Goal: Task Accomplishment & Management: Manage account settings

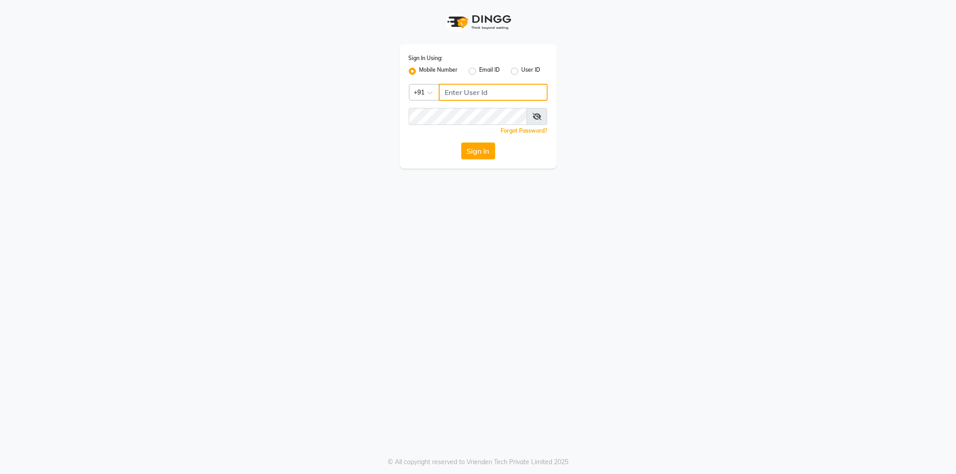
click at [525, 97] on input "Username" at bounding box center [493, 92] width 109 height 17
type input "6379522874"
click at [538, 118] on icon at bounding box center [536, 116] width 9 height 7
click at [481, 150] on button "Sign In" at bounding box center [478, 150] width 34 height 17
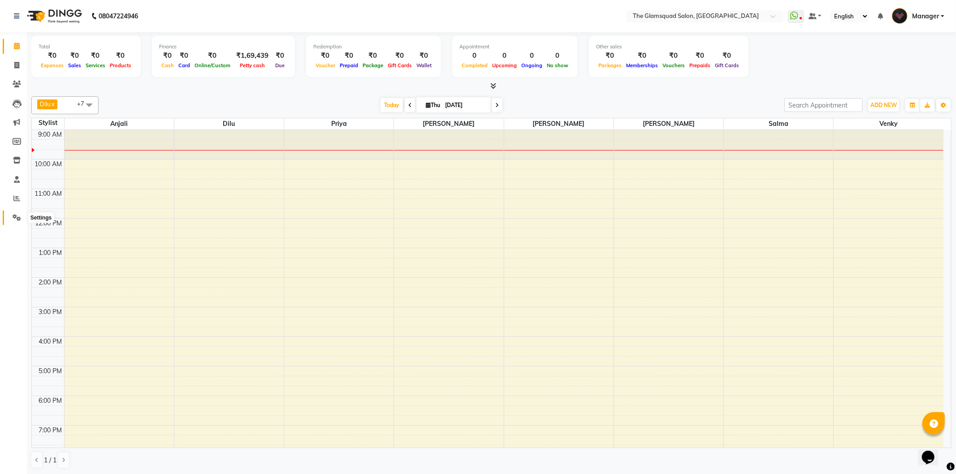
click at [14, 214] on icon at bounding box center [17, 217] width 9 height 7
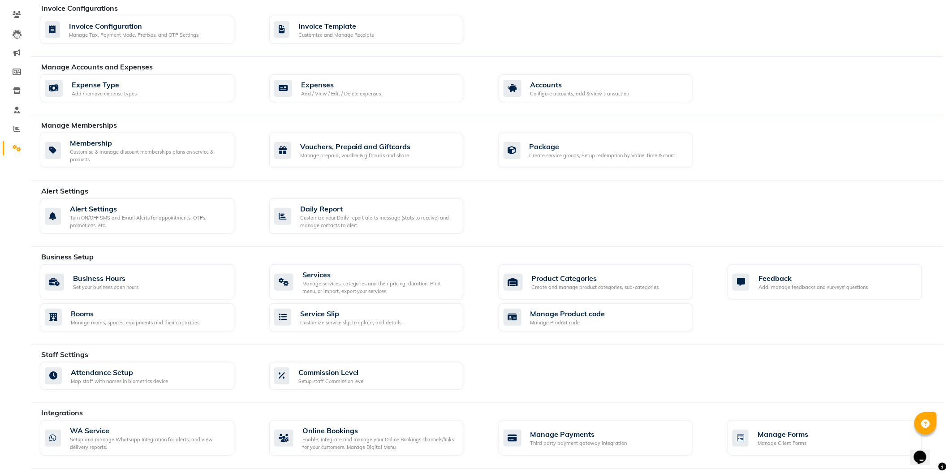
scroll to position [123, 0]
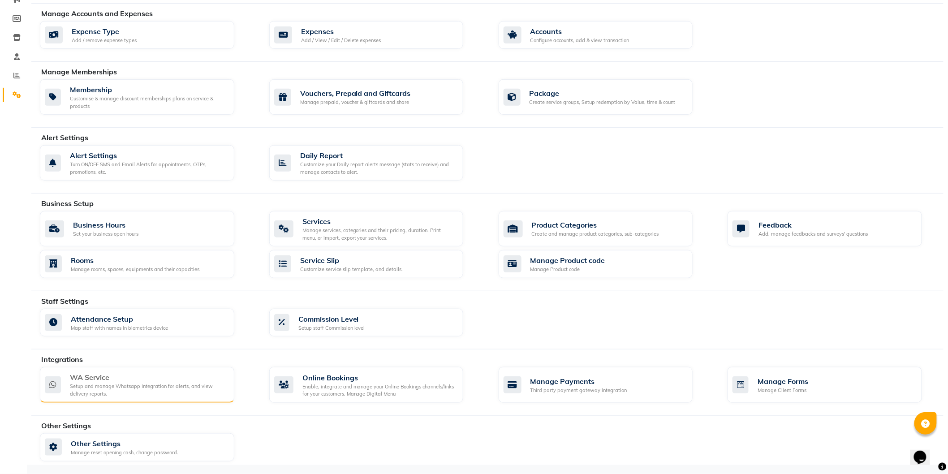
click at [114, 388] on div "Setup and manage Whatsapp Integration for alerts, and view delivery reports." at bounding box center [148, 390] width 157 height 15
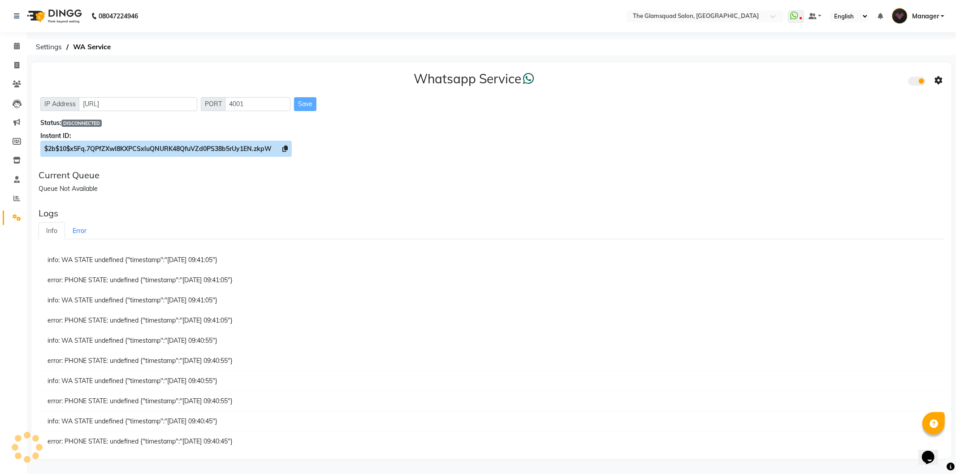
click at [285, 148] on icon at bounding box center [284, 149] width 5 height 6
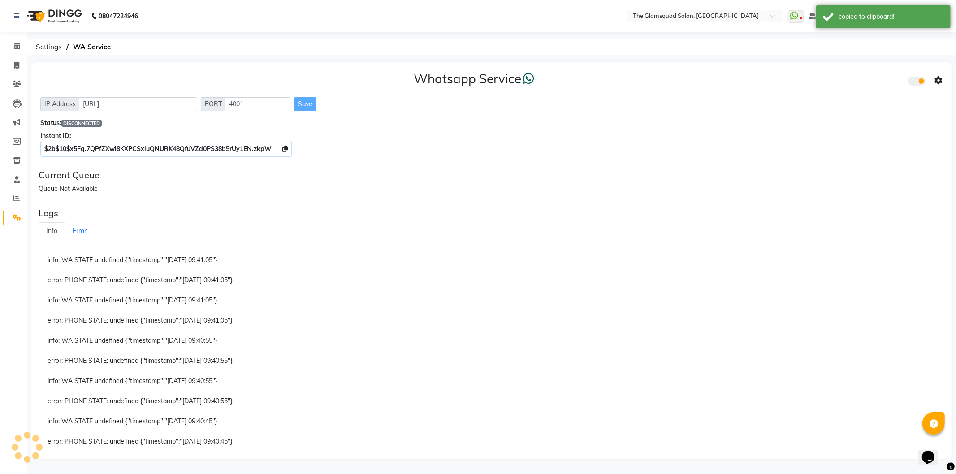
click at [938, 79] on icon at bounding box center [938, 81] width 8 height 8
click at [867, 71] on div "Whatsapp Settings" at bounding box center [873, 70] width 103 height 11
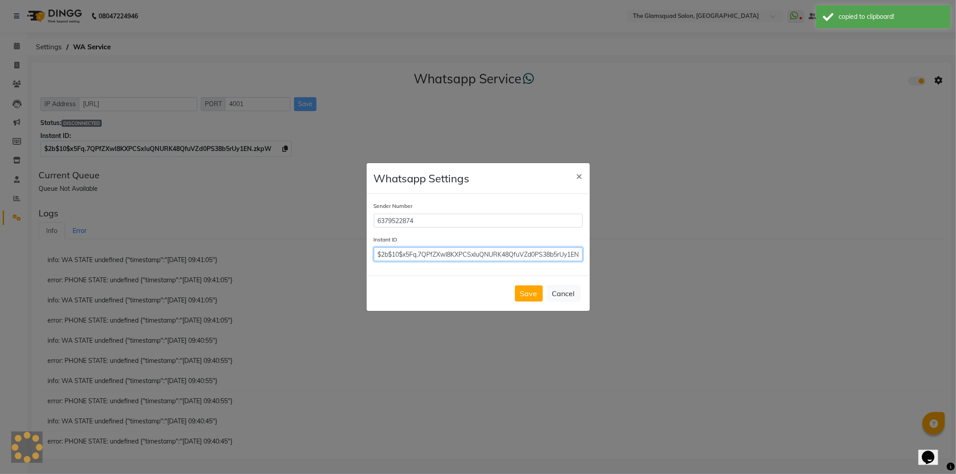
click at [478, 254] on input "$2b$10$x5Fq.7QPfZXwl8KXPCSxluQNURK48QfuVZd0PS38b5rUy1EN.zkpW" at bounding box center [478, 254] width 209 height 14
click at [519, 290] on button "Save" at bounding box center [529, 293] width 28 height 16
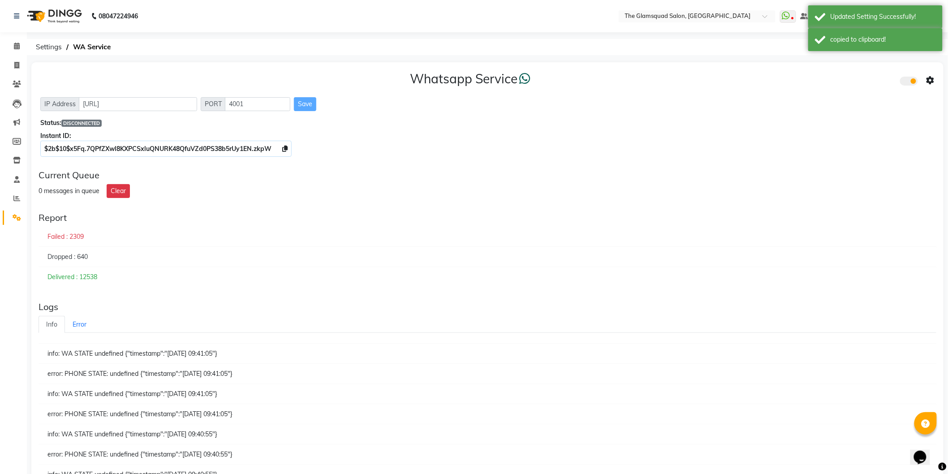
click at [306, 104] on div "Save" at bounding box center [305, 104] width 22 height 14
click at [13, 39] on link "Calendar" at bounding box center [14, 46] width 22 height 15
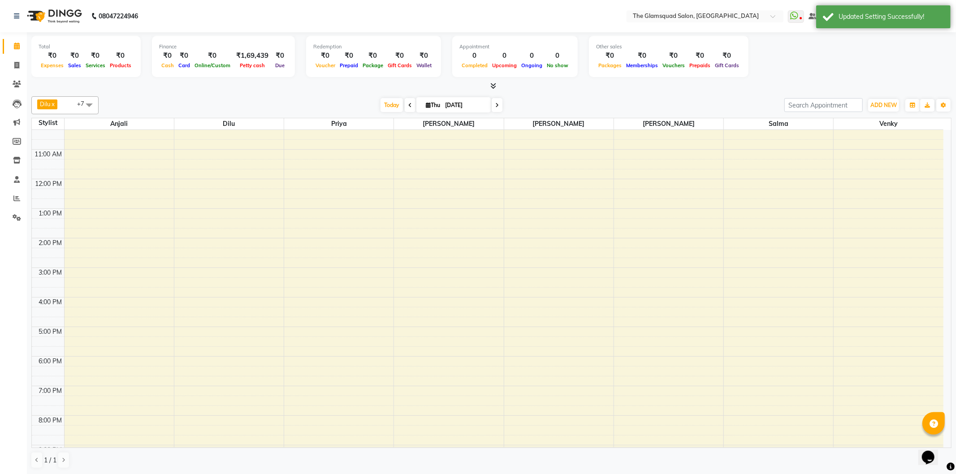
scroll to position [68, 0]
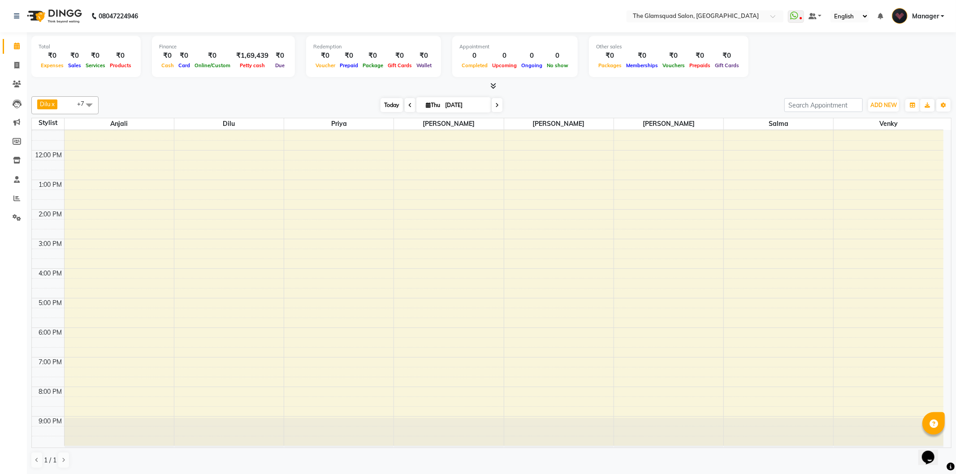
click at [392, 102] on span "Today" at bounding box center [391, 105] width 22 height 14
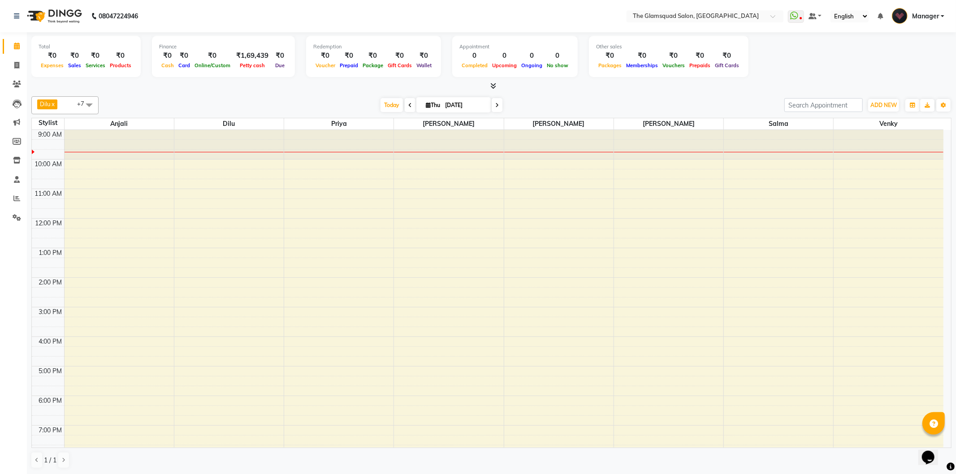
click at [211, 254] on div "9:00 AM 10:00 AM 11:00 AM 12:00 PM 1:00 PM 2:00 PM 3:00 PM 4:00 PM 5:00 PM 6:00…" at bounding box center [487, 322] width 911 height 384
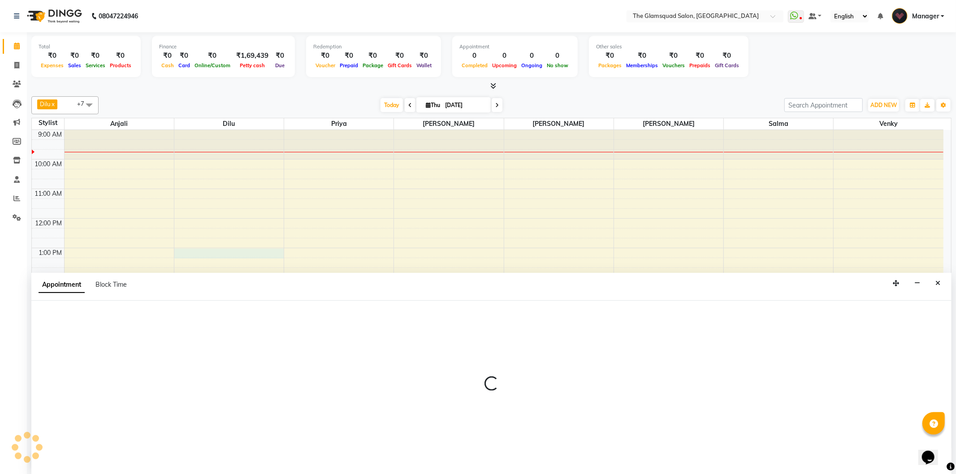
select select "34710"
select select "tentative"
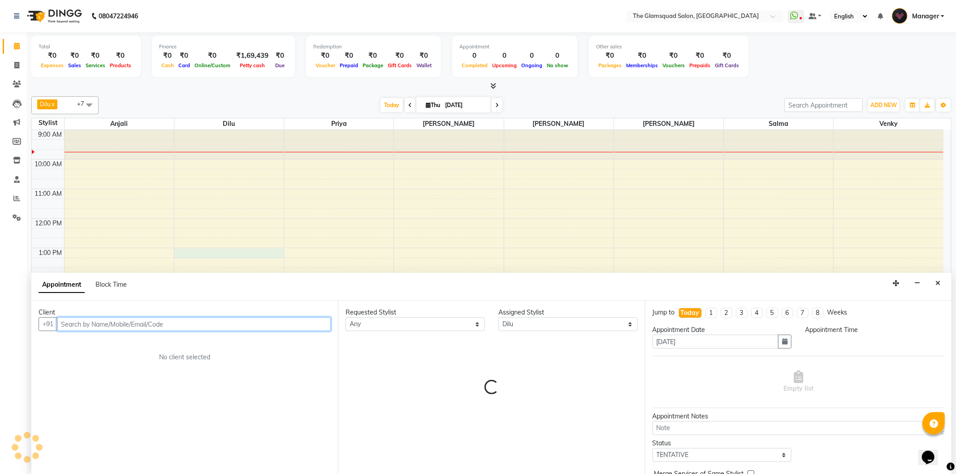
select select "780"
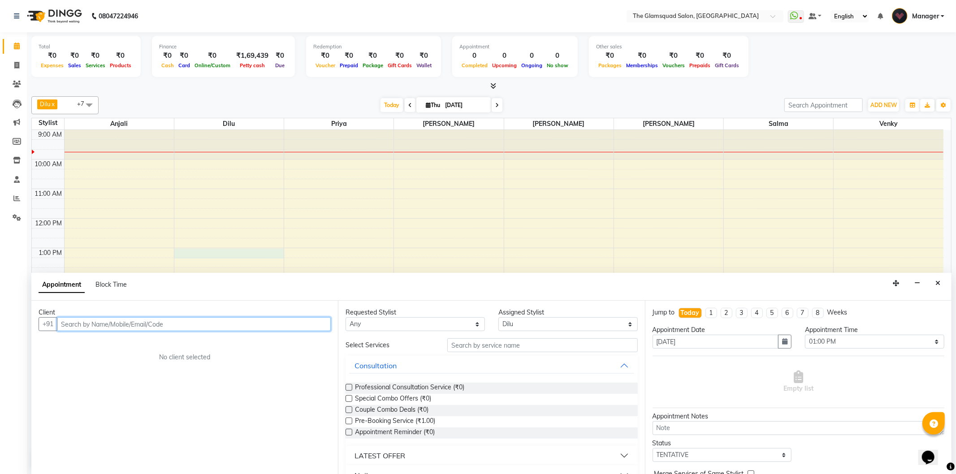
click at [185, 325] on input "text" at bounding box center [194, 324] width 274 height 14
paste input "96000 42052"
type input "9600042052"
click at [321, 326] on span "Add Client" at bounding box center [312, 324] width 30 height 8
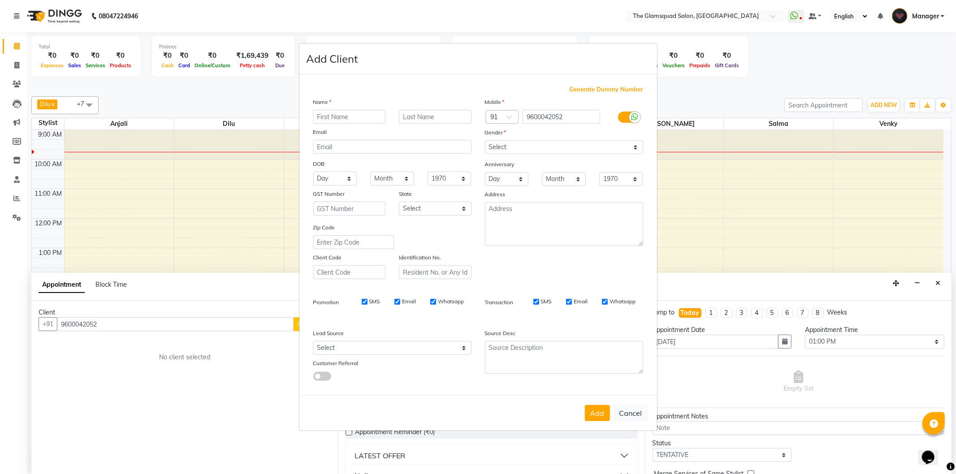
click at [349, 116] on input "text" at bounding box center [349, 117] width 73 height 14
type input "Kalpana"
click at [431, 118] on input "text" at bounding box center [435, 117] width 73 height 14
type input "L1"
click at [516, 148] on select "Select [DEMOGRAPHIC_DATA] [DEMOGRAPHIC_DATA] Other Prefer Not To Say" at bounding box center [564, 147] width 158 height 14
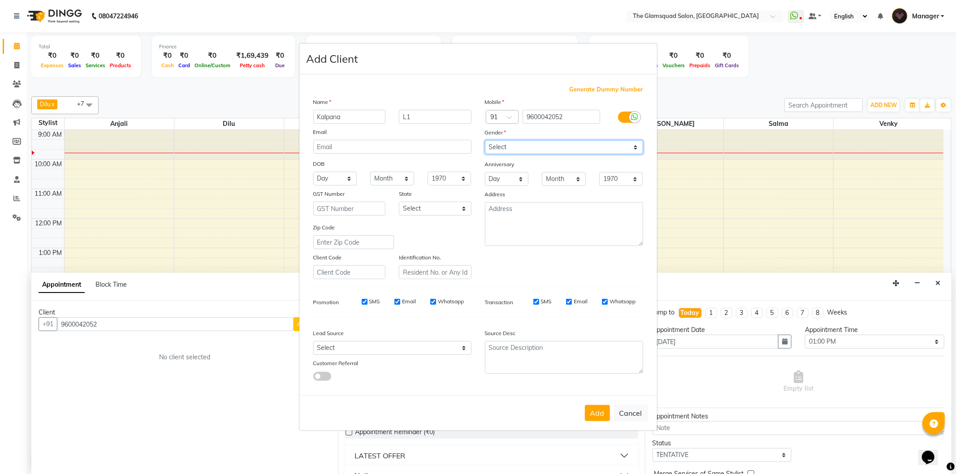
select select "[DEMOGRAPHIC_DATA]"
click at [485, 140] on select "Select [DEMOGRAPHIC_DATA] [DEMOGRAPHIC_DATA] Other Prefer Not To Say" at bounding box center [564, 147] width 158 height 14
drag, startPoint x: 434, startPoint y: 351, endPoint x: 422, endPoint y: 342, distance: 15.0
click at [434, 351] on select "Select Walk-in Referral Internet Friend Word of Mouth Advertisement Facebook Ju…" at bounding box center [392, 348] width 158 height 14
select select "34546"
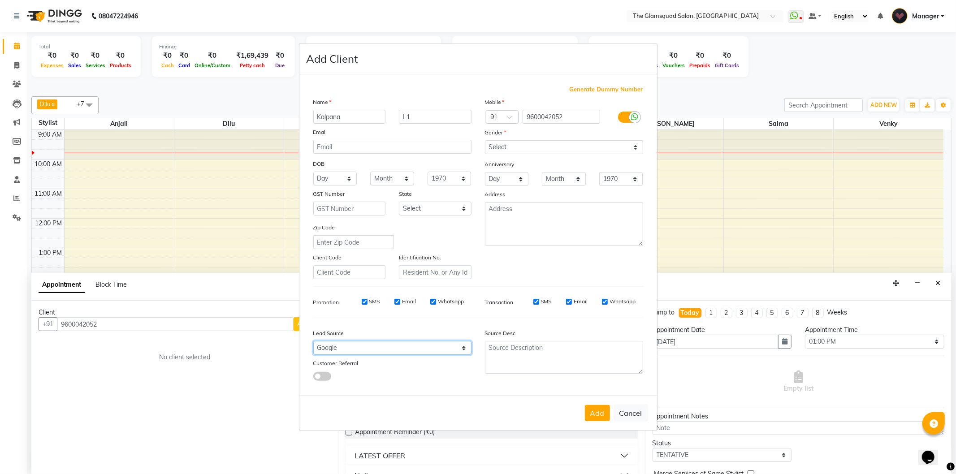
click at [313, 341] on select "Select Walk-in Referral Internet Friend Word of Mouth Advertisement Facebook Ju…" at bounding box center [392, 348] width 158 height 14
click at [594, 412] on button "Add" at bounding box center [597, 413] width 25 height 16
select select
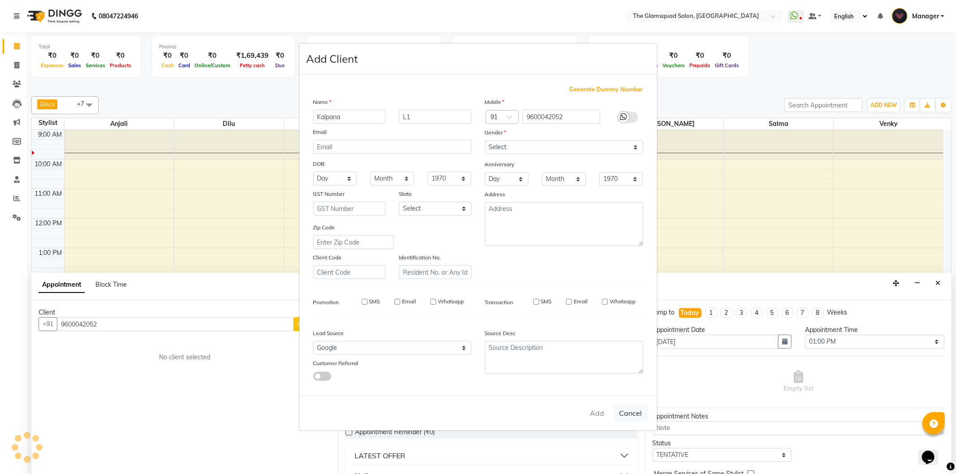
select select
checkbox input "false"
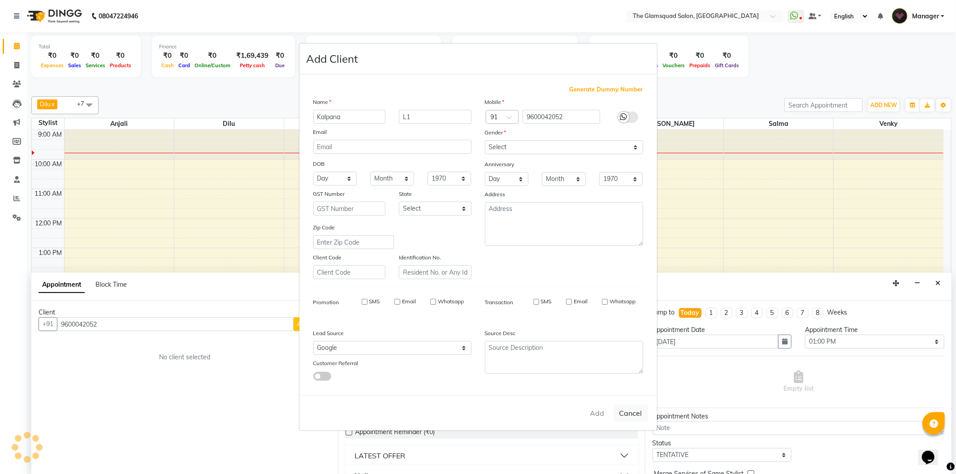
checkbox input "false"
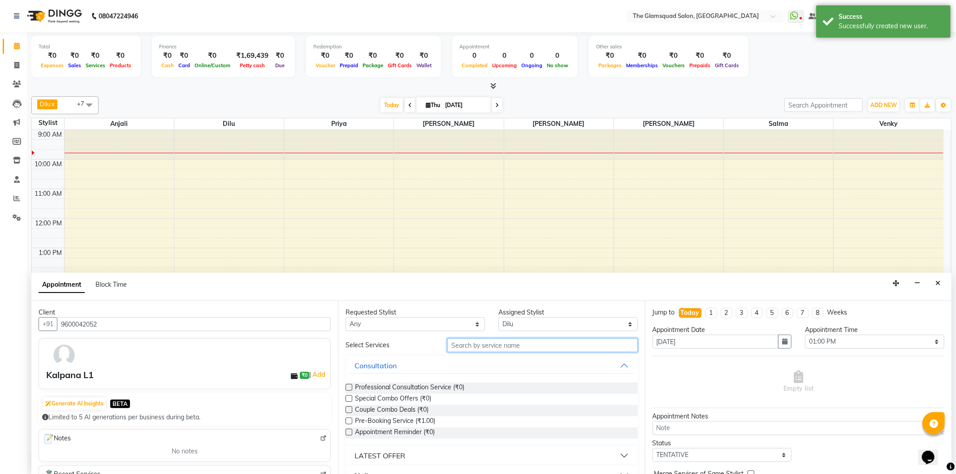
click at [499, 346] on input "text" at bounding box center [542, 345] width 190 height 14
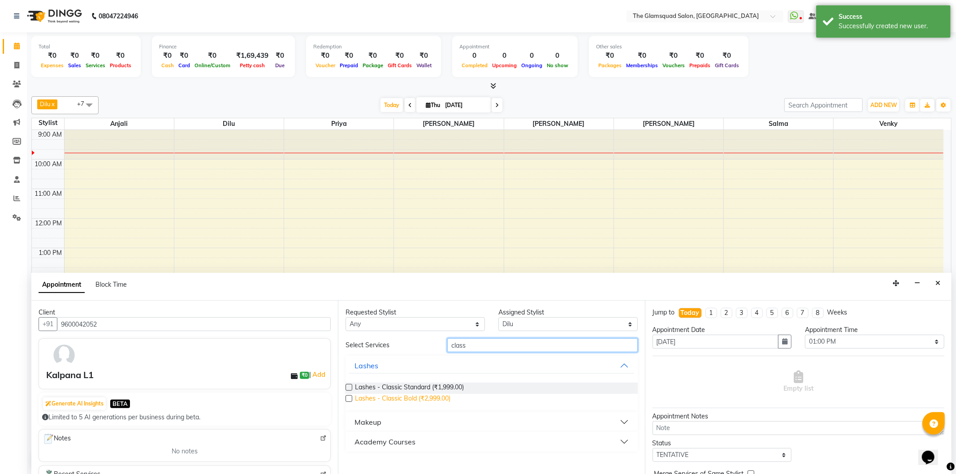
type input "class"
click at [440, 396] on span "Lashes - Classic Bold (₹2,999.00)" at bounding box center [402, 399] width 95 height 11
checkbox input "false"
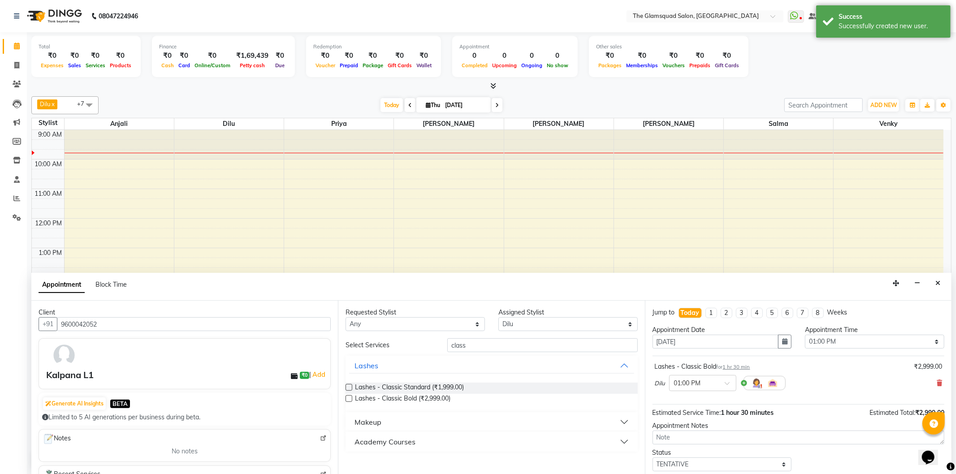
scroll to position [54, 0]
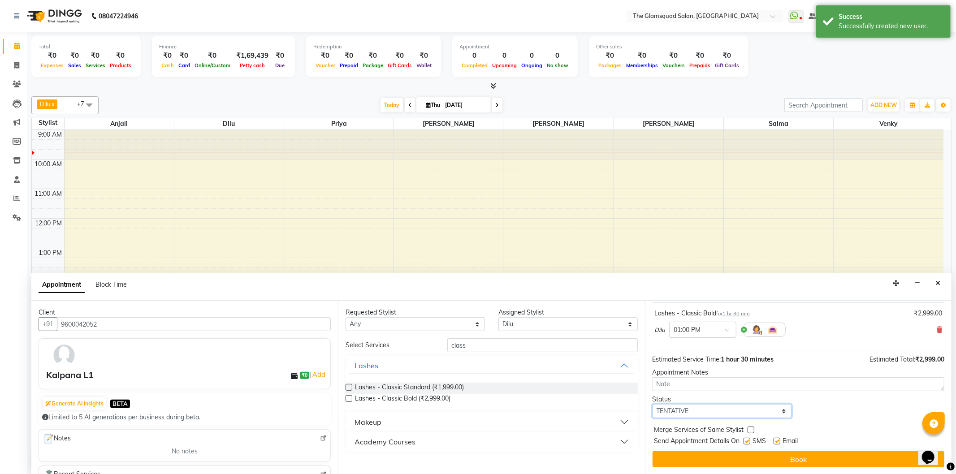
click at [696, 411] on select "Select TENTATIVE CONFIRM CHECK-IN UPCOMING" at bounding box center [721, 411] width 139 height 14
select select "confirm booking"
click at [652, 404] on select "Select TENTATIVE CONFIRM CHECK-IN UPCOMING" at bounding box center [721, 411] width 139 height 14
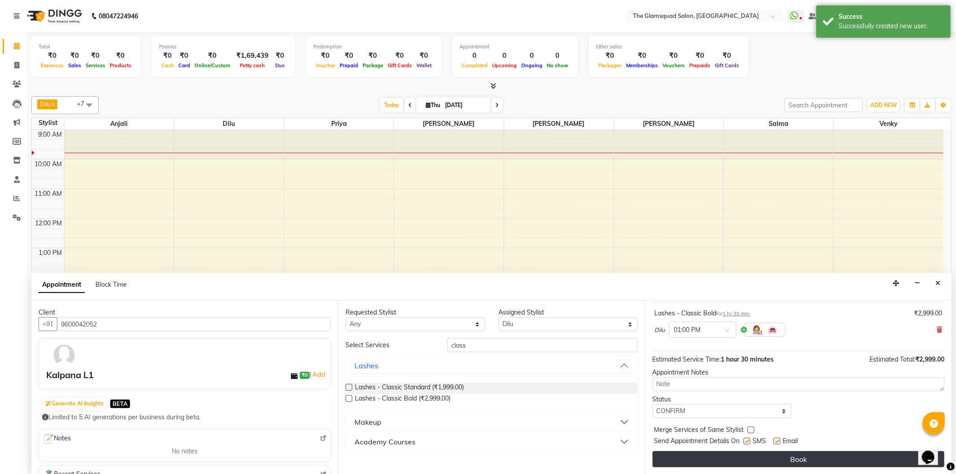
click at [706, 452] on button "Book" at bounding box center [798, 459] width 292 height 16
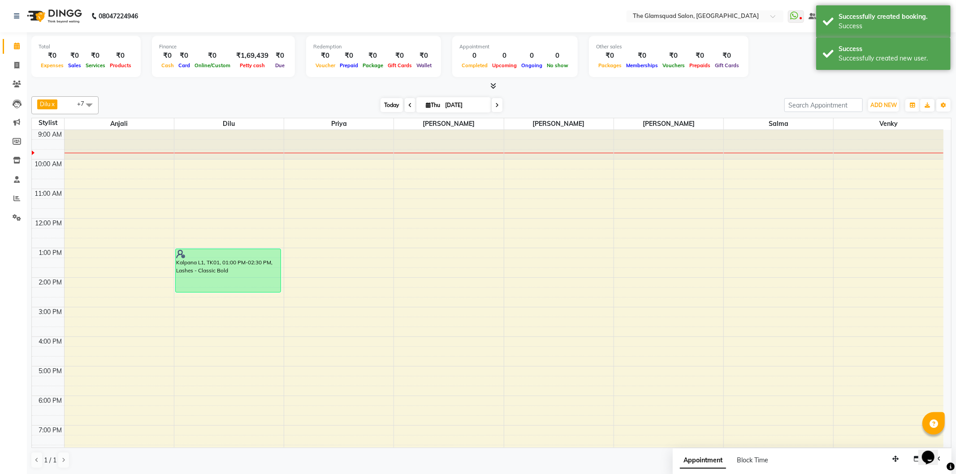
click at [386, 105] on span "Today" at bounding box center [391, 105] width 22 height 14
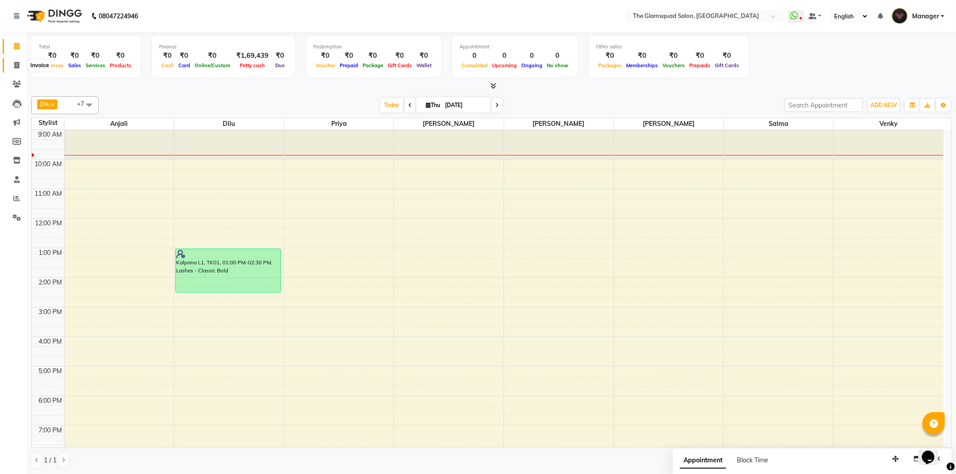
click at [17, 62] on icon at bounding box center [16, 65] width 5 height 7
select select "5284"
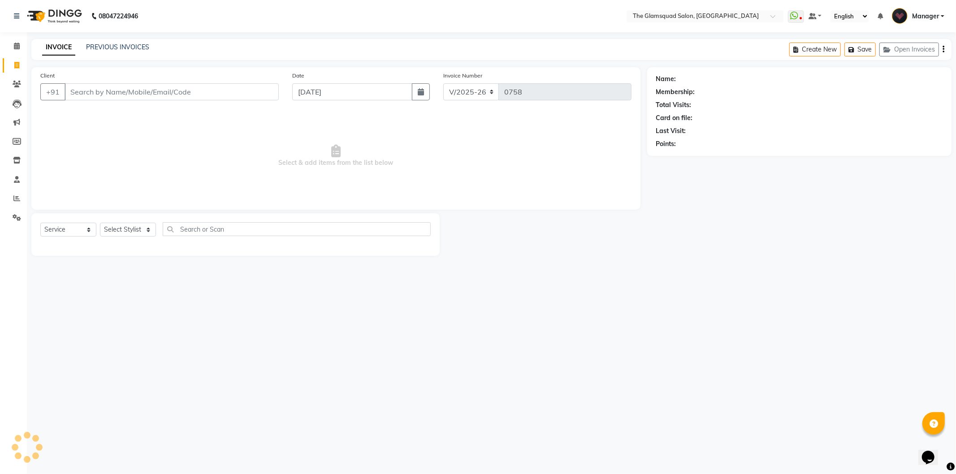
select select "product"
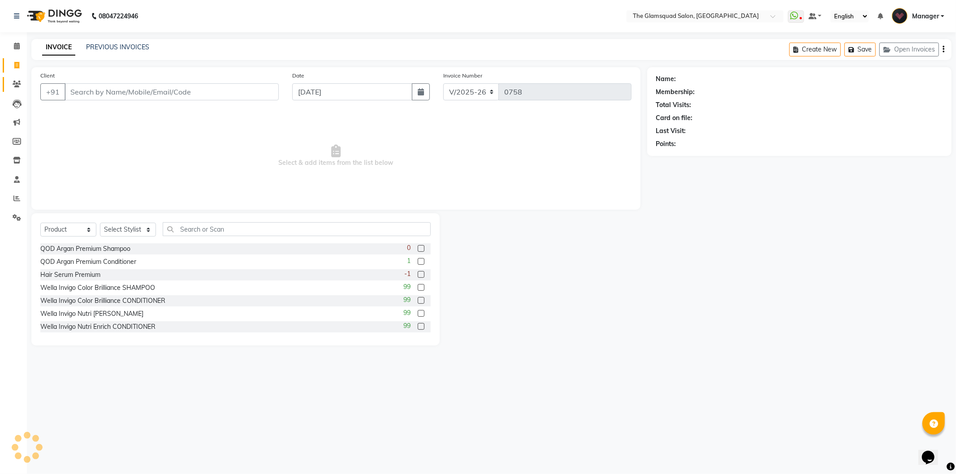
click at [21, 80] on span at bounding box center [17, 84] width 16 height 10
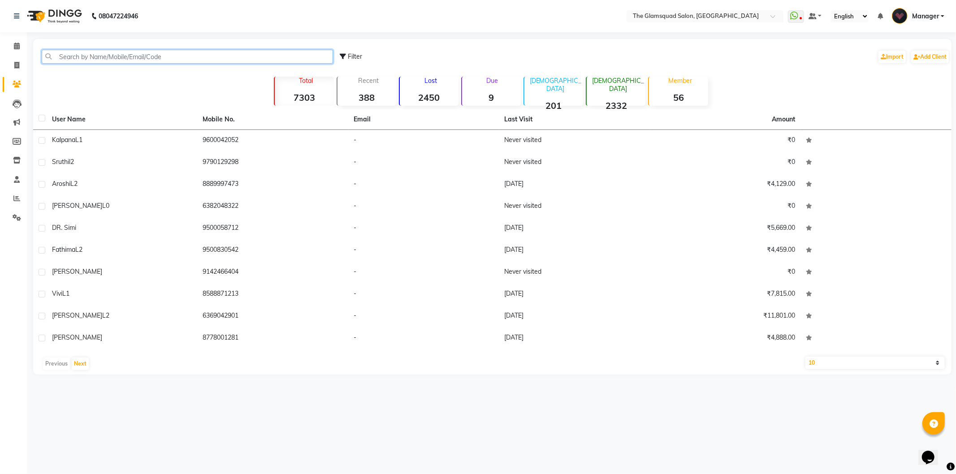
click at [118, 57] on input "text" at bounding box center [187, 57] width 291 height 14
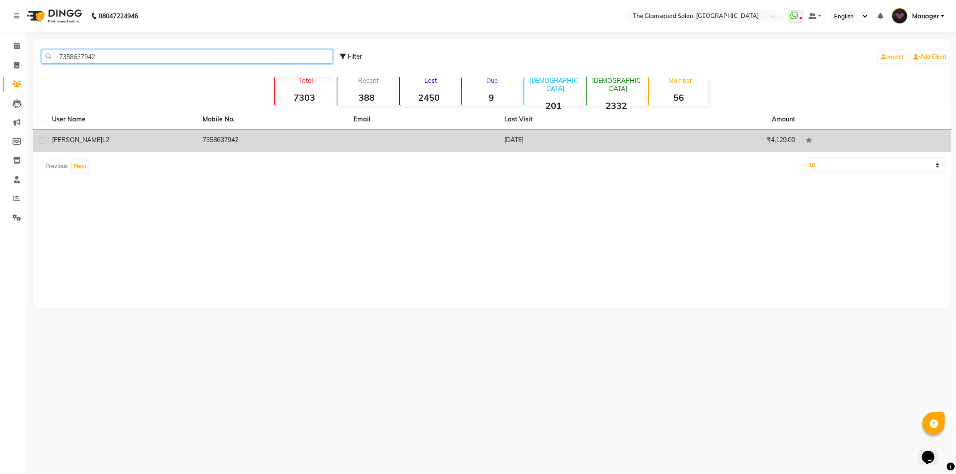
type input "7358637942"
click at [130, 135] on div "[PERSON_NAME] l2" at bounding box center [122, 139] width 140 height 9
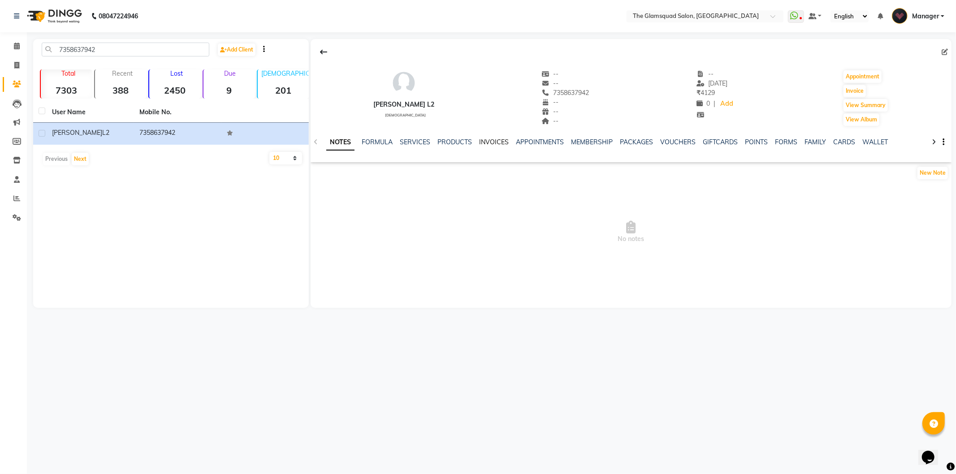
click at [486, 142] on link "INVOICES" at bounding box center [494, 142] width 30 height 8
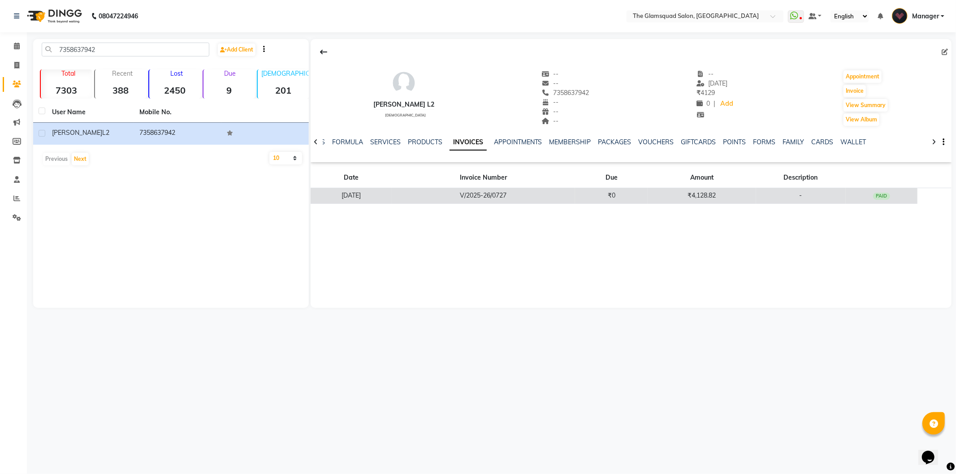
click at [489, 191] on td "V/2025-26/0727" at bounding box center [484, 196] width 184 height 16
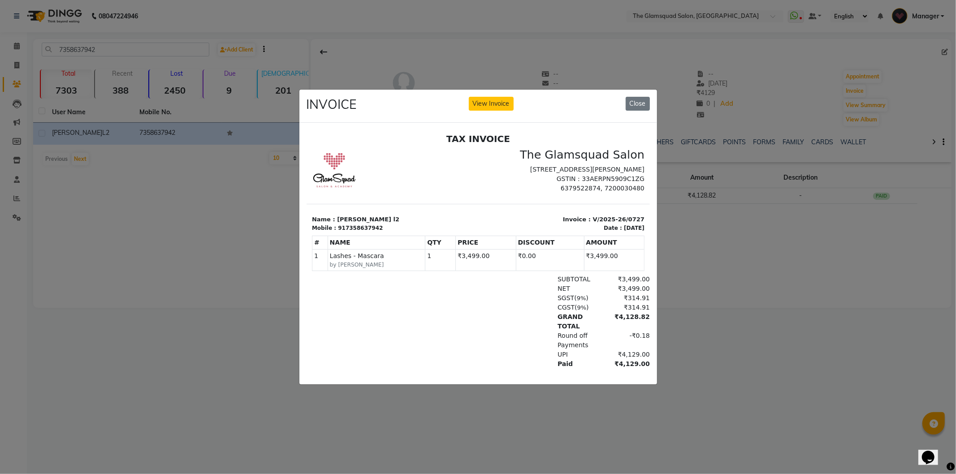
scroll to position [4, 0]
click at [636, 97] on button "Close" at bounding box center [637, 104] width 24 height 14
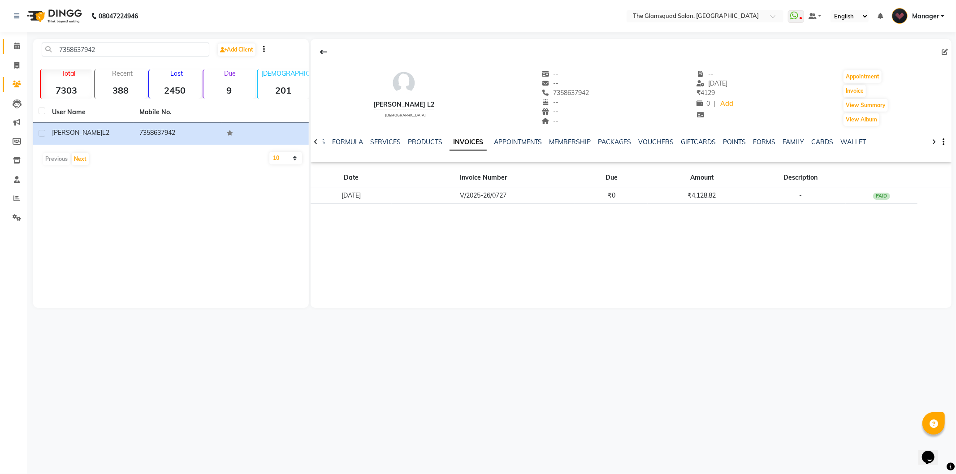
click at [17, 47] on icon at bounding box center [17, 46] width 6 height 7
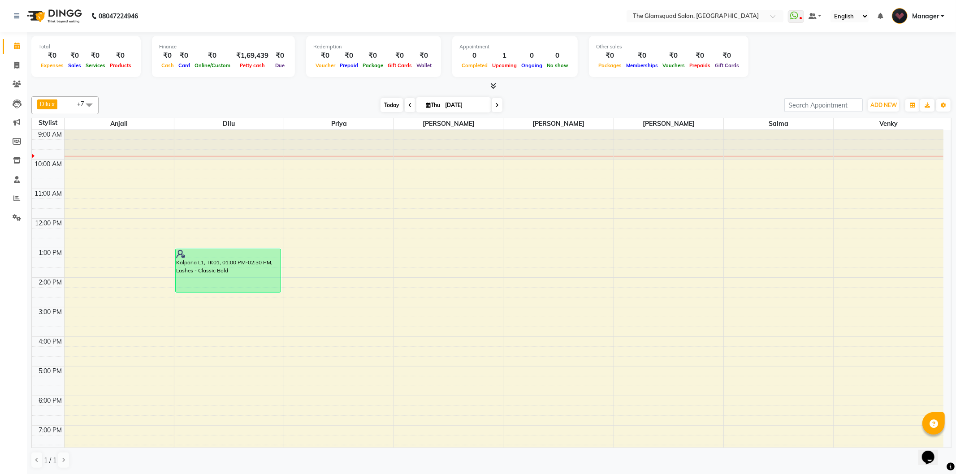
click at [385, 104] on span "Today" at bounding box center [391, 105] width 22 height 14
click at [230, 207] on div "9:00 AM 10:00 AM 11:00 AM 12:00 PM 1:00 PM 2:00 PM 3:00 PM 4:00 PM 5:00 PM 6:00…" at bounding box center [487, 322] width 911 height 384
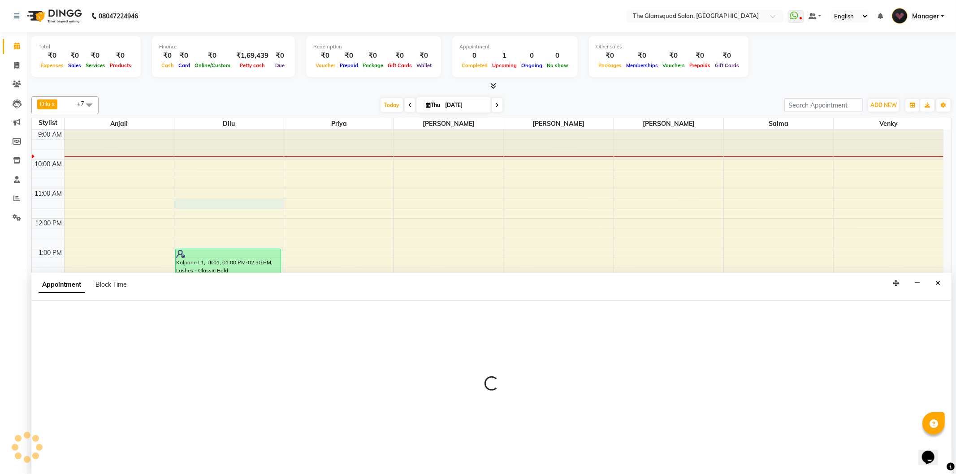
select select "34710"
select select "tentative"
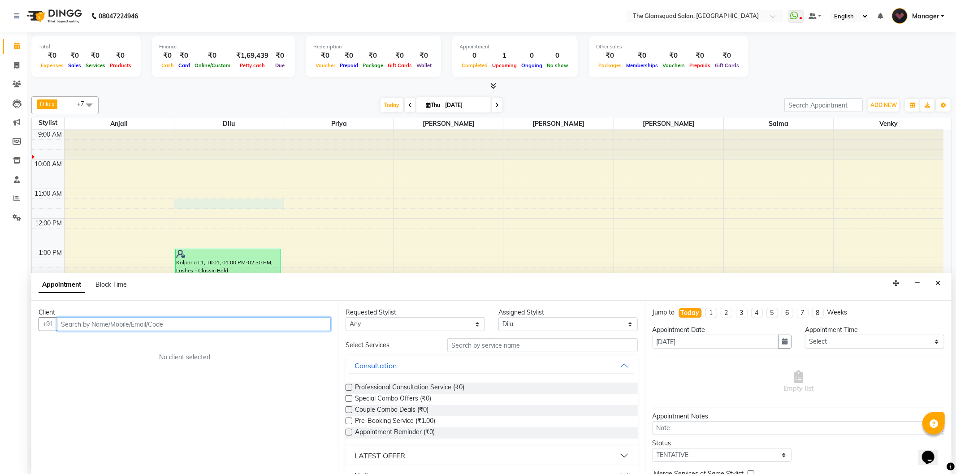
click at [177, 325] on input "text" at bounding box center [194, 324] width 274 height 14
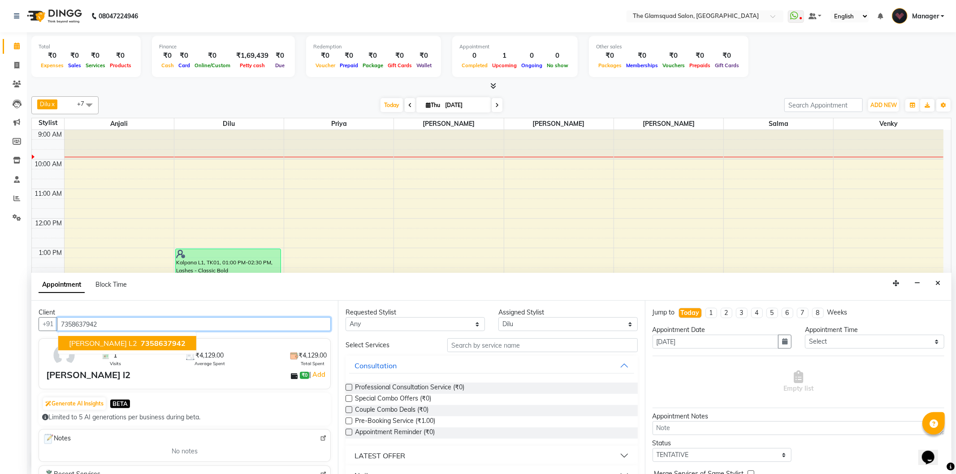
click at [117, 350] on ngb-typeahead-window "[PERSON_NAME] l2 7358637942" at bounding box center [127, 343] width 139 height 22
click at [141, 346] on span "7358637942" at bounding box center [163, 343] width 45 height 9
type input "7358637942"
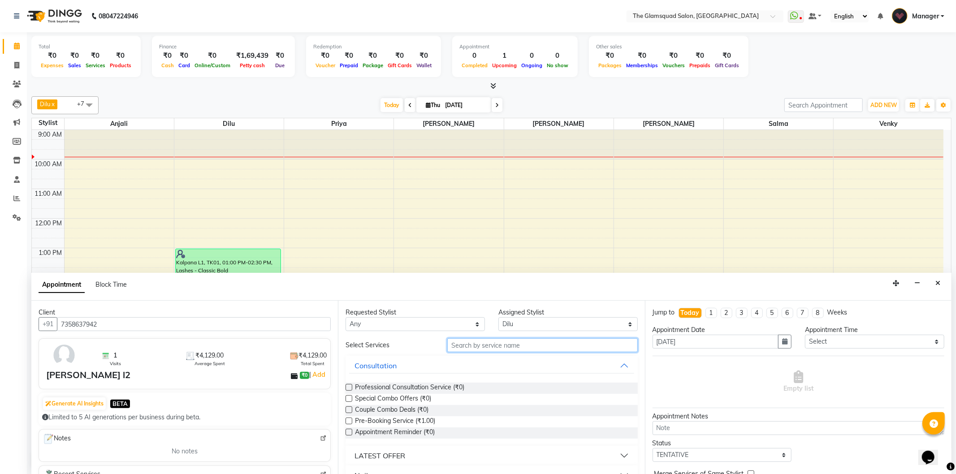
click at [479, 341] on input "text" at bounding box center [542, 345] width 190 height 14
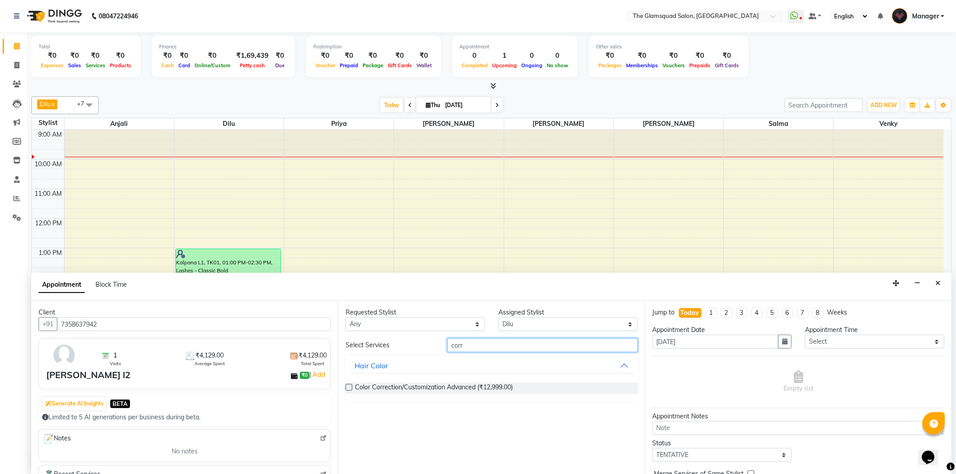
type input "corre"
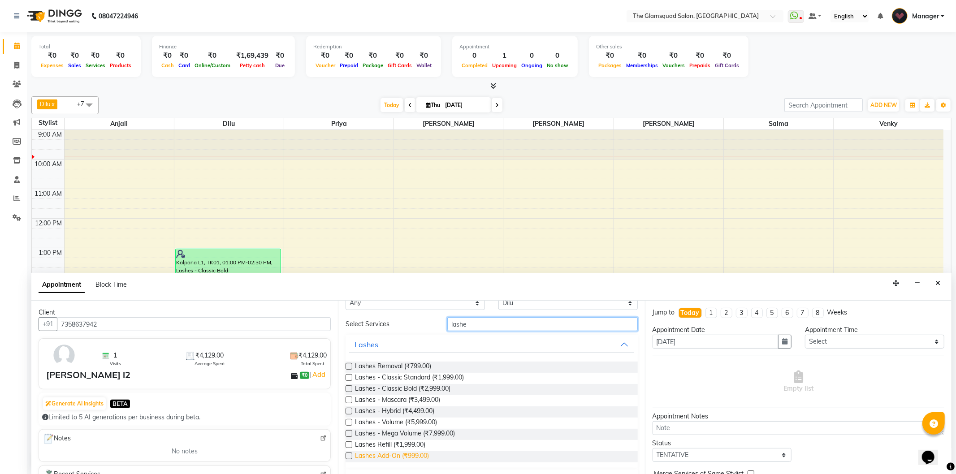
scroll to position [43, 0]
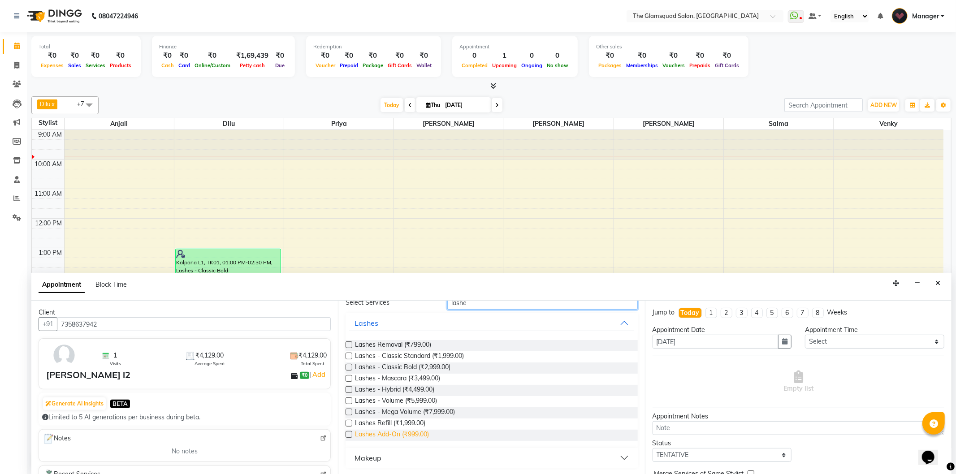
type input "lashe"
click at [394, 436] on span "Lashes Add-On (₹999.00)" at bounding box center [392, 435] width 74 height 11
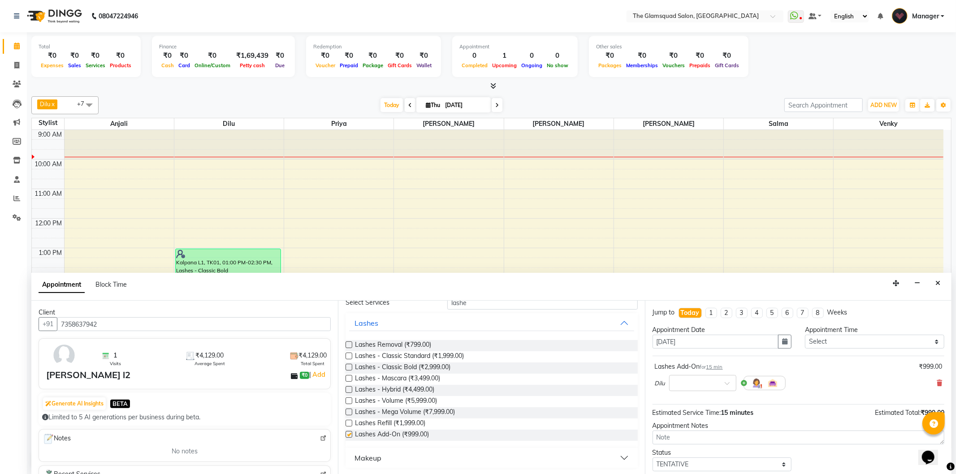
checkbox input "false"
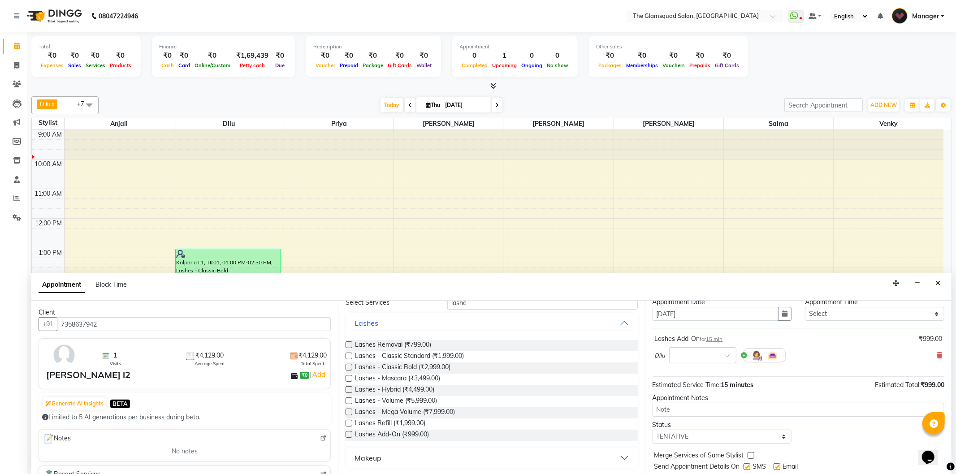
scroll to position [54, 0]
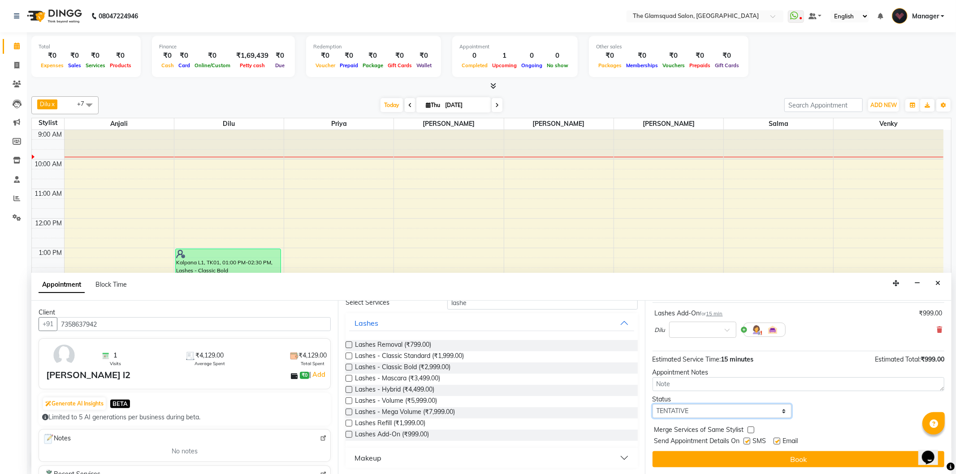
click at [730, 409] on select "Select TENTATIVE CONFIRM CHECK-IN UPCOMING" at bounding box center [721, 411] width 139 height 14
select select "confirm booking"
click at [652, 404] on select "Select TENTATIVE CONFIRM CHECK-IN UPCOMING" at bounding box center [721, 411] width 139 height 14
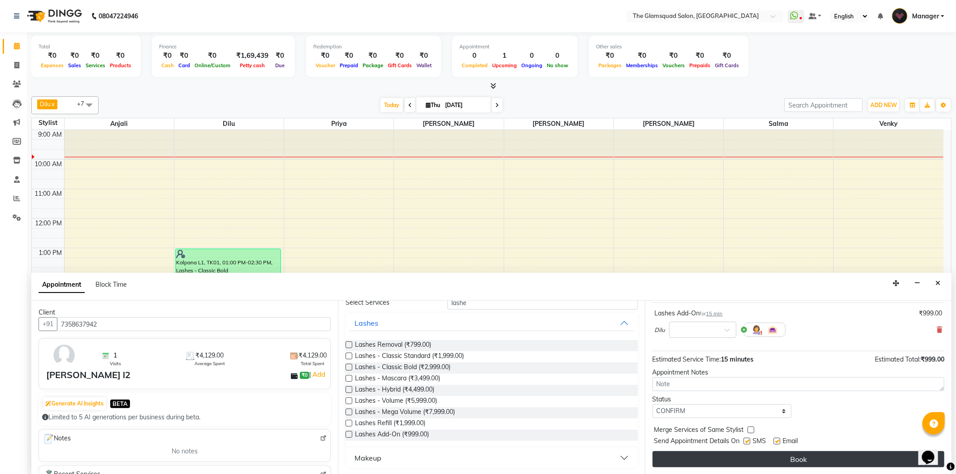
click at [797, 460] on button "Book" at bounding box center [798, 459] width 292 height 16
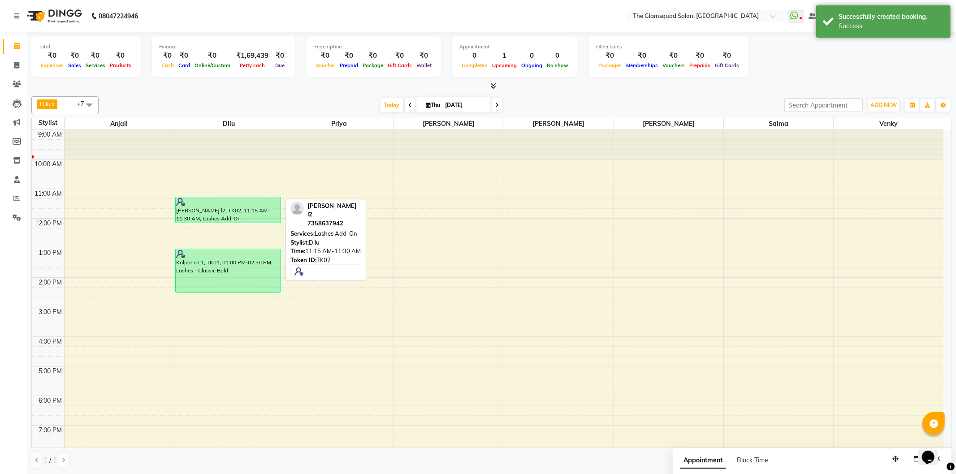
drag, startPoint x: 233, startPoint y: 200, endPoint x: 238, endPoint y: 225, distance: 25.1
click at [238, 225] on div "9:00 AM 10:00 AM 11:00 AM 12:00 PM 1:00 PM 2:00 PM 3:00 PM 4:00 PM 5:00 PM 6:00…" at bounding box center [487, 322] width 911 height 384
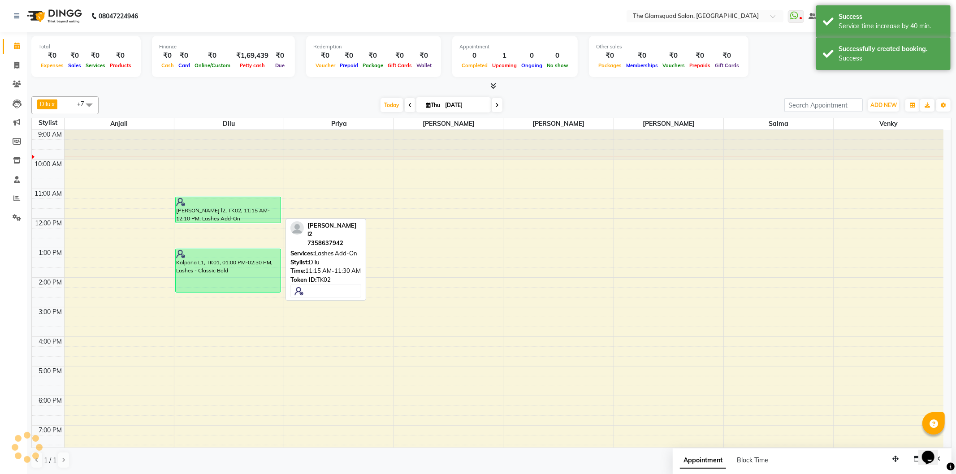
click at [244, 211] on div "[PERSON_NAME] l2, TK02, 11:15 AM-12:10 PM, Lashes Add-On" at bounding box center [228, 210] width 105 height 26
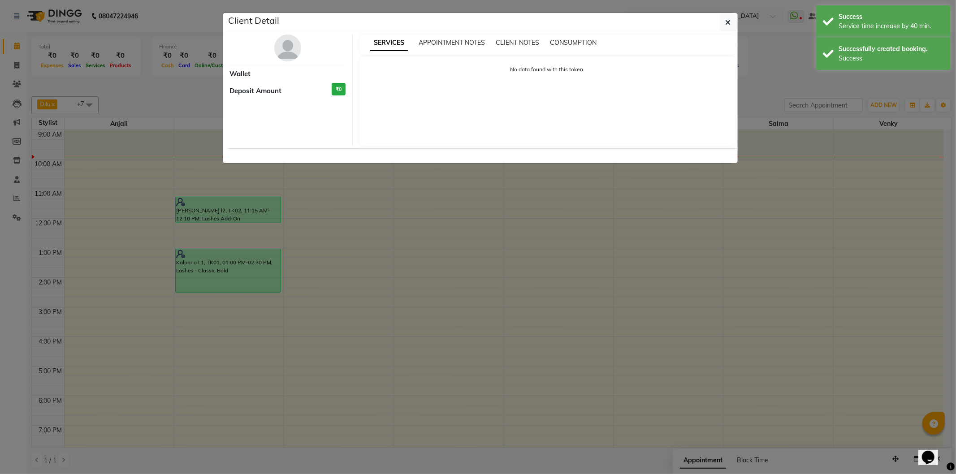
select select "6"
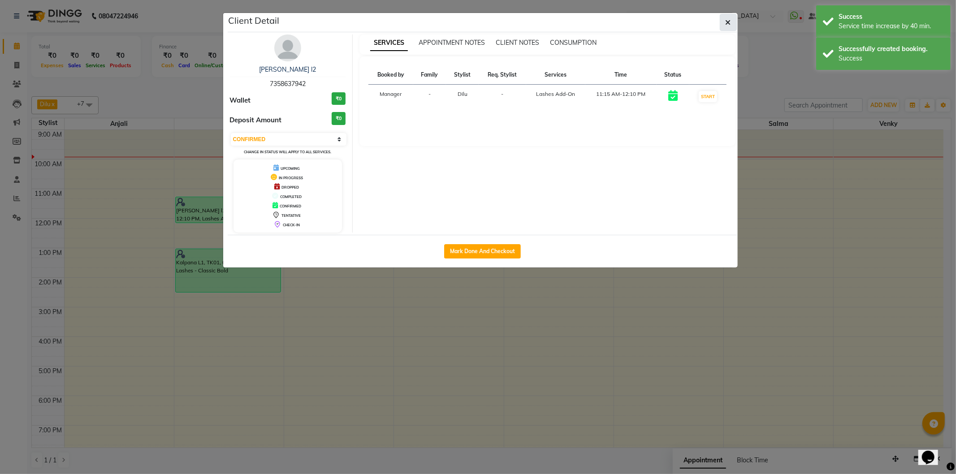
drag, startPoint x: 244, startPoint y: 211, endPoint x: 722, endPoint y: 17, distance: 516.3
click at [722, 17] on button "button" at bounding box center [728, 22] width 17 height 17
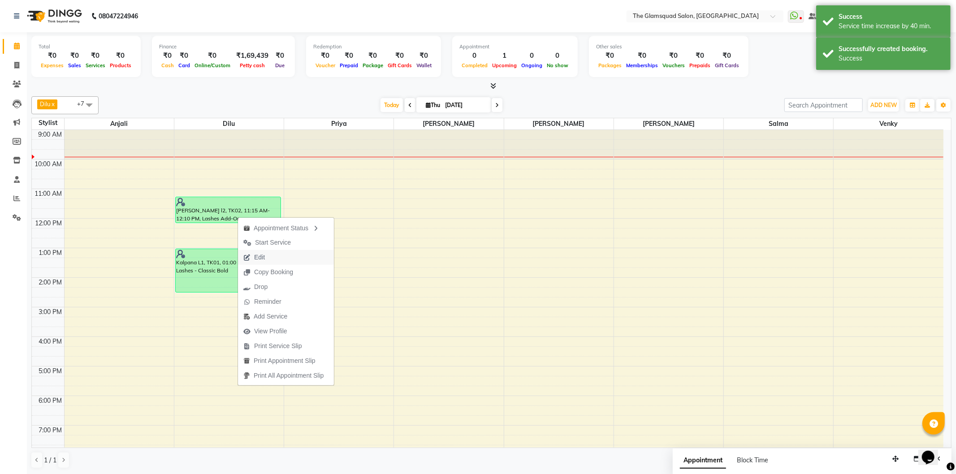
drag, startPoint x: 278, startPoint y: 258, endPoint x: 312, endPoint y: 258, distance: 33.6
click at [280, 258] on button "Edit" at bounding box center [286, 257] width 96 height 15
select select "34710"
select select "confirm booking"
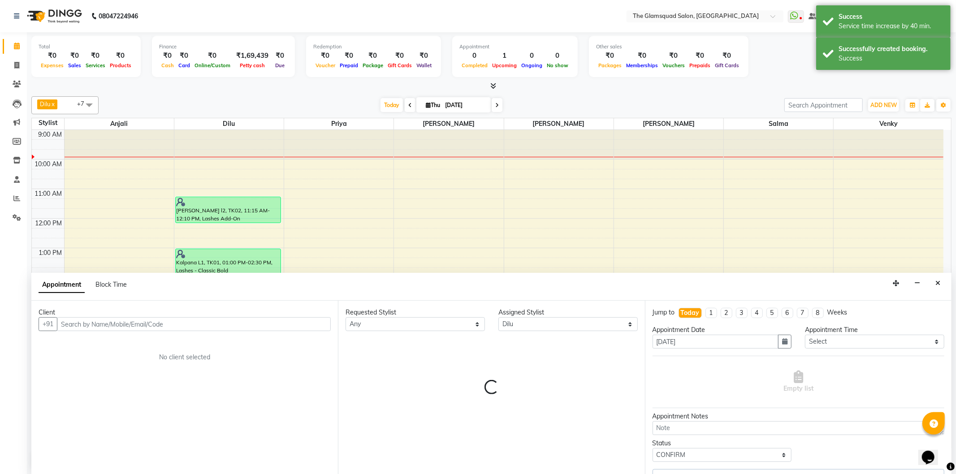
select select "2374"
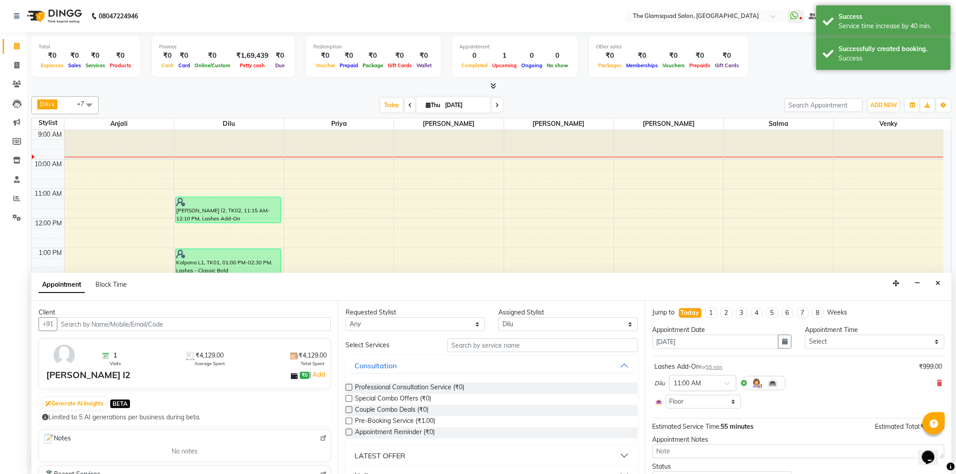
click at [719, 384] on div at bounding box center [702, 382] width 66 height 9
click at [698, 444] on div "11:30 AM" at bounding box center [702, 449] width 66 height 17
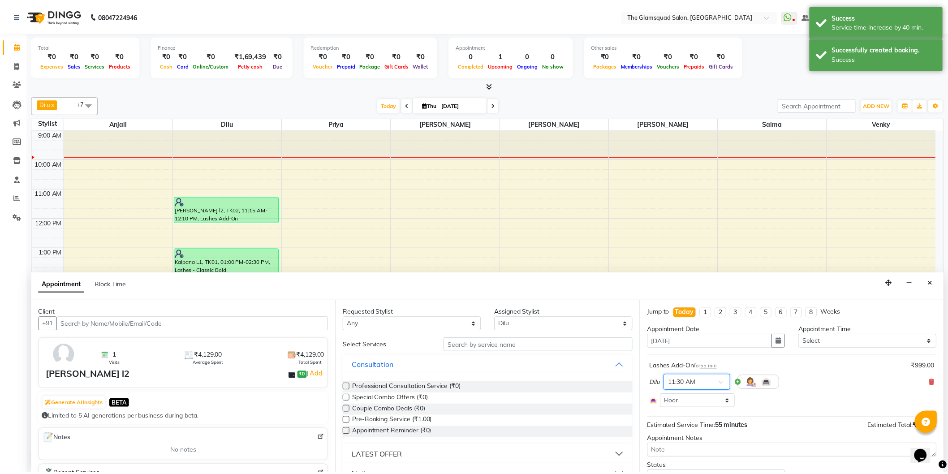
scroll to position [41, 0]
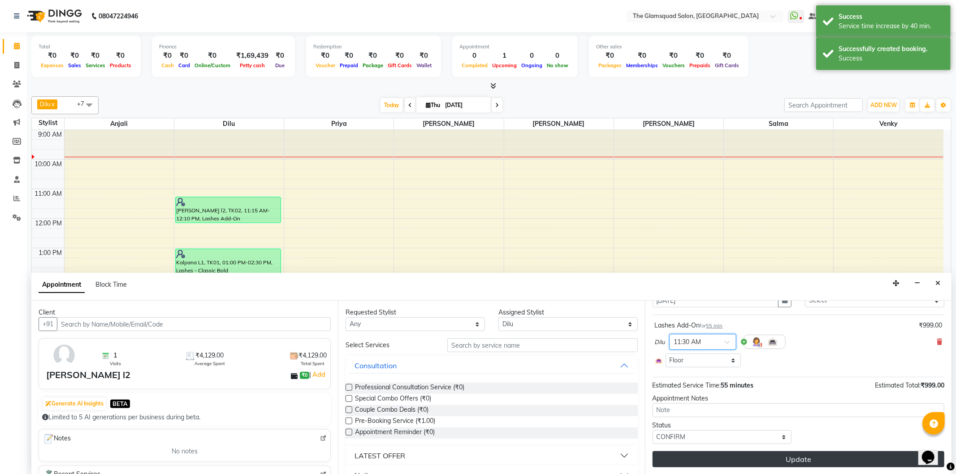
click at [759, 460] on button "Update" at bounding box center [798, 459] width 292 height 16
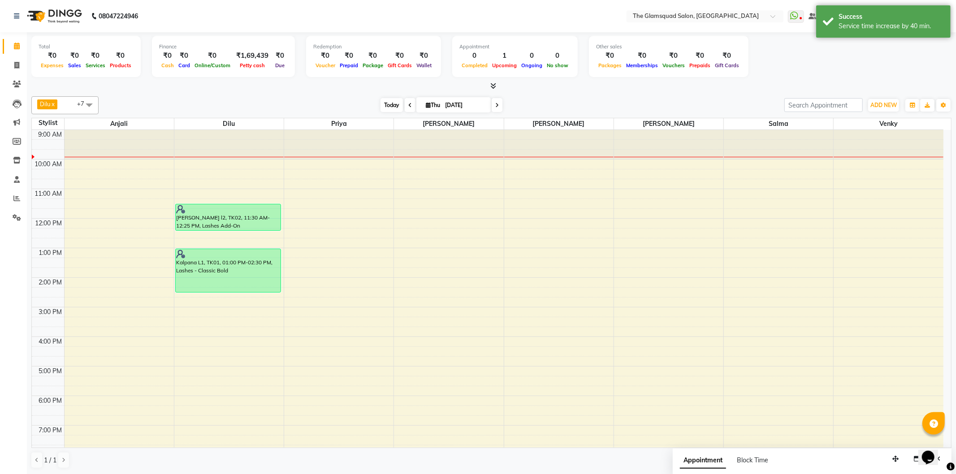
click at [388, 105] on span "Today" at bounding box center [391, 105] width 22 height 14
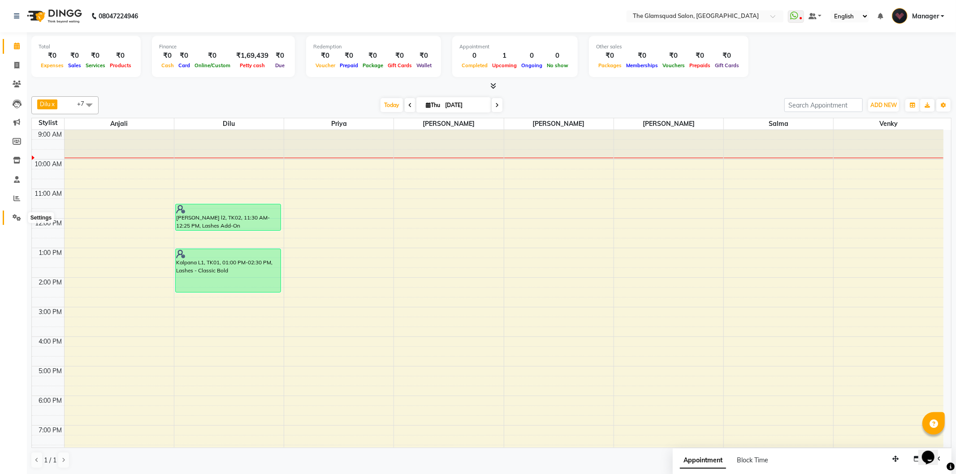
click at [14, 213] on span at bounding box center [17, 218] width 16 height 10
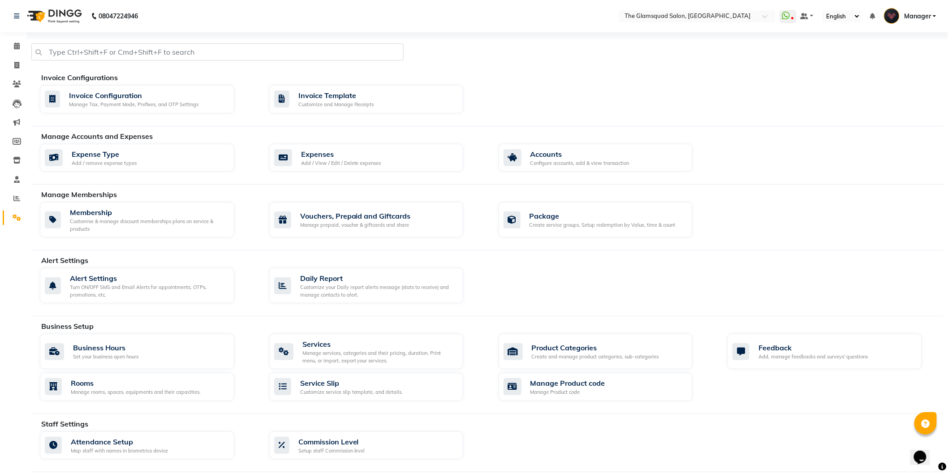
scroll to position [123, 0]
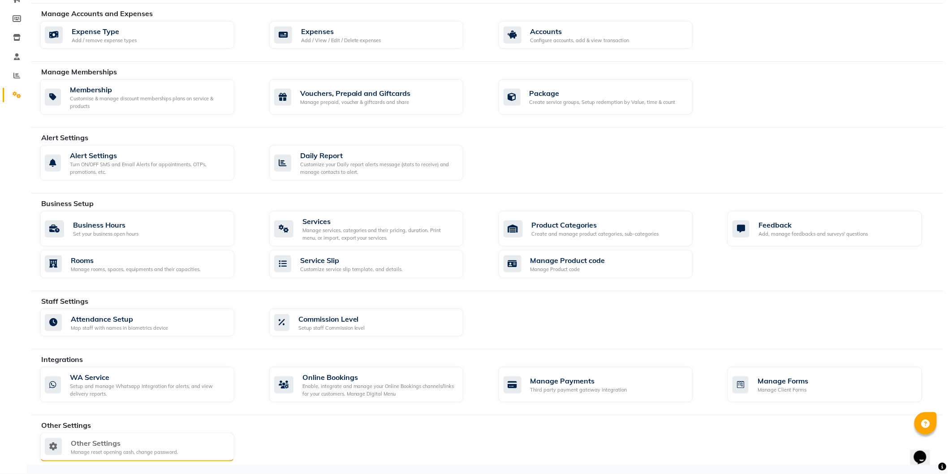
click at [100, 440] on div "Other Settings" at bounding box center [125, 443] width 108 height 11
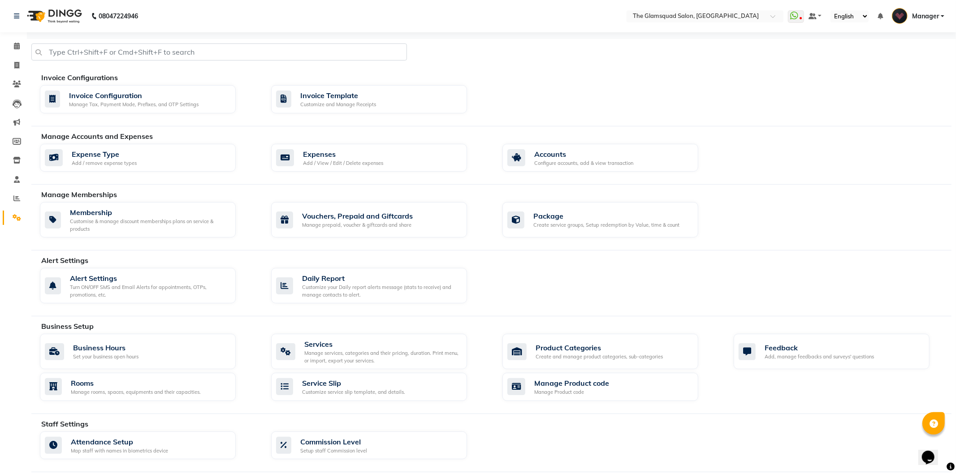
select select "5: 30"
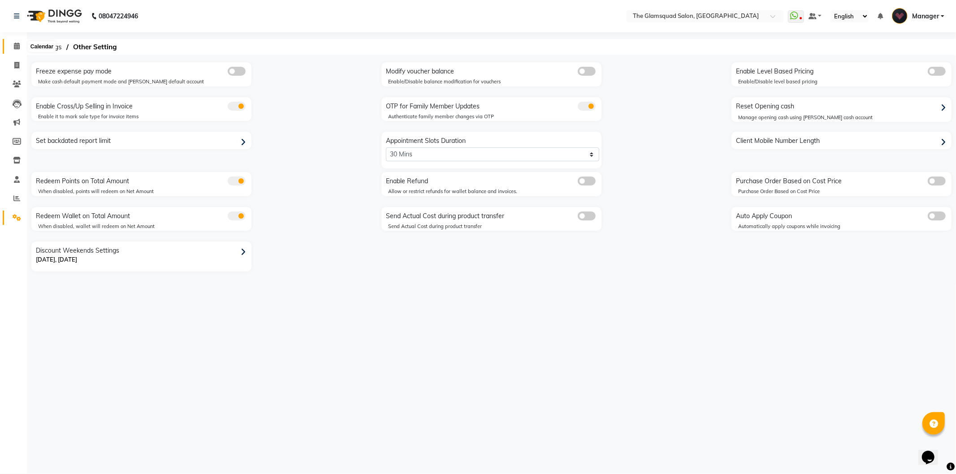
click at [17, 46] on icon at bounding box center [17, 46] width 6 height 7
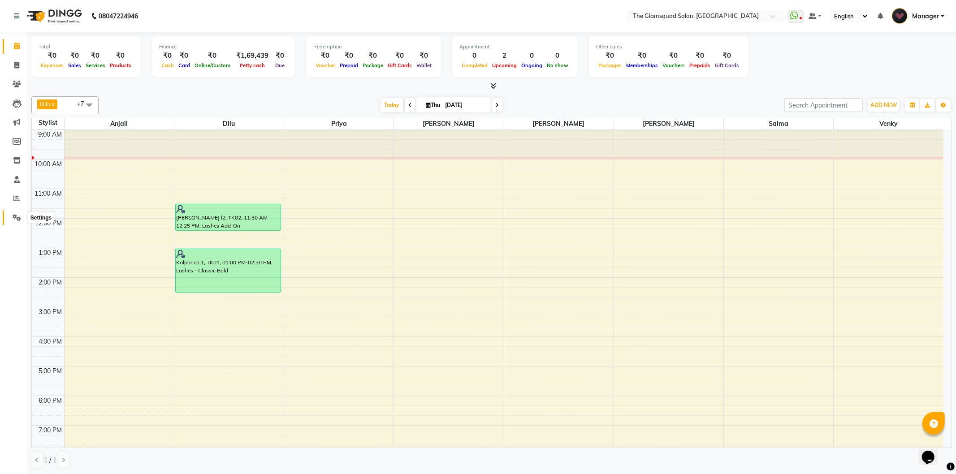
click at [18, 218] on icon at bounding box center [17, 217] width 9 height 7
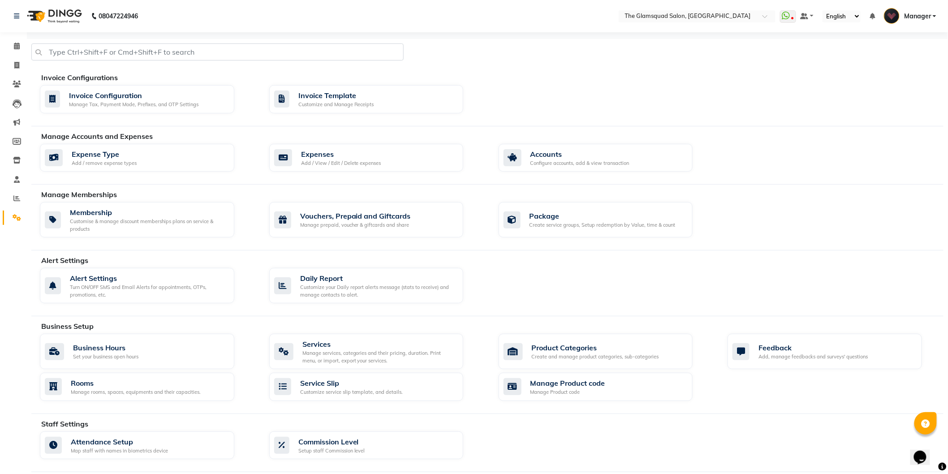
scroll to position [123, 0]
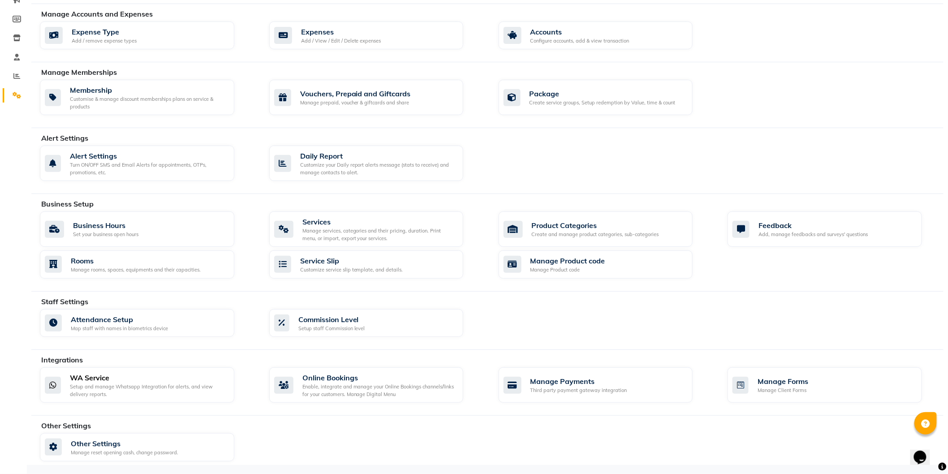
click at [132, 376] on div "WA Service" at bounding box center [148, 377] width 157 height 11
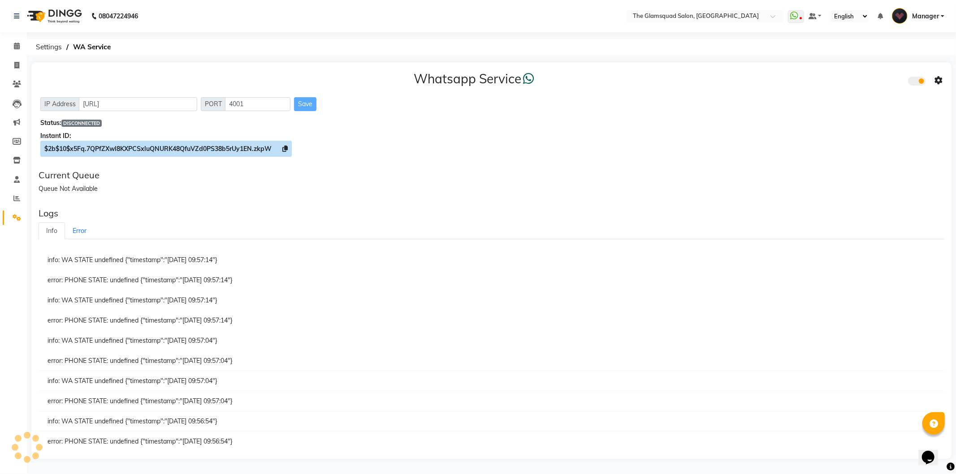
click at [288, 147] on icon at bounding box center [284, 149] width 5 height 6
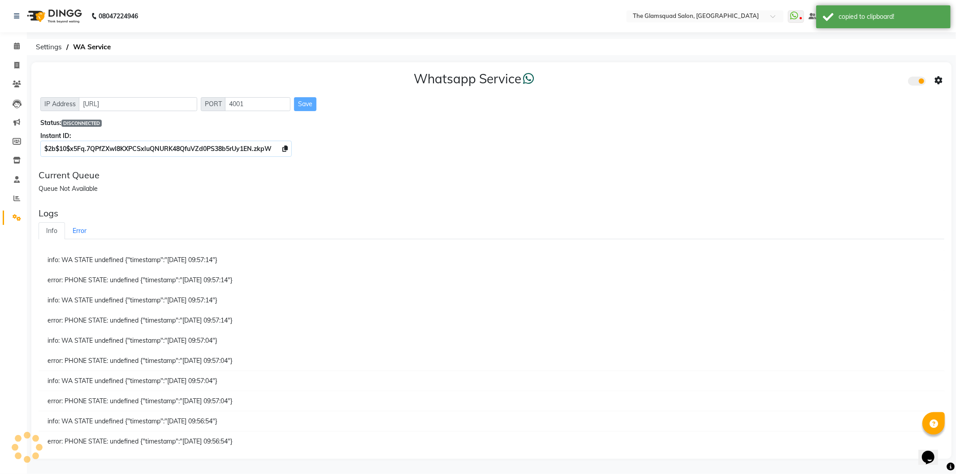
click at [939, 83] on icon at bounding box center [938, 81] width 8 height 8
click at [885, 68] on div "Whatsapp Settings" at bounding box center [873, 70] width 103 height 11
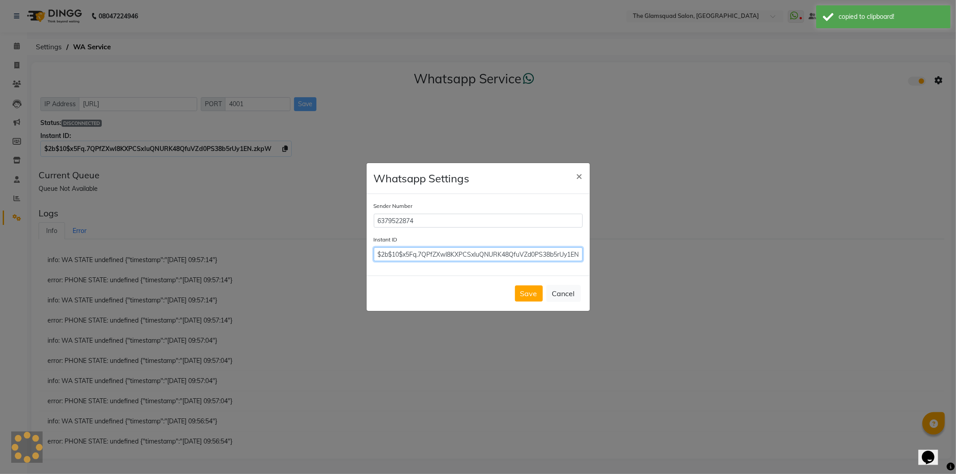
click at [480, 248] on input "$2b$10$x5Fq.7QPfZXwl8KXPCSxluQNURK48QfuVZd0PS38b5rUy1EN.zkpW" at bounding box center [478, 254] width 209 height 14
click at [529, 298] on button "Save" at bounding box center [529, 293] width 28 height 16
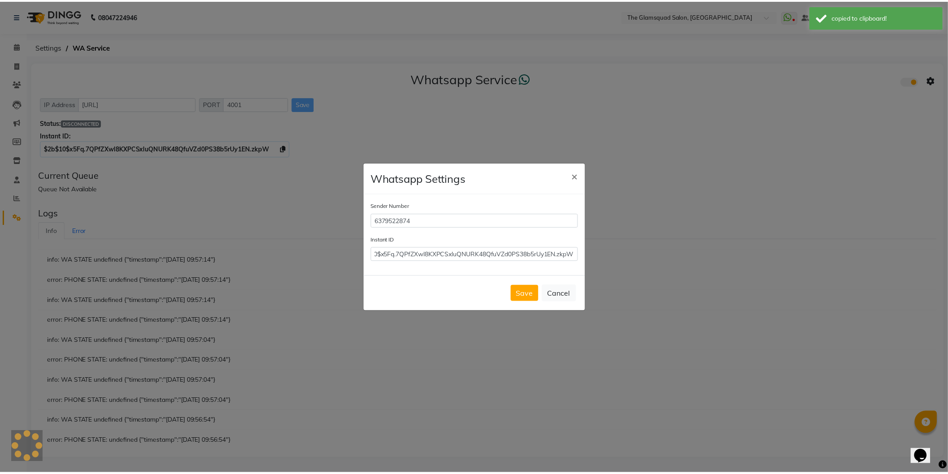
scroll to position [0, 0]
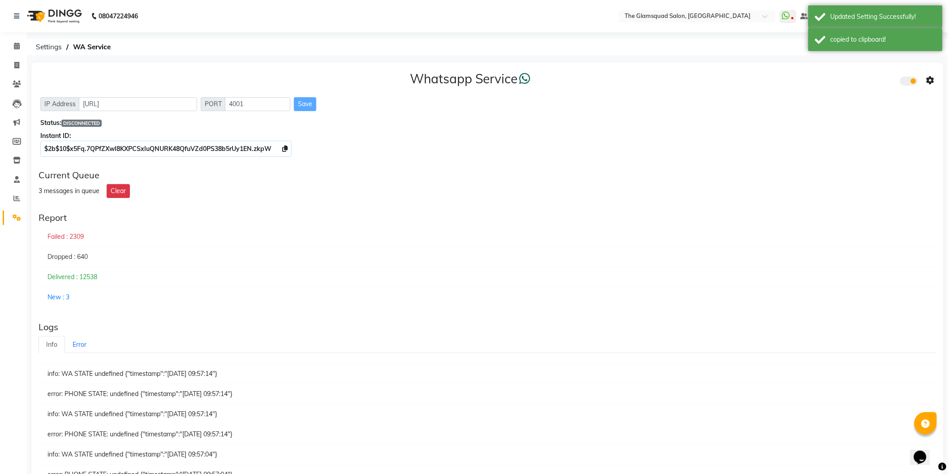
click at [922, 79] on label at bounding box center [916, 81] width 18 height 9
click at [907, 82] on input "checkbox" at bounding box center [907, 82] width 0 height 0
click at [910, 81] on span at bounding box center [909, 81] width 18 height 9
click at [907, 82] on input "checkbox" at bounding box center [907, 82] width 0 height 0
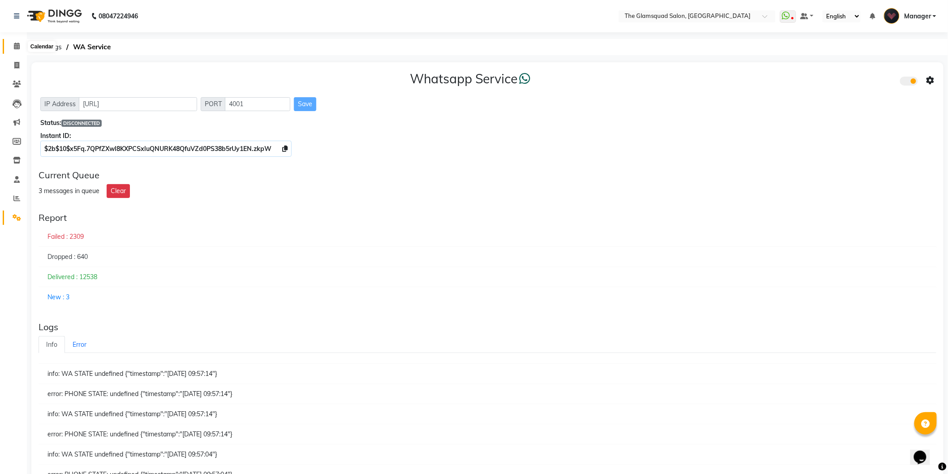
click at [14, 48] on icon at bounding box center [17, 46] width 6 height 7
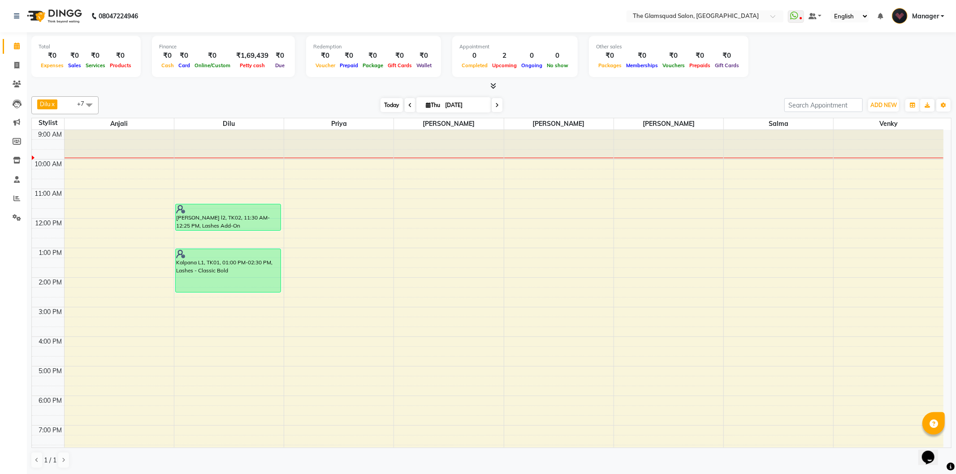
click at [395, 100] on span "Today" at bounding box center [391, 105] width 22 height 14
click at [496, 86] on div at bounding box center [491, 86] width 920 height 9
click at [491, 86] on icon at bounding box center [493, 85] width 6 height 7
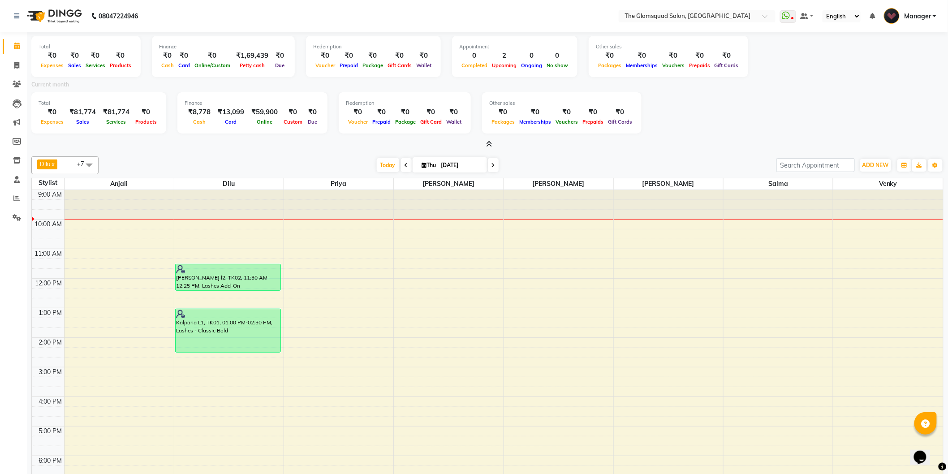
click at [491, 145] on icon at bounding box center [490, 144] width 6 height 7
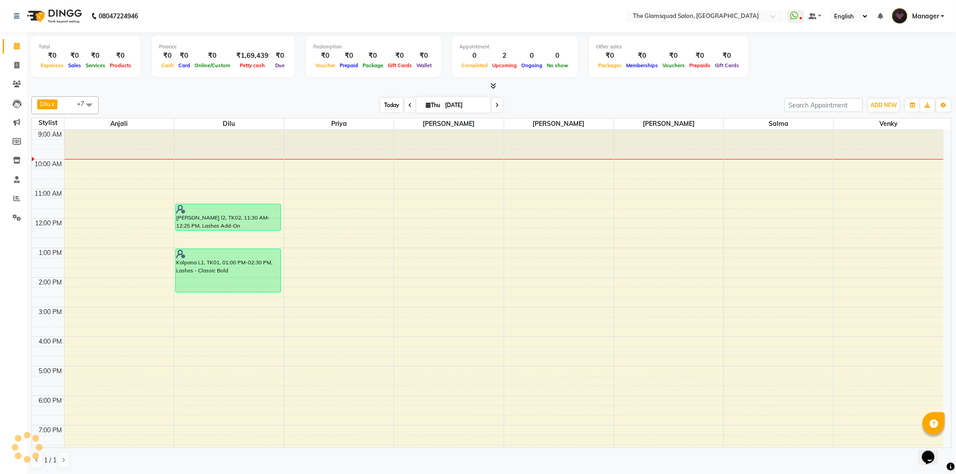
click at [387, 107] on span "Today" at bounding box center [391, 105] width 22 height 14
click at [393, 107] on span "Today" at bounding box center [391, 105] width 22 height 14
click at [472, 106] on input "[DATE]" at bounding box center [464, 105] width 45 height 13
select select "9"
select select "2025"
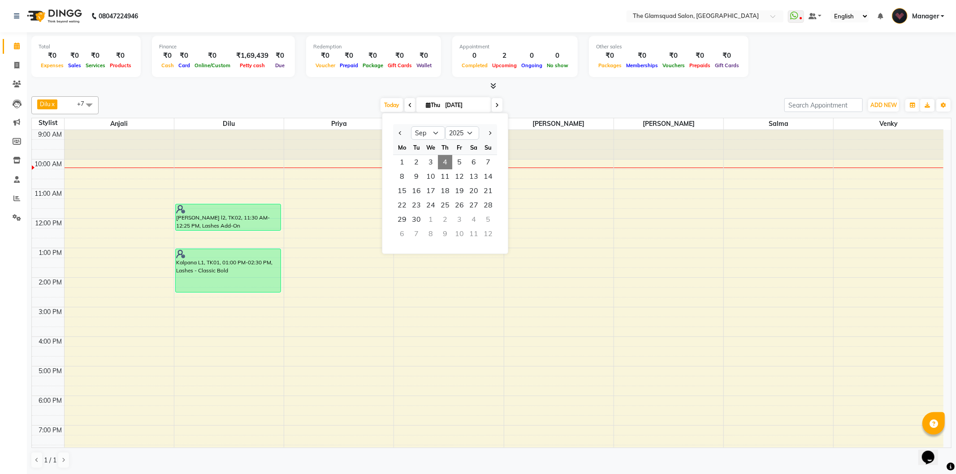
click at [463, 109] on input "[DATE]" at bounding box center [464, 105] width 45 height 13
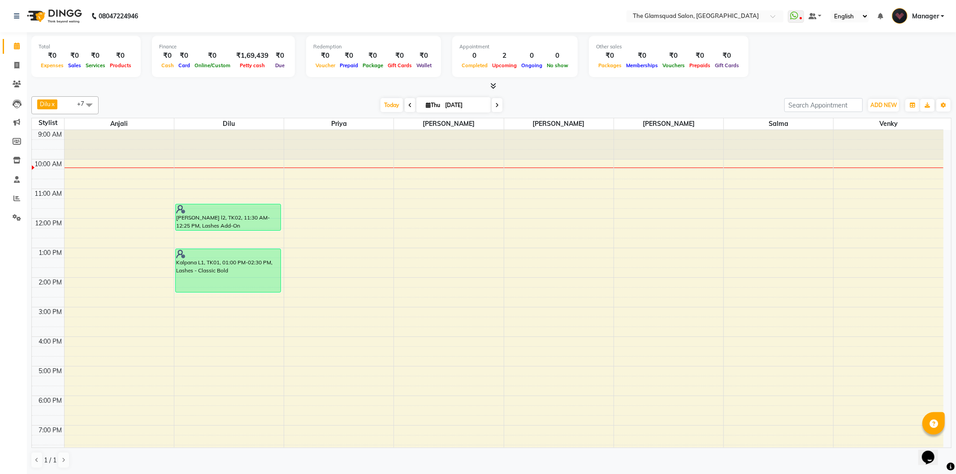
click at [466, 108] on input "[DATE]" at bounding box center [464, 105] width 45 height 13
select select "9"
select select "2025"
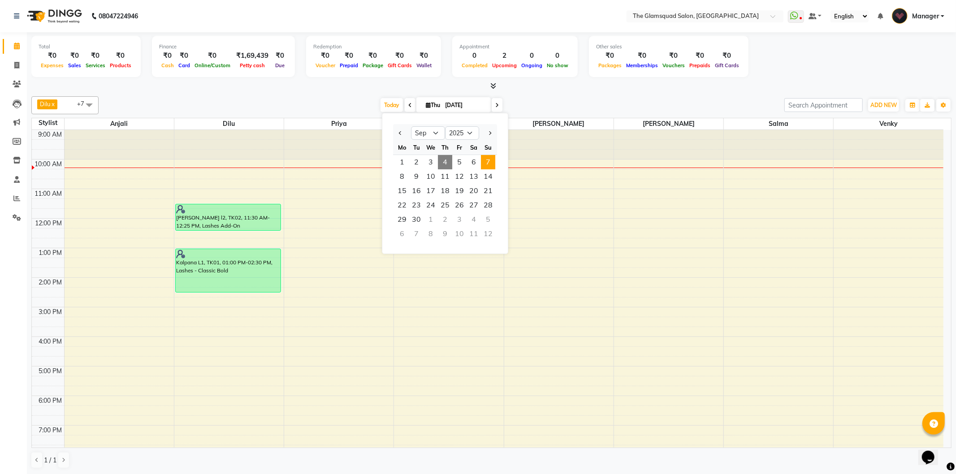
click at [494, 155] on span "7" at bounding box center [488, 162] width 14 height 14
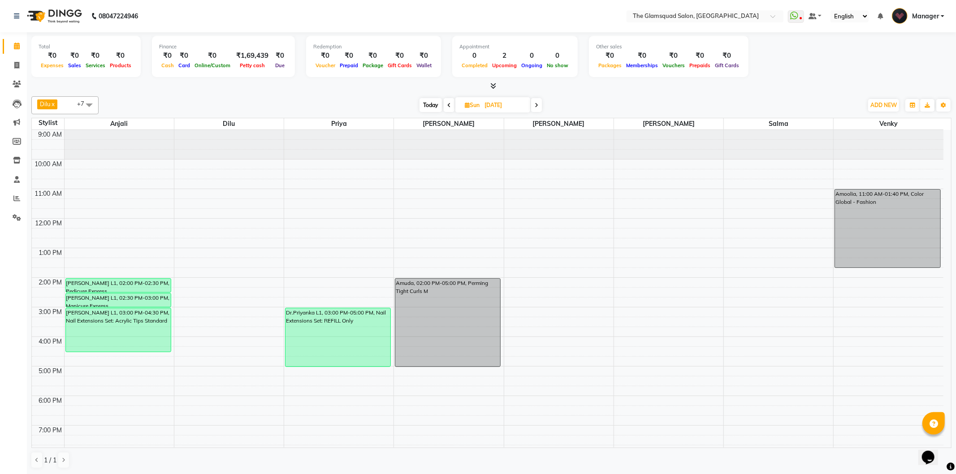
drag, startPoint x: 432, startPoint y: 105, endPoint x: 444, endPoint y: 126, distance: 24.5
click at [432, 104] on span "Today" at bounding box center [430, 105] width 22 height 14
type input "[DATE]"
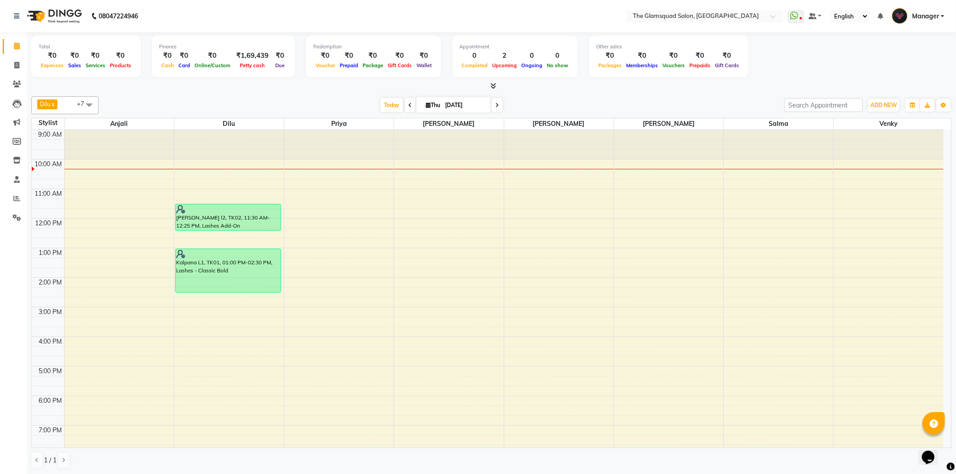
click at [473, 108] on input "[DATE]" at bounding box center [464, 105] width 45 height 13
select select "9"
select select "2025"
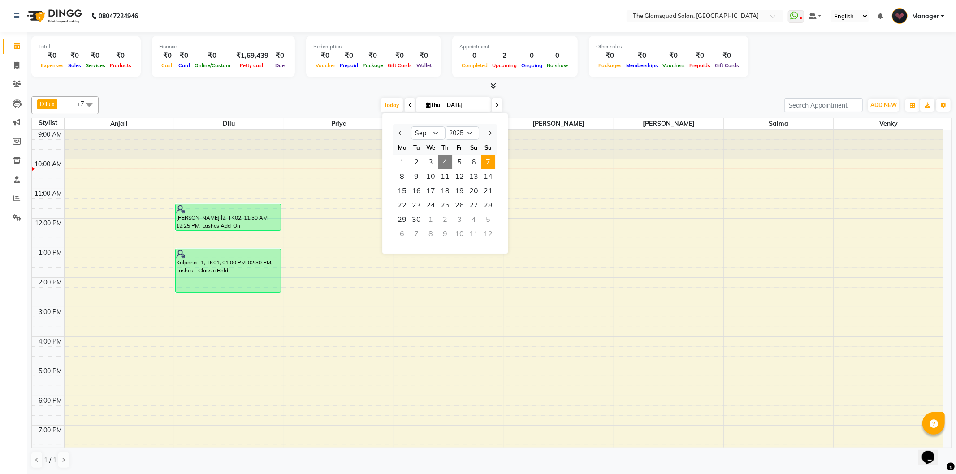
click at [485, 164] on span "7" at bounding box center [488, 162] width 14 height 14
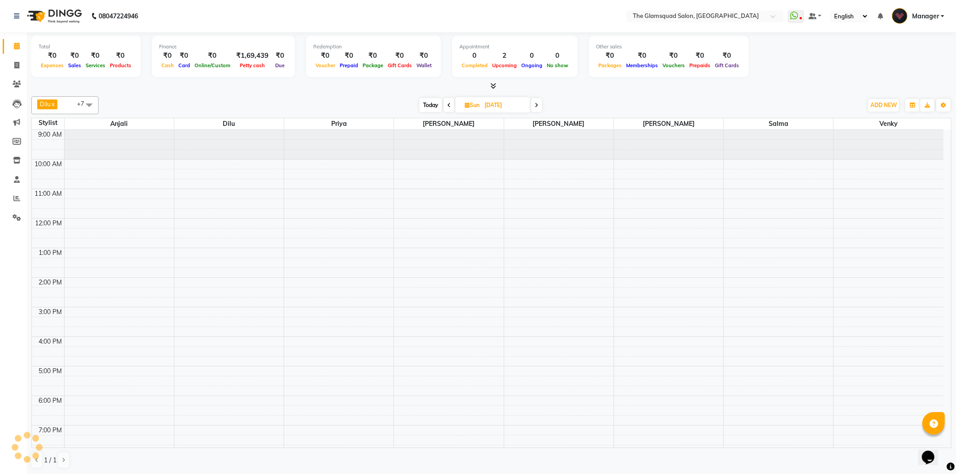
scroll to position [30, 0]
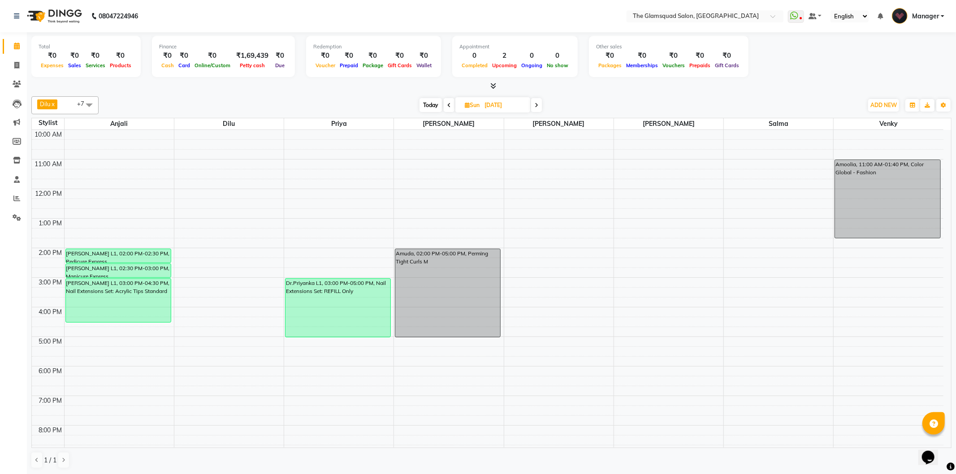
drag, startPoint x: 429, startPoint y: 104, endPoint x: 437, endPoint y: 102, distance: 7.8
click at [431, 103] on span "Today" at bounding box center [430, 105] width 22 height 14
type input "[DATE]"
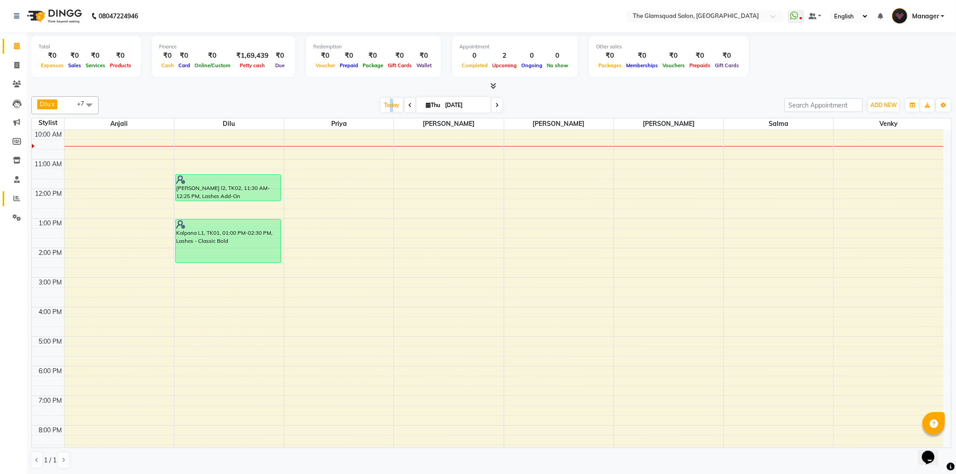
click at [18, 204] on link "Reports" at bounding box center [14, 198] width 22 height 15
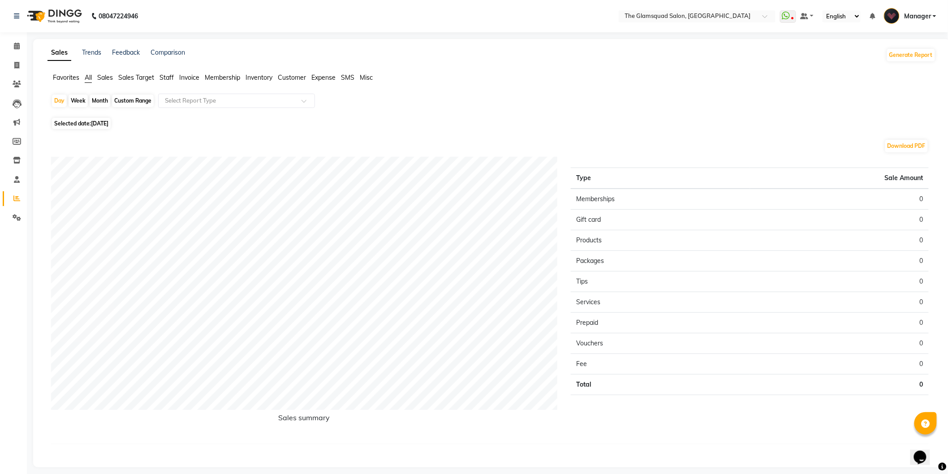
click at [113, 77] on span "Sales" at bounding box center [105, 77] width 16 height 8
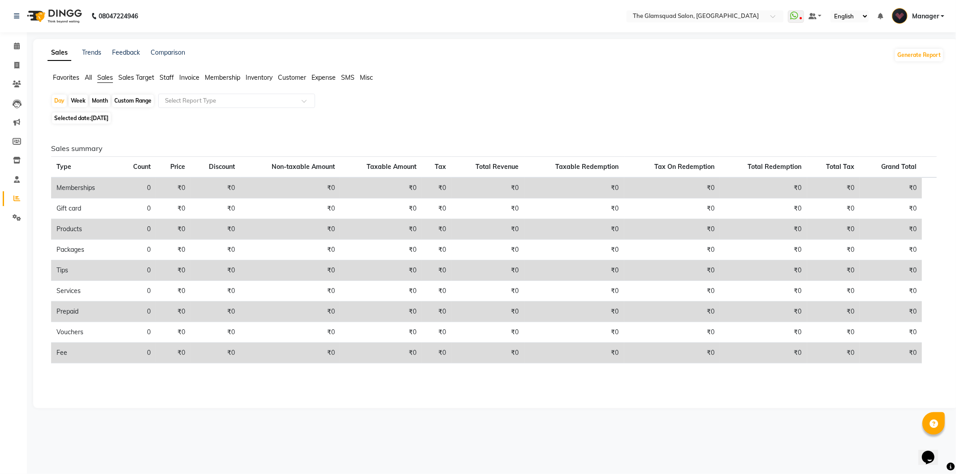
click at [139, 103] on div "Custom Range" at bounding box center [133, 101] width 42 height 13
select select "9"
select select "2025"
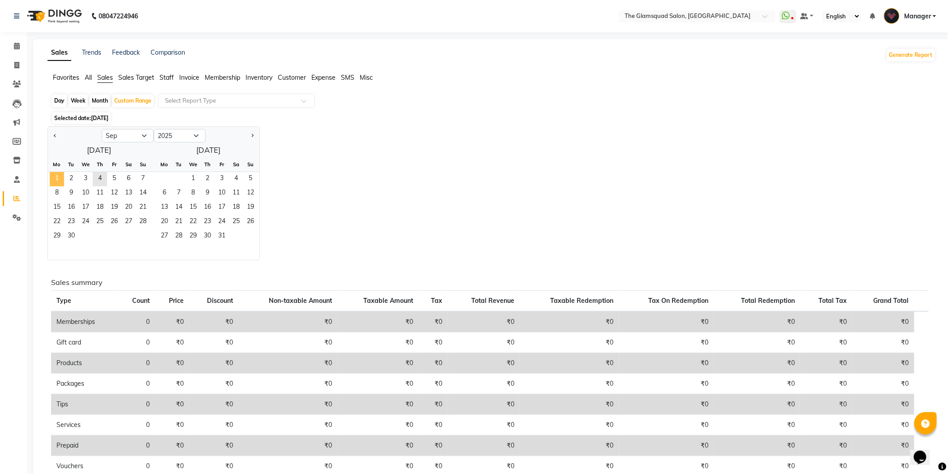
click at [58, 173] on span "1" at bounding box center [57, 179] width 14 height 14
click at [138, 175] on span "7" at bounding box center [143, 179] width 14 height 14
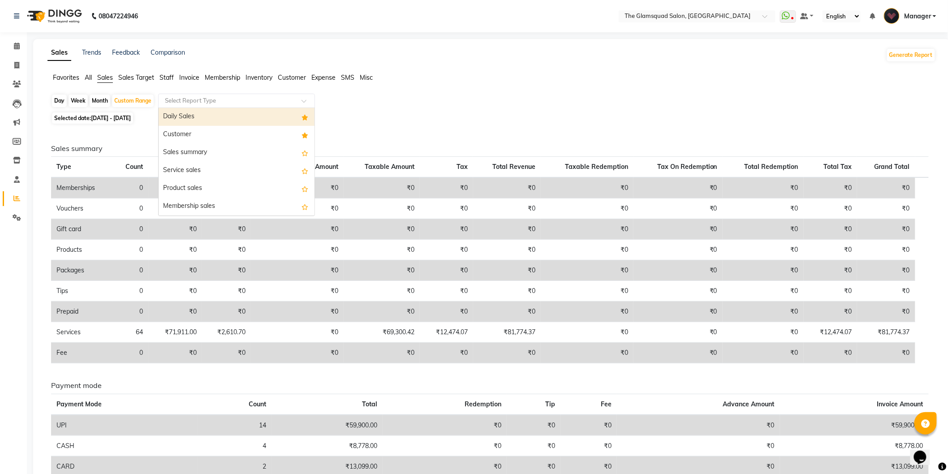
click at [294, 99] on div at bounding box center [237, 100] width 156 height 9
click at [239, 122] on div "Daily Sales" at bounding box center [237, 117] width 156 height 18
select select "full_report"
select select "csv"
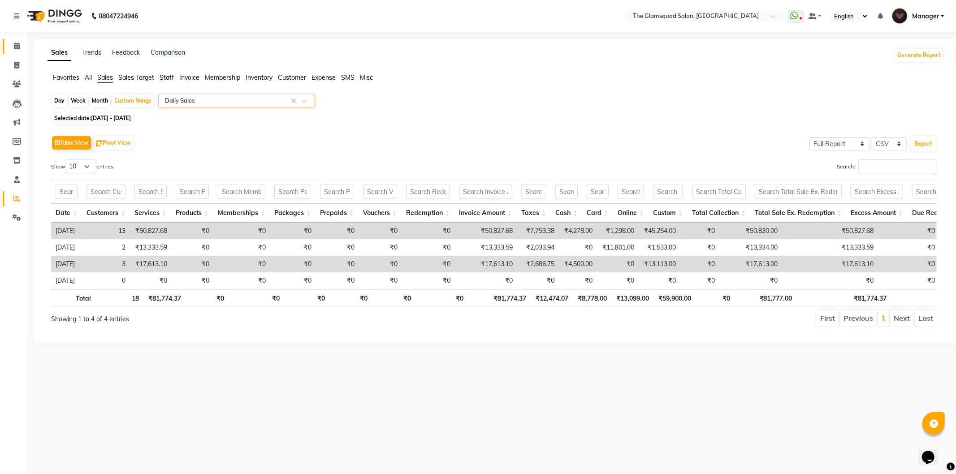
click at [15, 47] on icon at bounding box center [17, 46] width 6 height 7
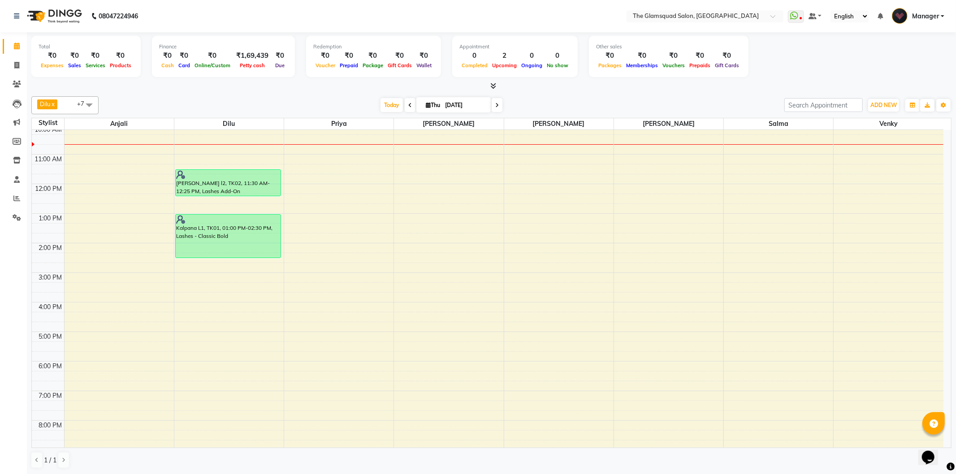
scroll to position [68, 0]
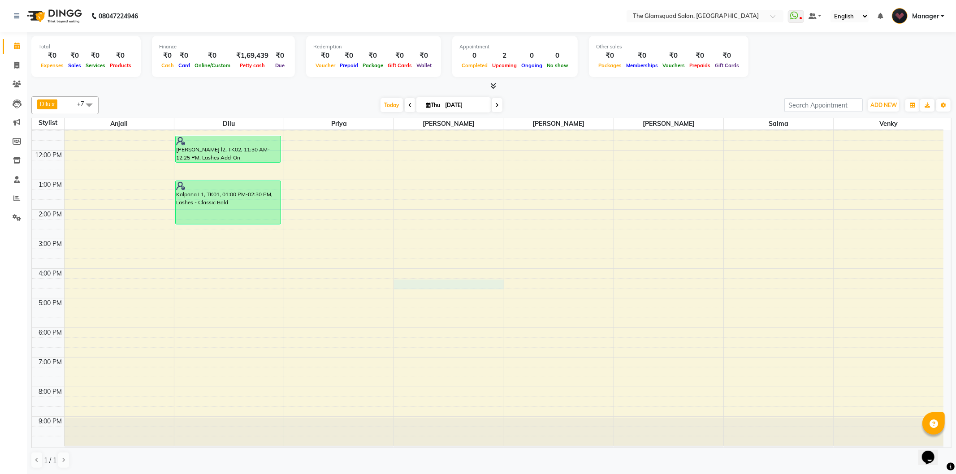
click at [416, 288] on div "9:00 AM 10:00 AM 11:00 AM 12:00 PM 1:00 PM 2:00 PM 3:00 PM 4:00 PM 5:00 PM 6:00…" at bounding box center [487, 254] width 911 height 384
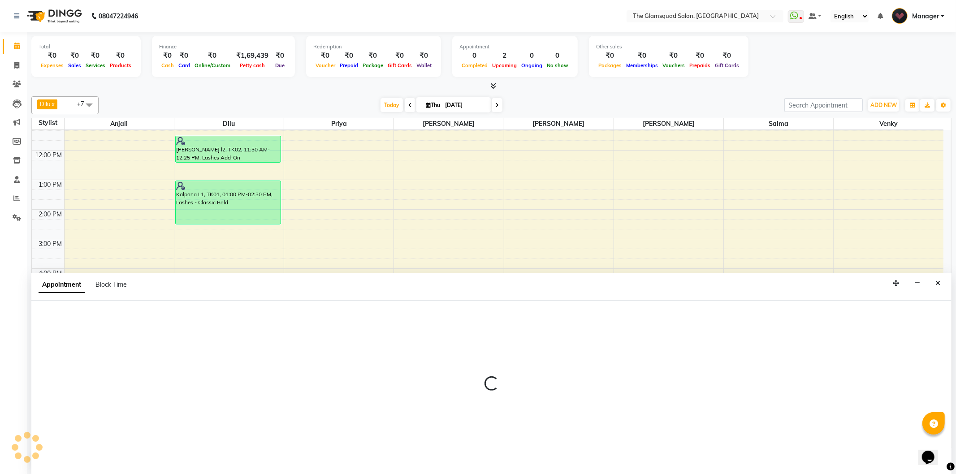
select select "89714"
select select "tentative"
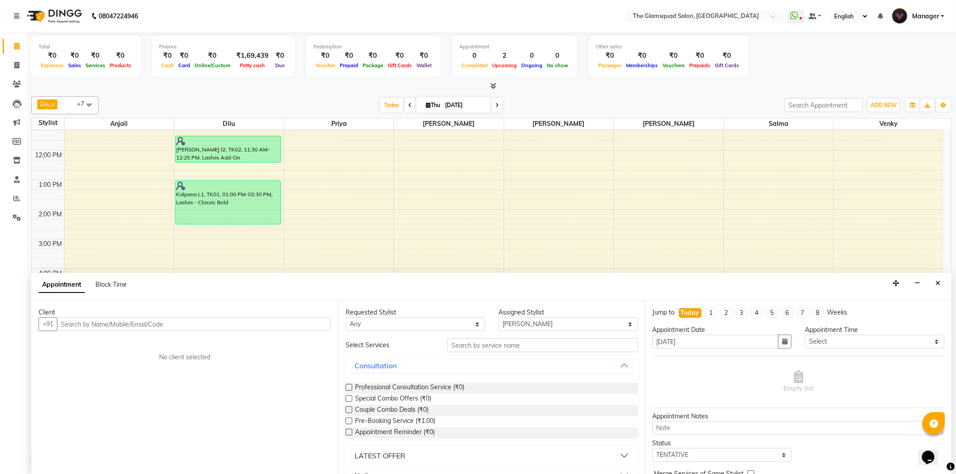
click at [185, 325] on input "text" at bounding box center [194, 324] width 274 height 14
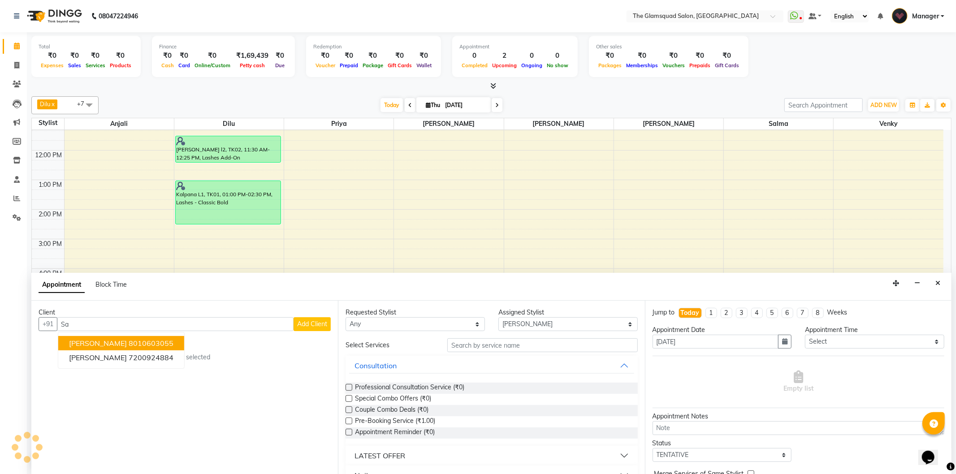
type input "S"
type input "6380691226"
click at [321, 319] on button "Add Client" at bounding box center [311, 324] width 37 height 14
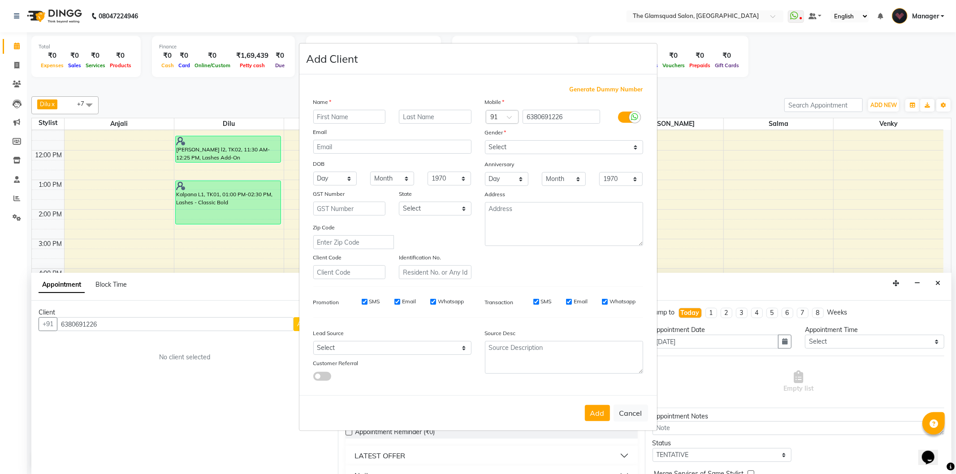
click at [353, 119] on input "text" at bounding box center [349, 117] width 73 height 14
type input "[PERSON_NAME]"
click at [422, 112] on input "text" at bounding box center [435, 117] width 73 height 14
type input "L2"
click at [502, 149] on select "Select [DEMOGRAPHIC_DATA] [DEMOGRAPHIC_DATA] Other Prefer Not To Say" at bounding box center [564, 147] width 158 height 14
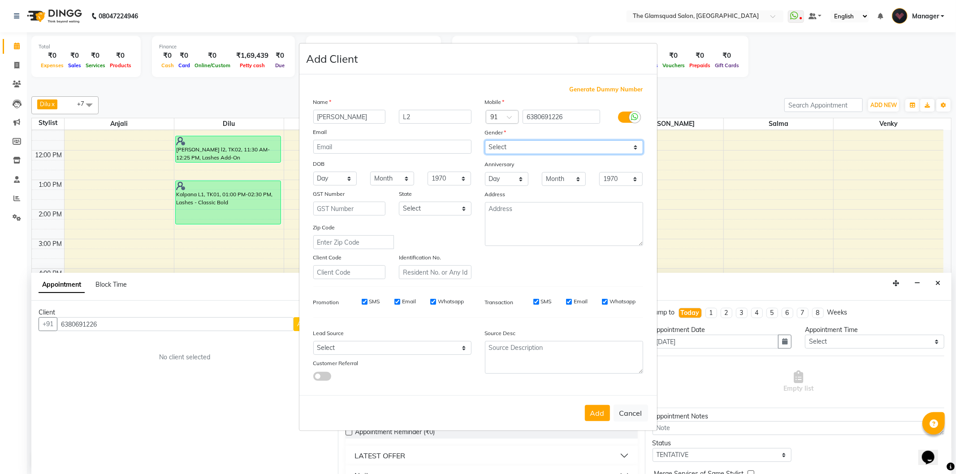
select select "[DEMOGRAPHIC_DATA]"
click at [485, 140] on select "Select [DEMOGRAPHIC_DATA] [DEMOGRAPHIC_DATA] Other Prefer Not To Say" at bounding box center [564, 147] width 158 height 14
click at [406, 347] on select "Select Walk-in Referral Internet Friend Word of Mouth Advertisement Facebook Ju…" at bounding box center [392, 348] width 158 height 14
select select "34546"
click at [313, 341] on select "Select Walk-in Referral Internet Friend Word of Mouth Advertisement Facebook Ju…" at bounding box center [392, 348] width 158 height 14
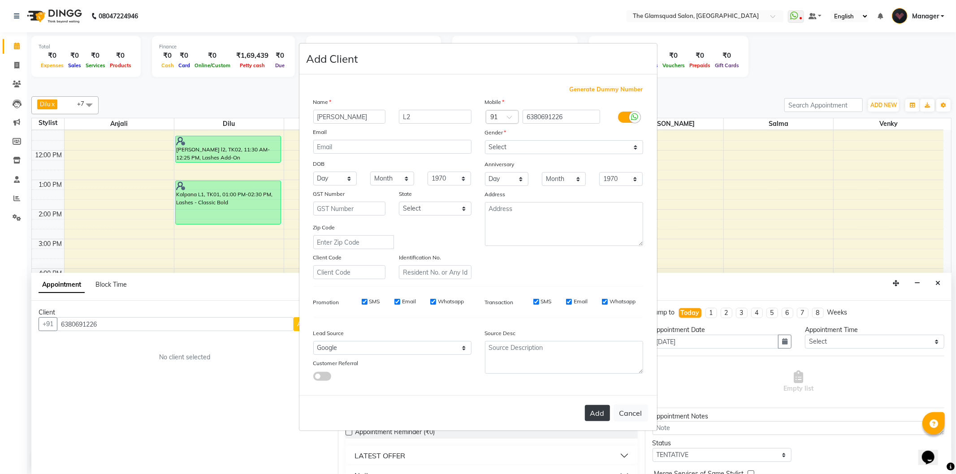
click at [595, 414] on button "Add" at bounding box center [597, 413] width 25 height 16
select select
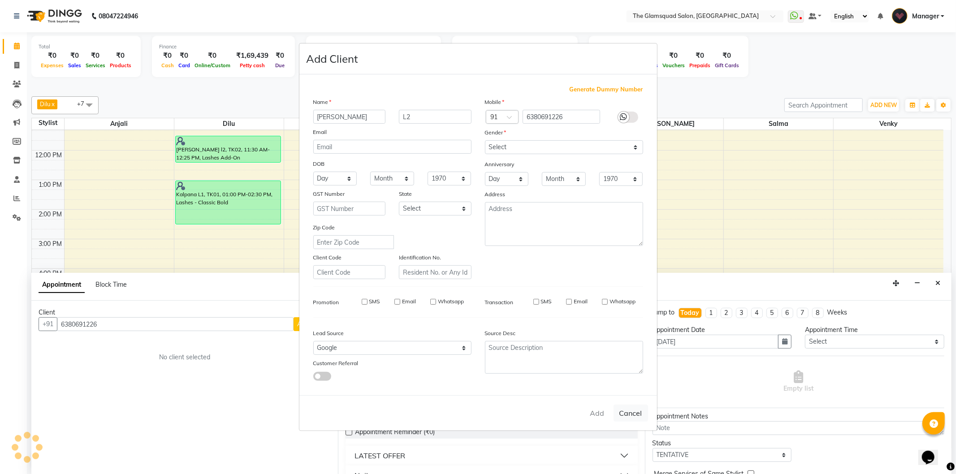
select select
checkbox input "false"
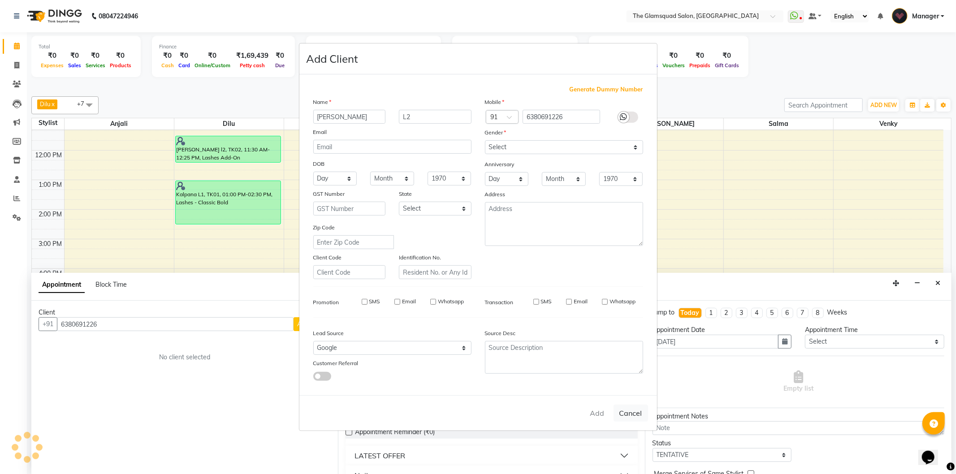
checkbox input "false"
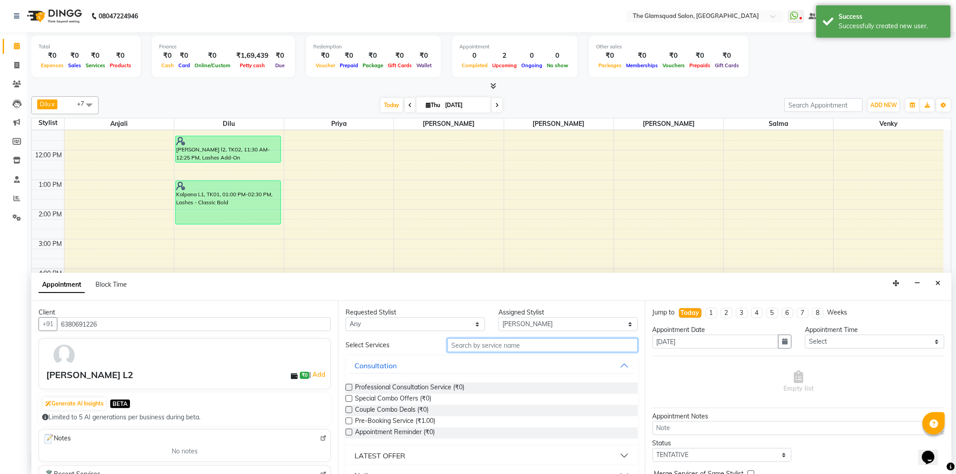
click at [484, 347] on input "text" at bounding box center [542, 345] width 190 height 14
type input "high"
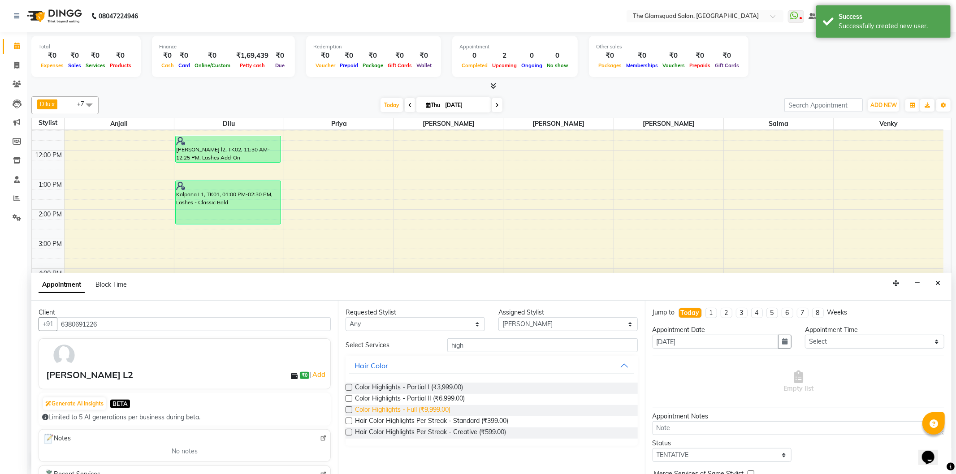
click at [436, 409] on span "Color Highlights - Full (₹9,999.00)" at bounding box center [402, 410] width 95 height 11
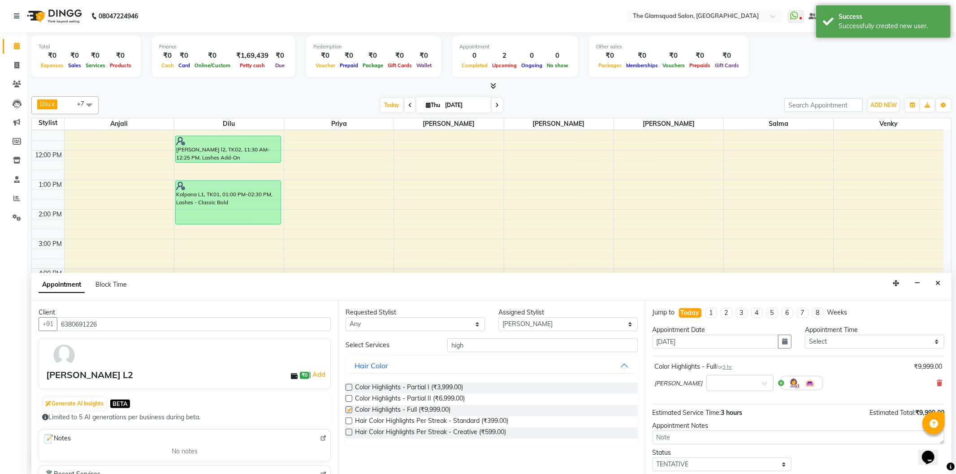
checkbox input "false"
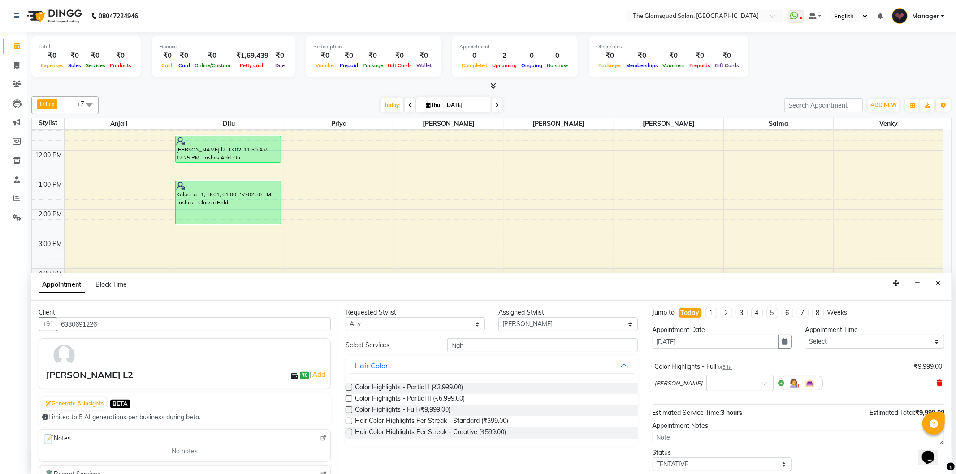
click at [936, 380] on icon at bounding box center [938, 383] width 5 height 6
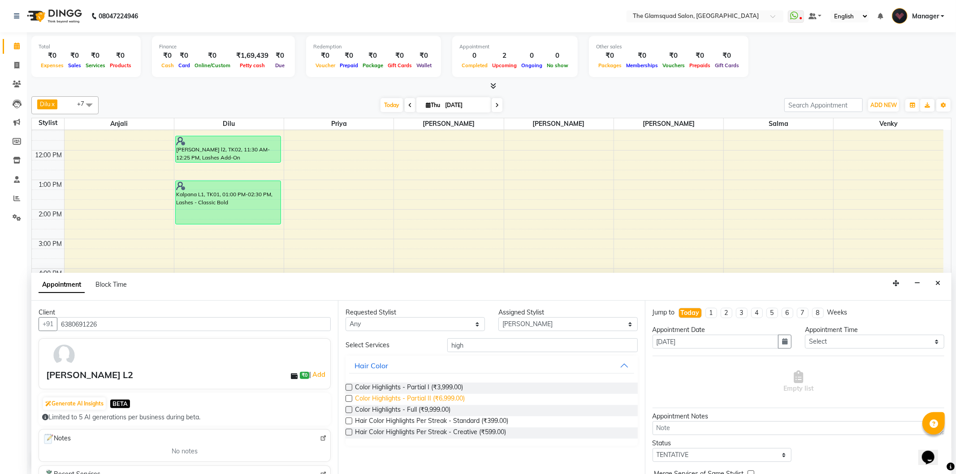
click at [435, 394] on span "Color Highlights - Partial II (₹6,999.00)" at bounding box center [410, 399] width 110 height 11
checkbox input "false"
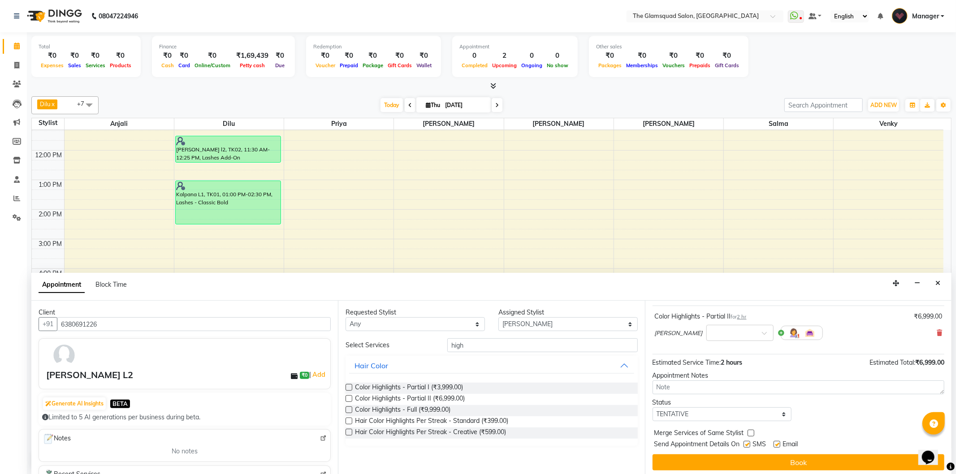
scroll to position [54, 0]
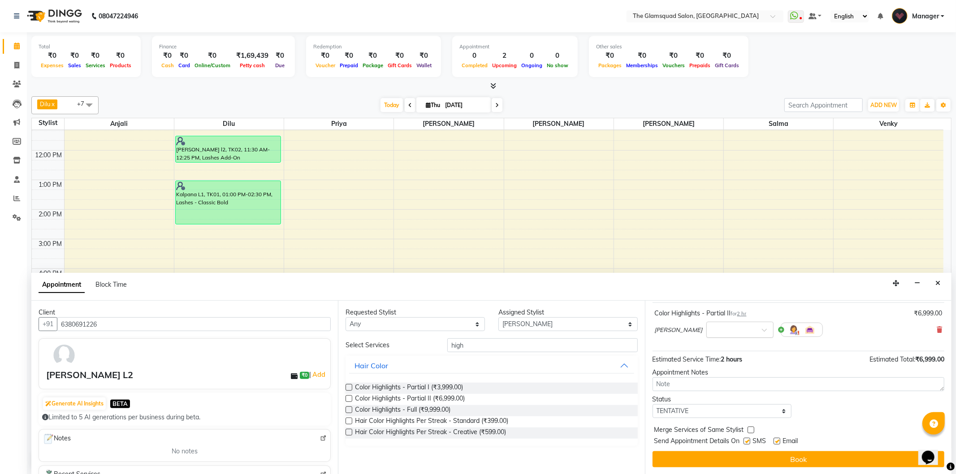
click at [722, 332] on div at bounding box center [740, 328] width 66 height 9
click at [707, 364] on div "04:30 PM" at bounding box center [740, 362] width 66 height 17
click at [732, 418] on select "Select TENTATIVE CONFIRM CHECK-IN UPCOMING" at bounding box center [721, 411] width 139 height 14
select select "confirm booking"
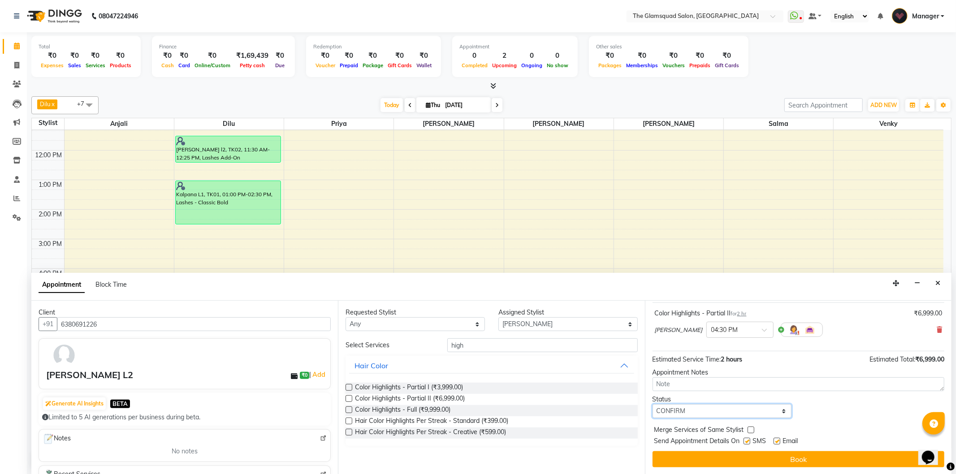
click at [652, 404] on select "Select TENTATIVE CONFIRM CHECK-IN UPCOMING" at bounding box center [721, 411] width 139 height 14
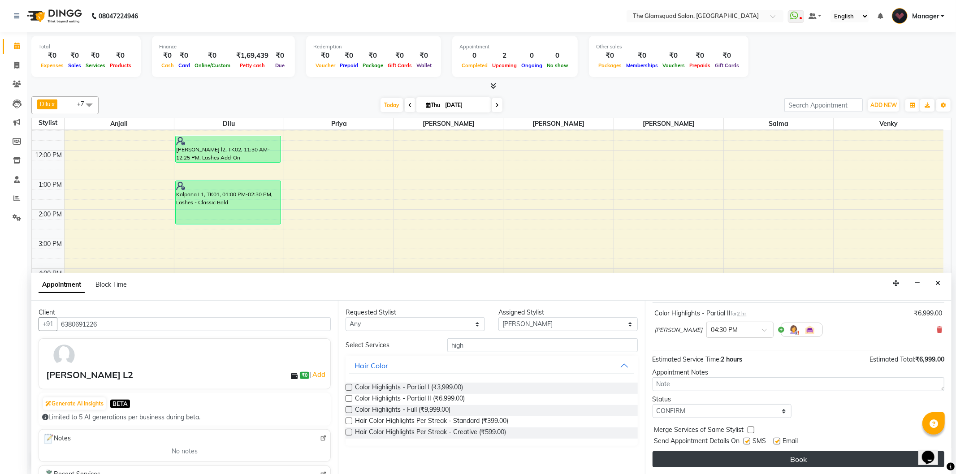
click at [731, 457] on button "Book" at bounding box center [798, 459] width 292 height 16
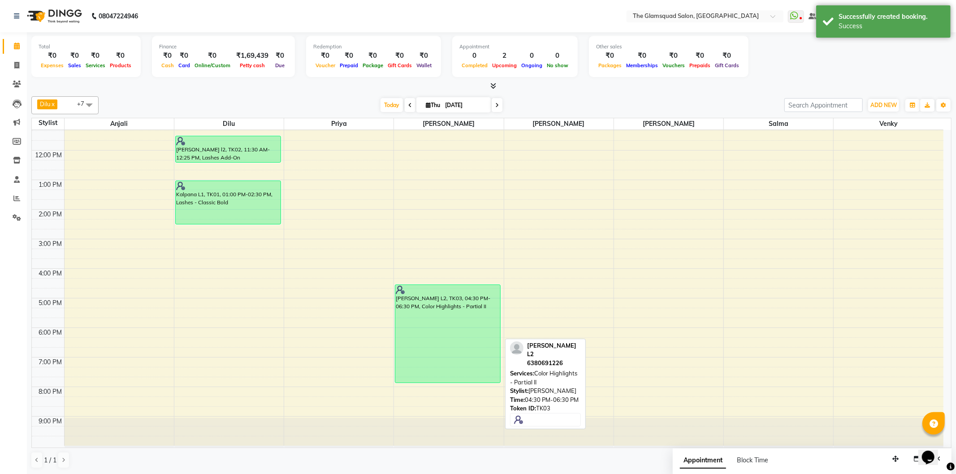
drag, startPoint x: 466, startPoint y: 341, endPoint x: 470, endPoint y: 384, distance: 42.7
click at [470, 384] on div "[PERSON_NAME] L2, TK03, 04:30 PM-06:30 PM, Color Highlights - Partial II [PERSO…" at bounding box center [448, 254] width 109 height 384
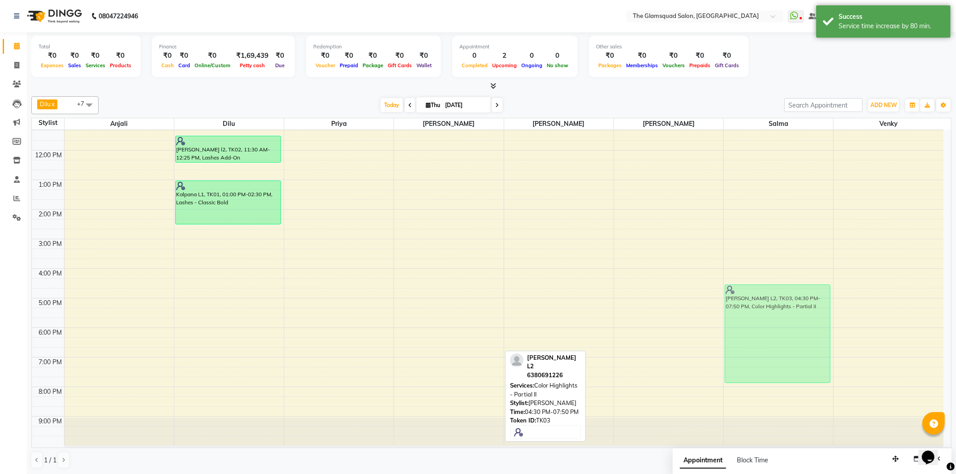
drag, startPoint x: 455, startPoint y: 348, endPoint x: 731, endPoint y: 353, distance: 276.0
click at [755, 353] on tr "[PERSON_NAME] l2, TK02, 11:30 AM-12:25 PM, Lashes Add-On Kalpana L1, TK01, 01:0…" at bounding box center [487, 254] width 911 height 384
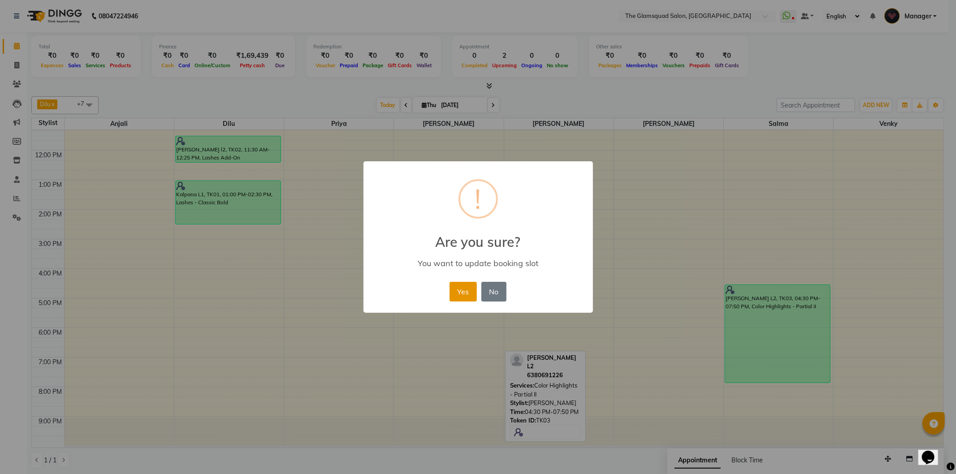
click at [460, 289] on button "Yes" at bounding box center [462, 292] width 27 height 20
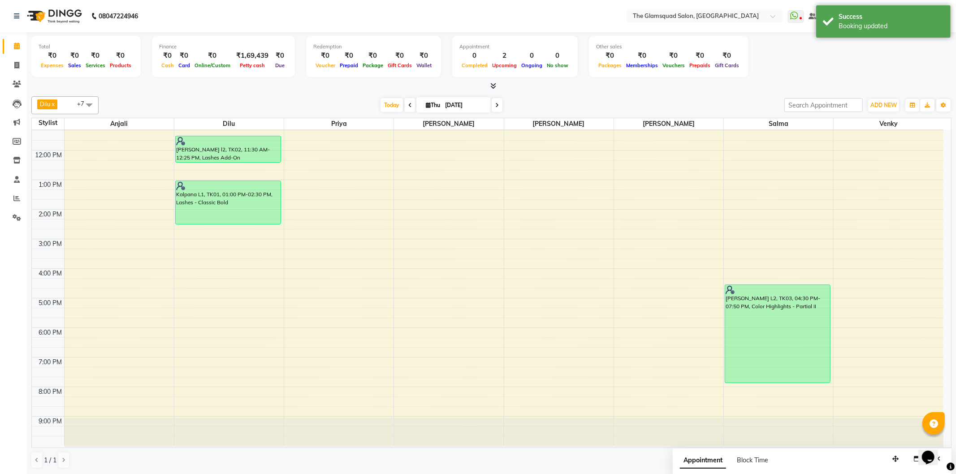
click at [89, 101] on span at bounding box center [89, 104] width 18 height 17
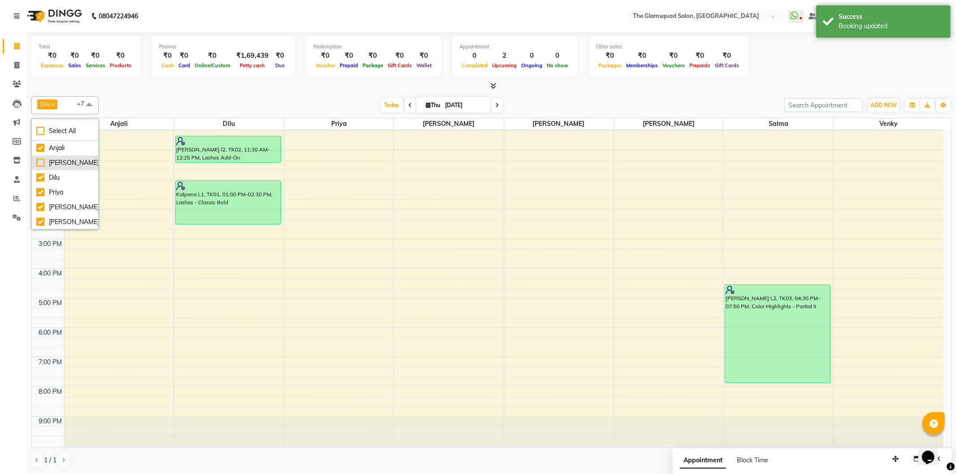
click at [61, 162] on div "[PERSON_NAME]" at bounding box center [64, 162] width 57 height 9
checkbox input "true"
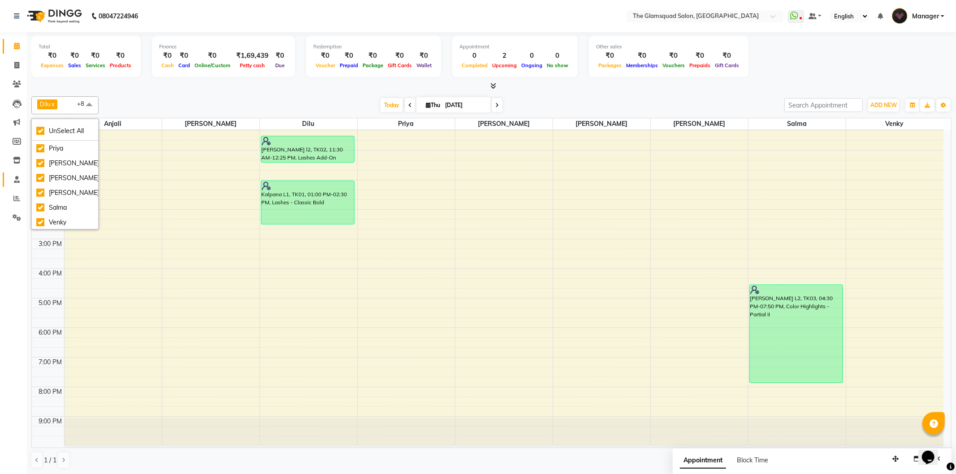
scroll to position [0, 0]
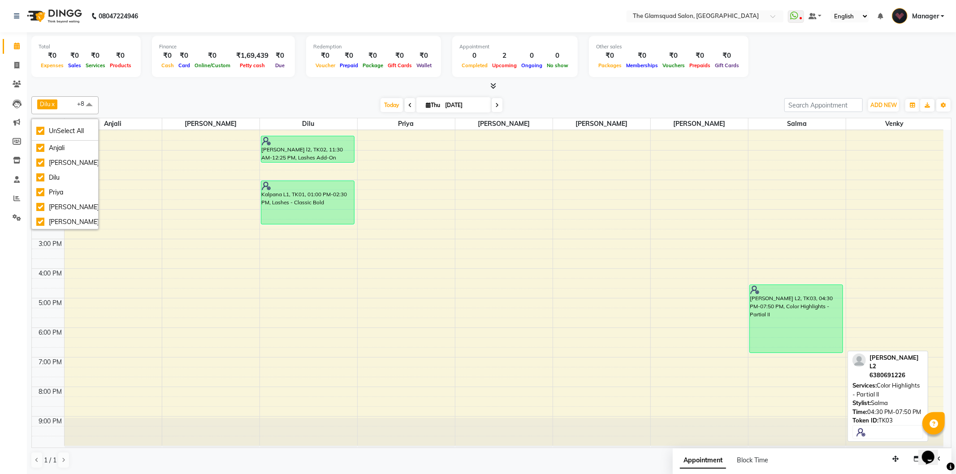
drag, startPoint x: 798, startPoint y: 382, endPoint x: 790, endPoint y: 352, distance: 31.0
click at [790, 352] on div "[PERSON_NAME] L2, TK03, 04:30 PM-07:50 PM, Color Highlights - Partial II [PERSO…" at bounding box center [796, 254] width 97 height 384
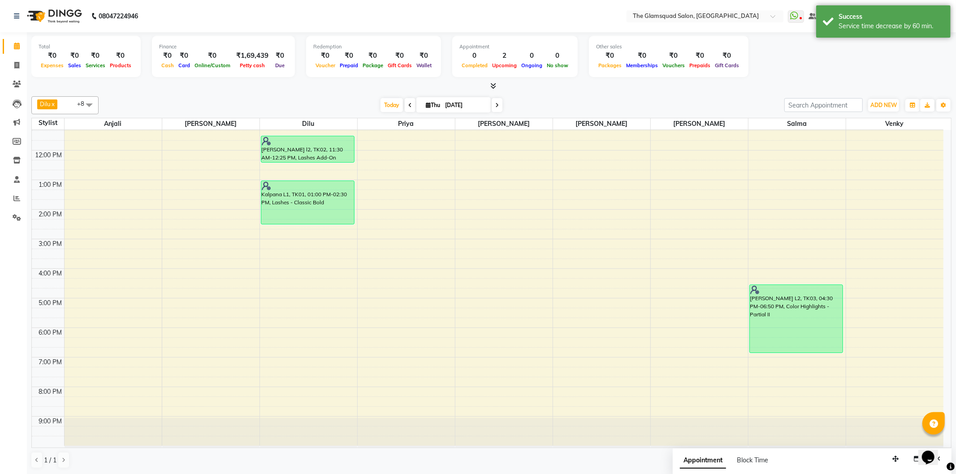
click at [538, 111] on div "[DATE] [DATE]" at bounding box center [441, 105] width 677 height 13
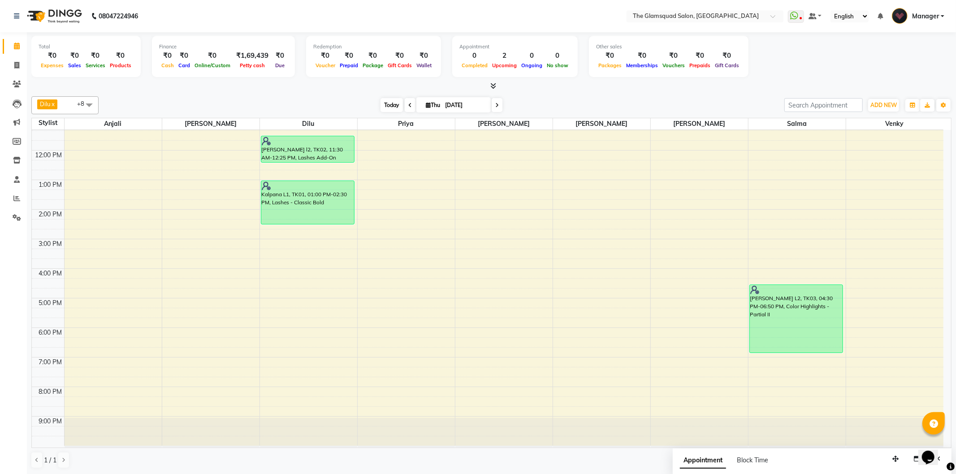
click at [383, 108] on span "Today" at bounding box center [391, 105] width 22 height 14
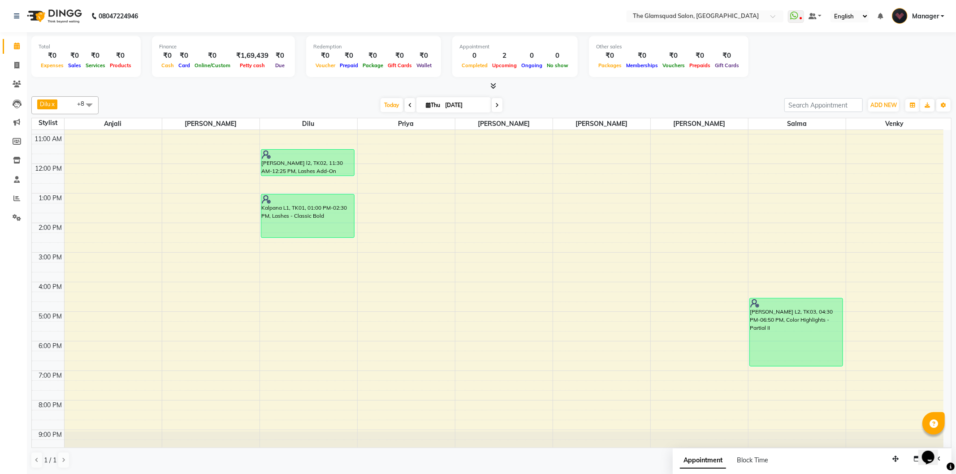
scroll to position [68, 0]
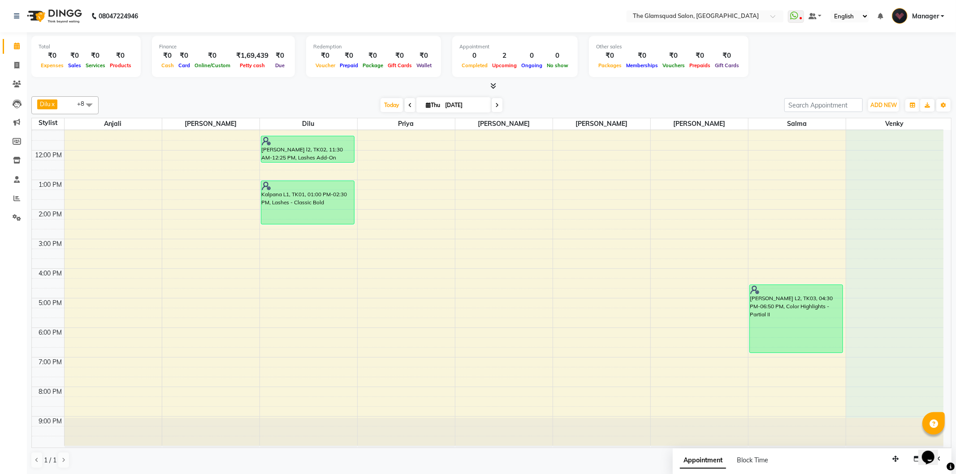
drag, startPoint x: 871, startPoint y: 162, endPoint x: 854, endPoint y: 409, distance: 247.4
click at [854, 411] on div "9:00 AM 10:00 AM 11:00 AM 12:00 PM 1:00 PM 2:00 PM 3:00 PM 4:00 PM 5:00 PM 6:00…" at bounding box center [487, 254] width 911 height 384
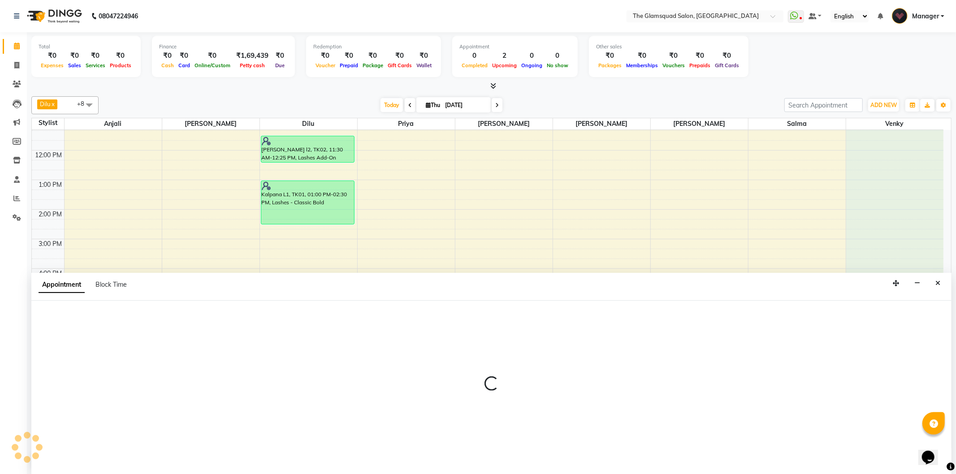
select select "89864"
select select "600"
select select "tentative"
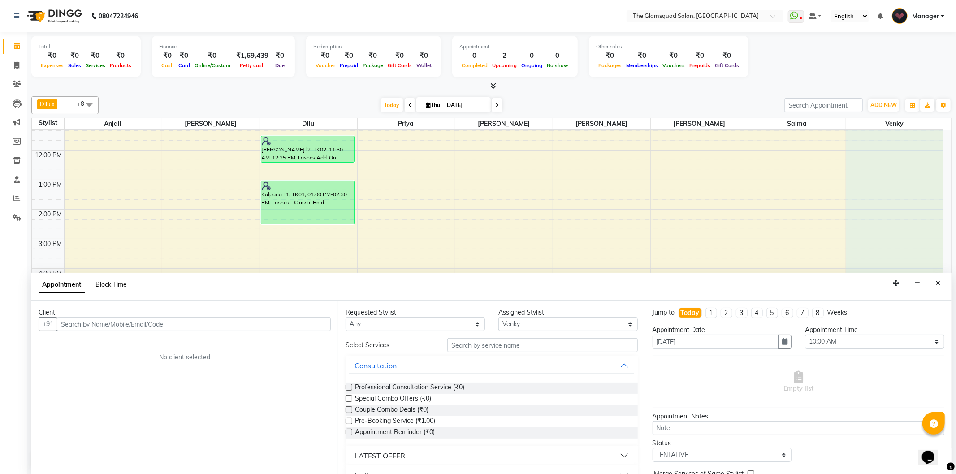
click at [113, 287] on span "Block Time" at bounding box center [110, 284] width 31 height 8
select select "89864"
select select "600"
select select "1260"
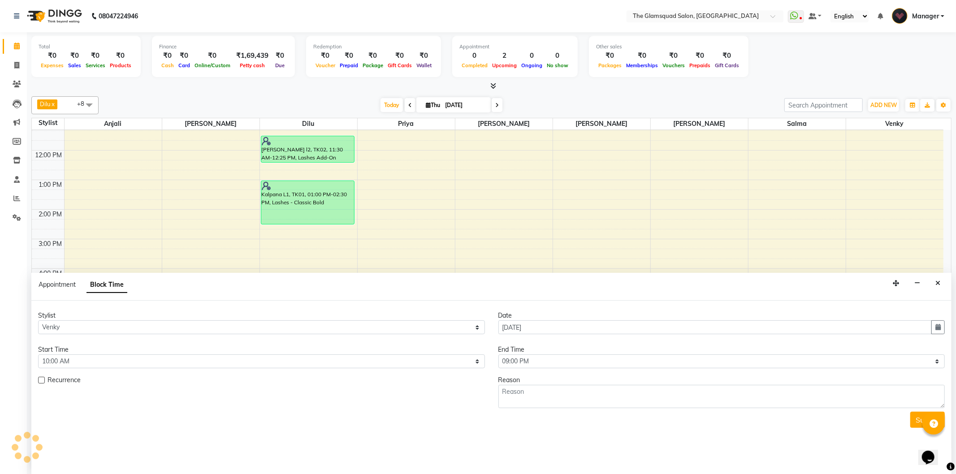
scroll to position [30, 0]
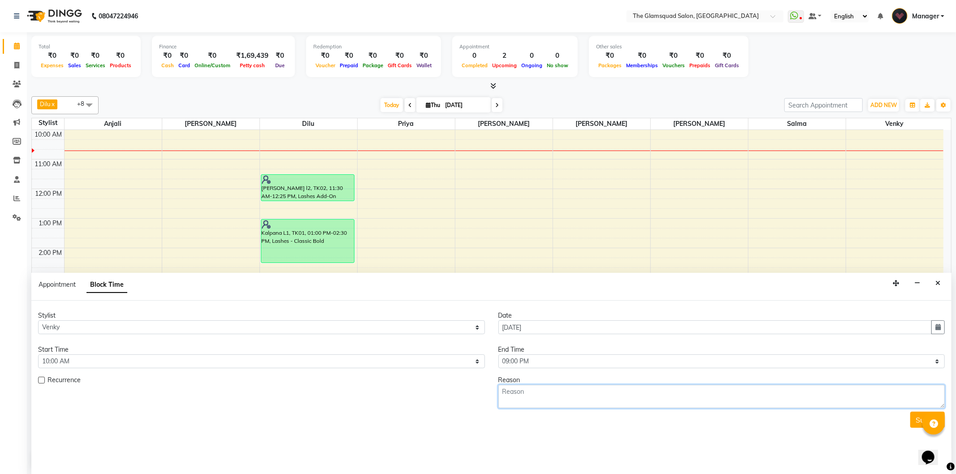
click at [638, 400] on textarea at bounding box center [721, 396] width 447 height 23
type textarea "."
click at [914, 422] on button "Submit" at bounding box center [927, 420] width 34 height 16
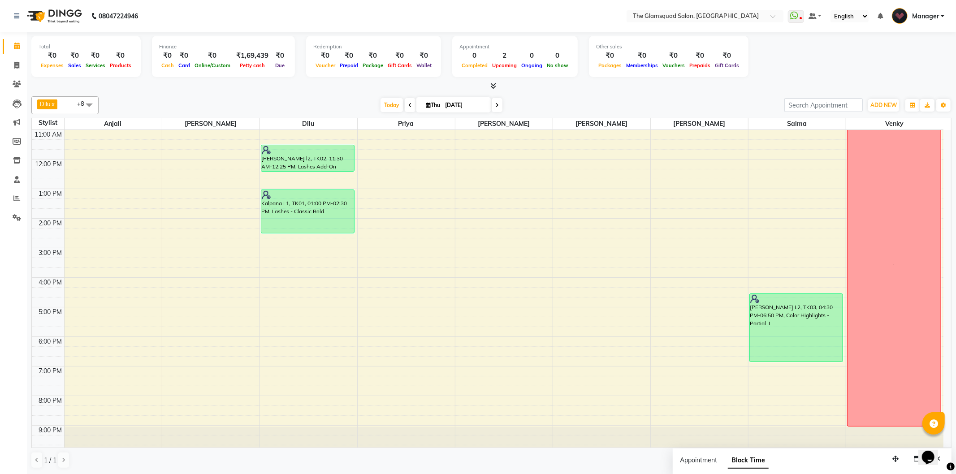
scroll to position [68, 0]
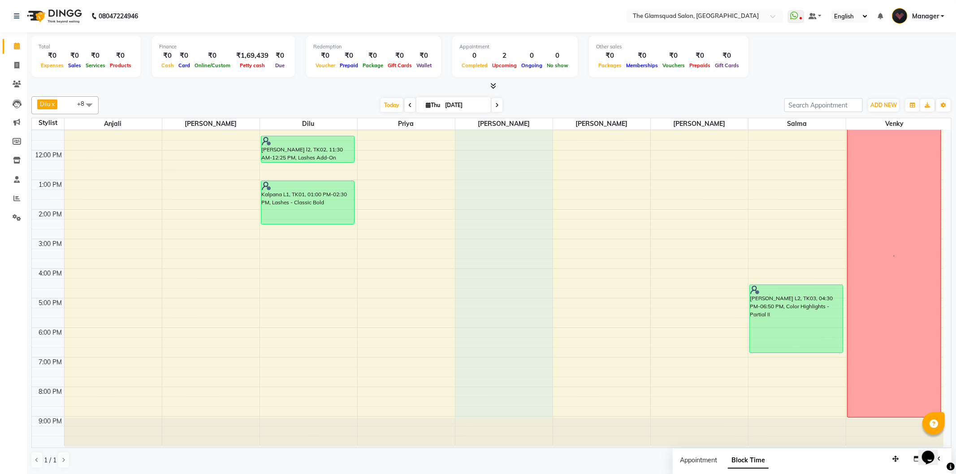
drag, startPoint x: 508, startPoint y: 165, endPoint x: 488, endPoint y: 417, distance: 253.0
click at [487, 411] on div "9:00 AM 10:00 AM 11:00 AM 12:00 PM 1:00 PM 2:00 PM 3:00 PM 4:00 PM 5:00 PM 6:00…" at bounding box center [487, 254] width 911 height 384
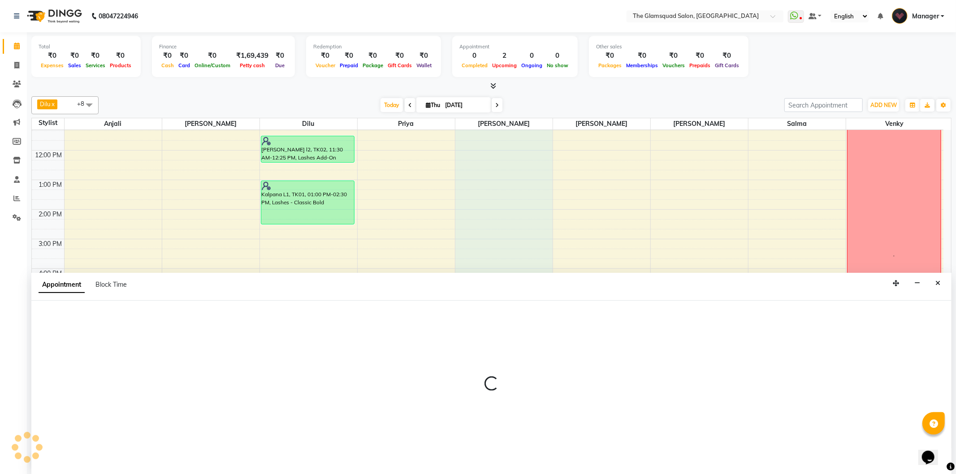
select select "89714"
select select "600"
select select "tentative"
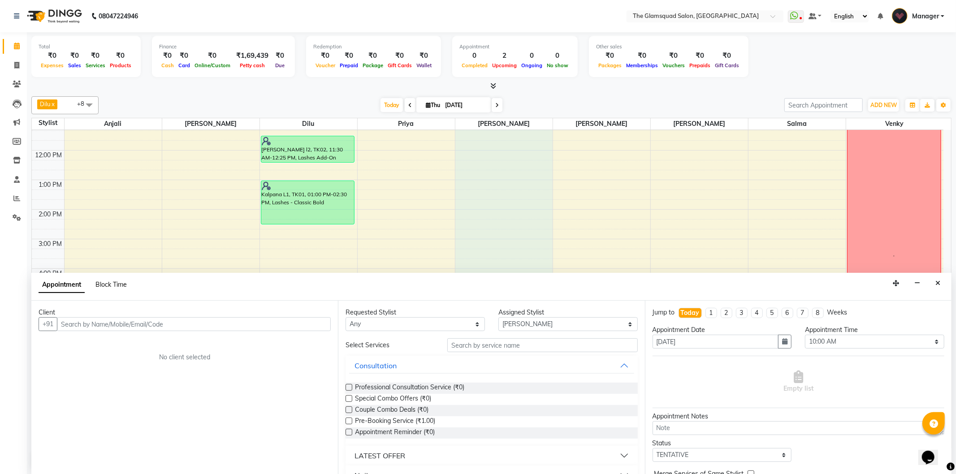
click at [112, 287] on span "Block Time" at bounding box center [110, 284] width 31 height 8
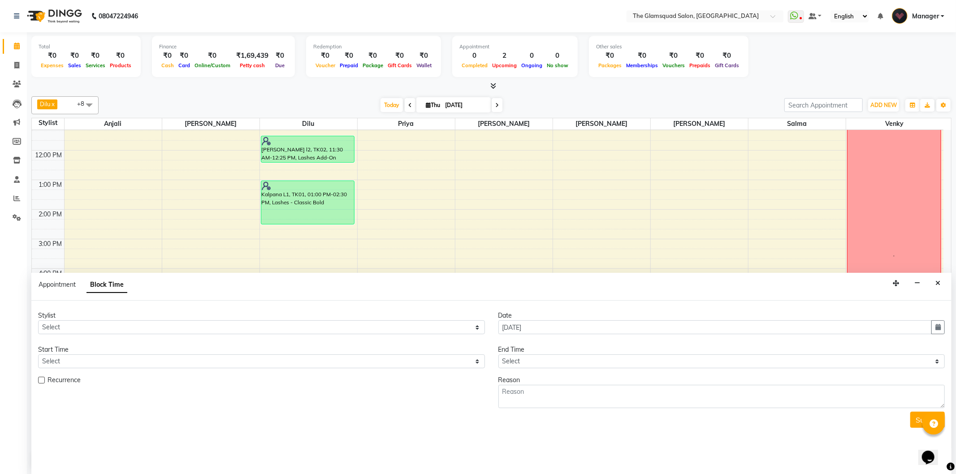
click at [933, 286] on button "Close" at bounding box center [937, 283] width 13 height 14
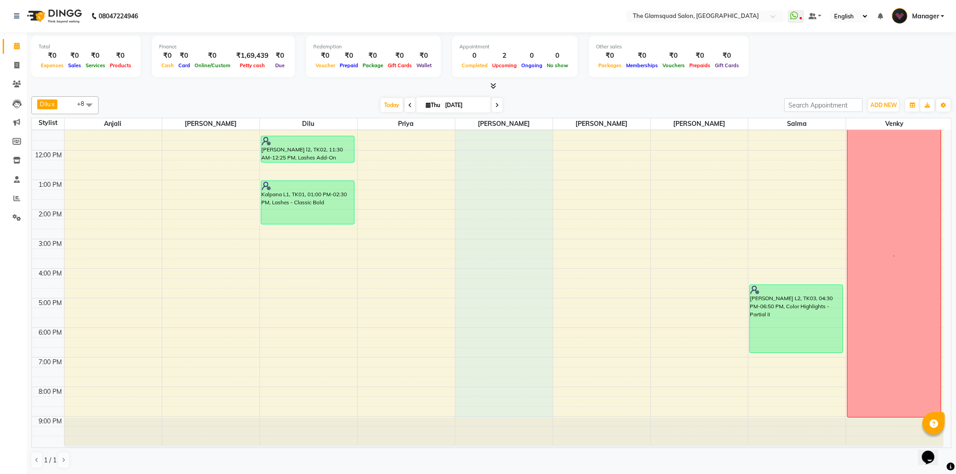
drag, startPoint x: 507, startPoint y: 162, endPoint x: 498, endPoint y: 418, distance: 256.0
click at [496, 414] on div "9:00 AM 10:00 AM 11:00 AM 12:00 PM 1:00 PM 2:00 PM 3:00 PM 4:00 PM 5:00 PM 6:00…" at bounding box center [487, 254] width 911 height 384
select select "89714"
select select "600"
select select "tentative"
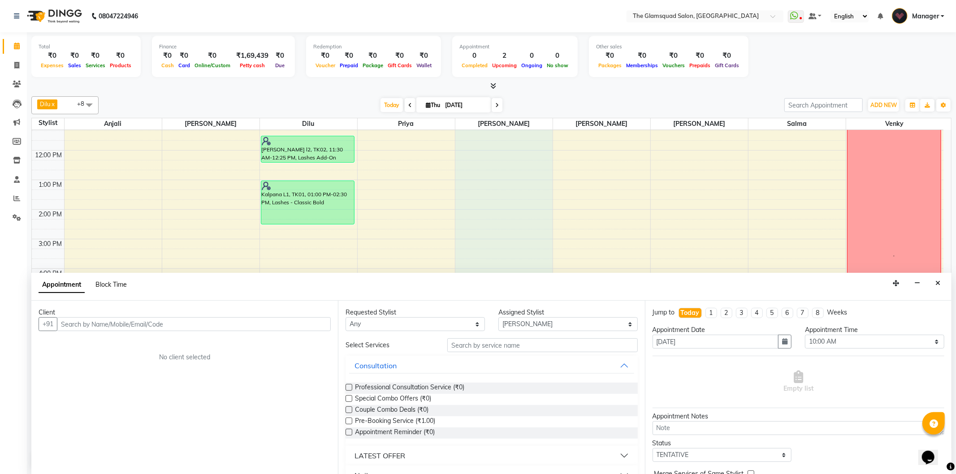
click at [120, 288] on span "Block Time" at bounding box center [110, 284] width 31 height 8
select select "89714"
select select "600"
select select "1260"
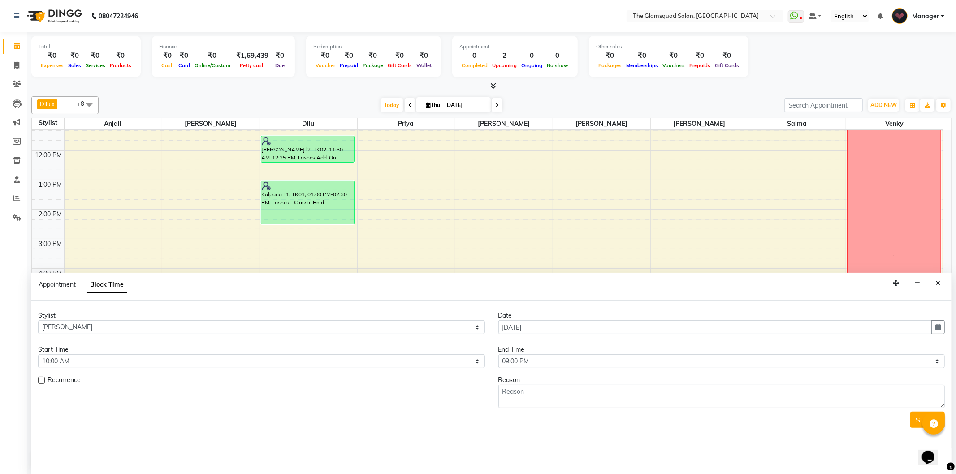
scroll to position [30, 0]
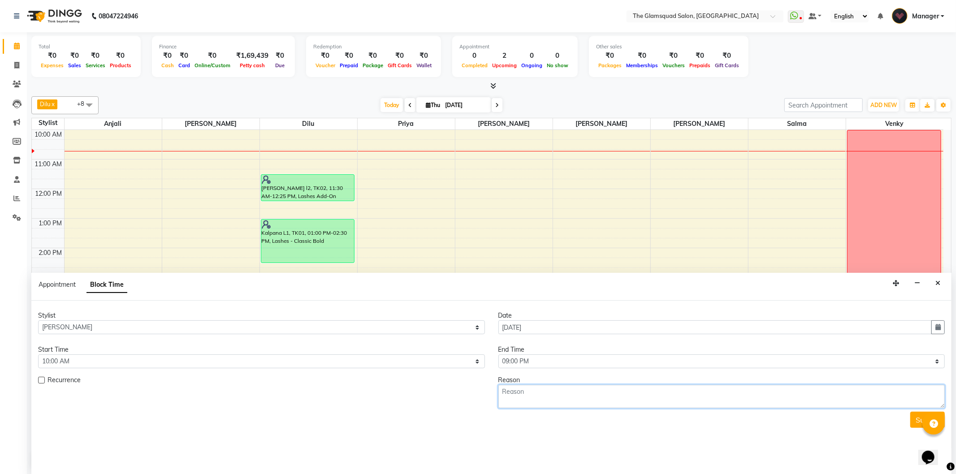
click at [543, 395] on textarea at bounding box center [721, 396] width 447 height 23
type textarea "."
click at [913, 427] on button "Submit" at bounding box center [927, 420] width 34 height 16
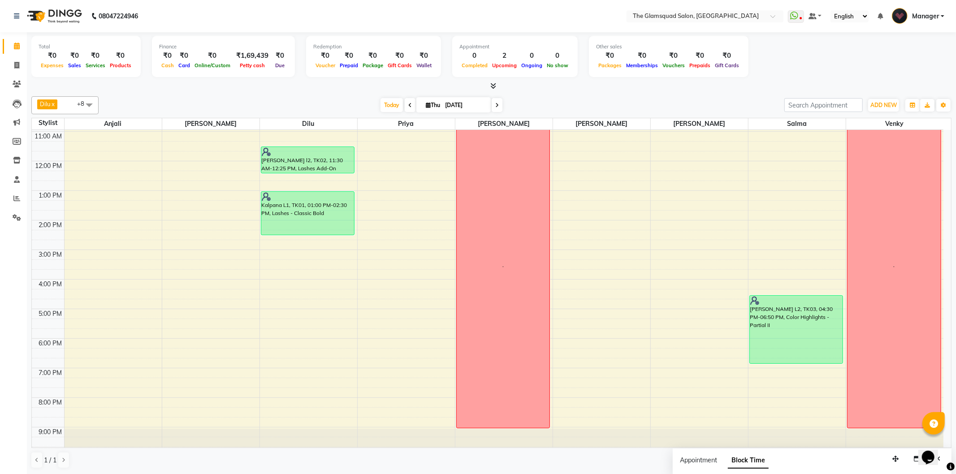
scroll to position [68, 0]
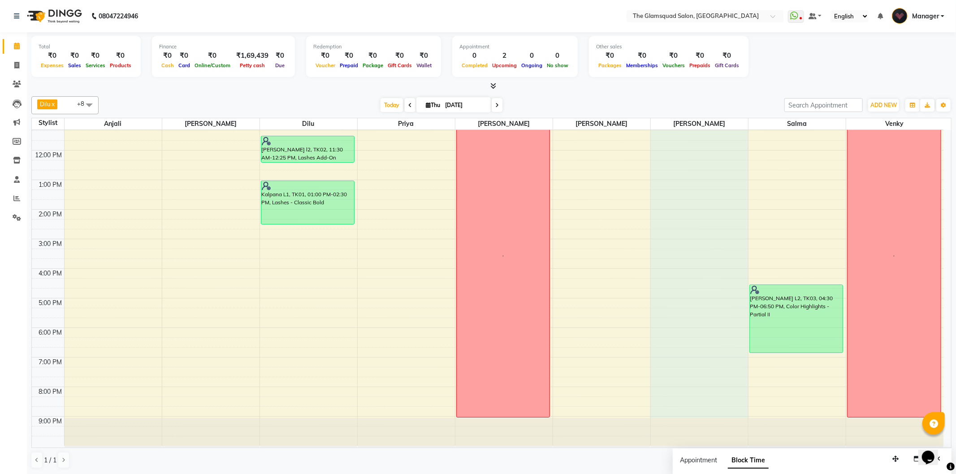
drag, startPoint x: 697, startPoint y: 162, endPoint x: 694, endPoint y: 413, distance: 250.5
click at [694, 413] on div "9:00 AM 10:00 AM 11:00 AM 12:00 PM 1:00 PM 2:00 PM 3:00 PM 4:00 PM 5:00 PM 6:00…" at bounding box center [487, 254] width 911 height 384
select select "89513"
select select "tentative"
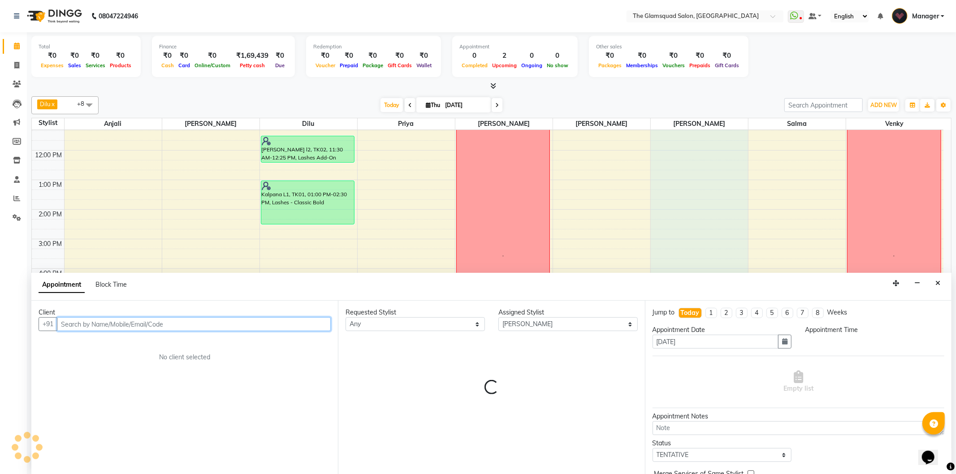
select select "600"
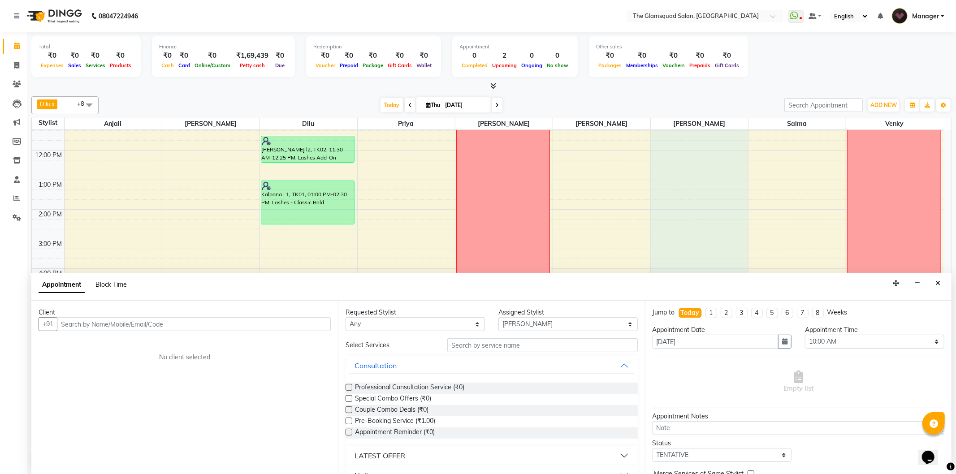
click at [102, 284] on span "Block Time" at bounding box center [110, 284] width 31 height 8
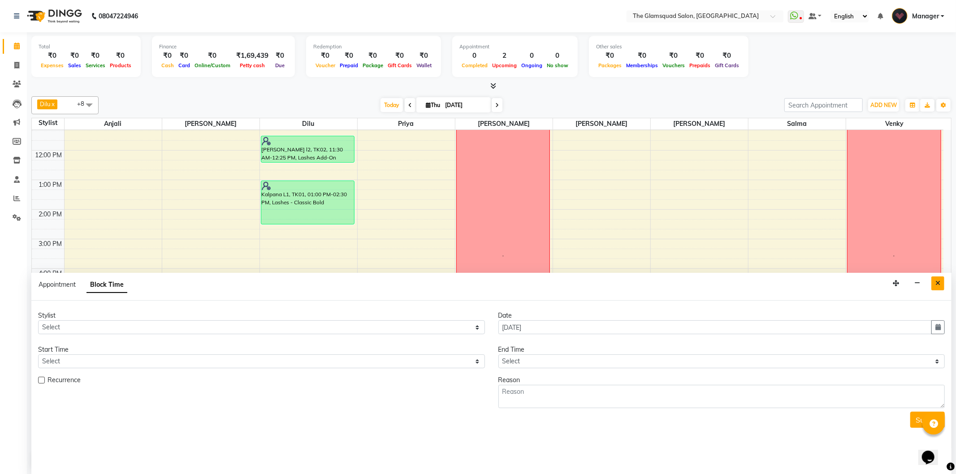
click at [934, 281] on button "Close" at bounding box center [937, 283] width 13 height 14
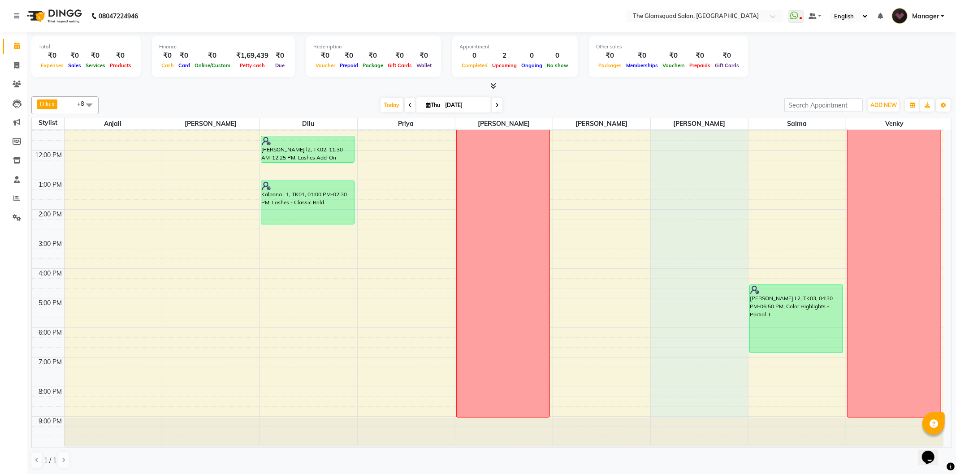
drag, startPoint x: 694, startPoint y: 162, endPoint x: 682, endPoint y: 410, distance: 248.9
click at [682, 410] on div "9:00 AM 10:00 AM 11:00 AM 12:00 PM 1:00 PM 2:00 PM 3:00 PM 4:00 PM 5:00 PM 6:00…" at bounding box center [487, 254] width 911 height 384
select select "89513"
select select "600"
select select "tentative"
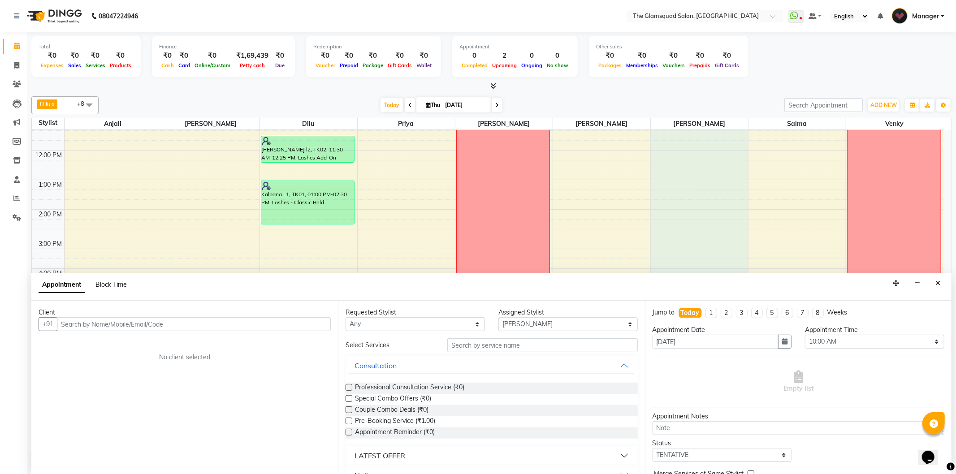
click at [110, 287] on span "Block Time" at bounding box center [110, 284] width 31 height 8
select select "89513"
select select "600"
select select "1260"
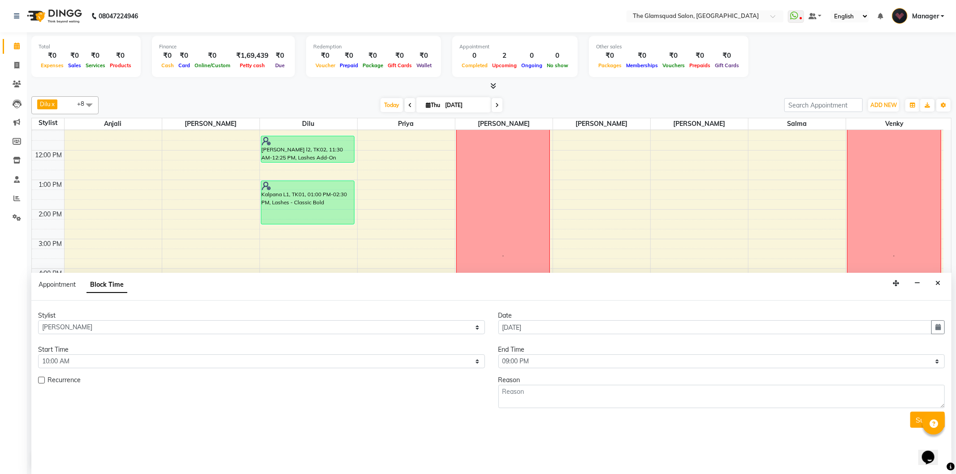
scroll to position [30, 0]
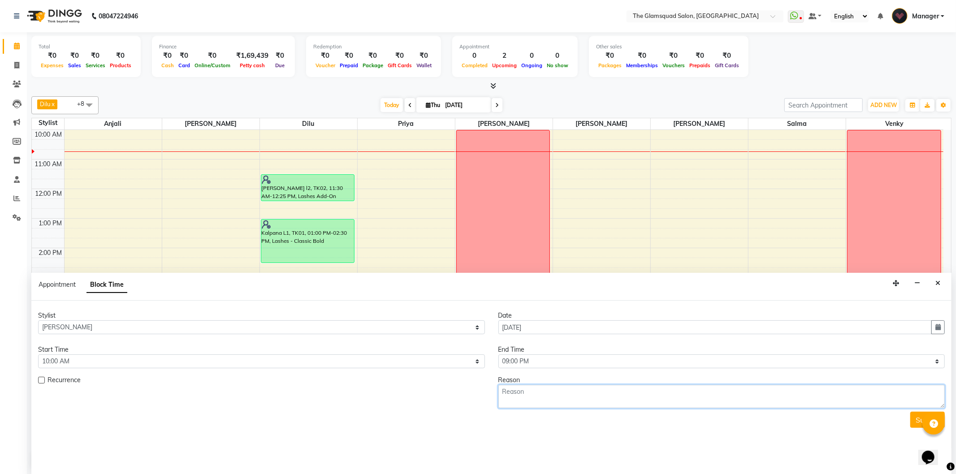
click at [532, 391] on textarea at bounding box center [721, 396] width 447 height 23
type textarea "."
click at [913, 418] on button "Submit" at bounding box center [927, 420] width 34 height 16
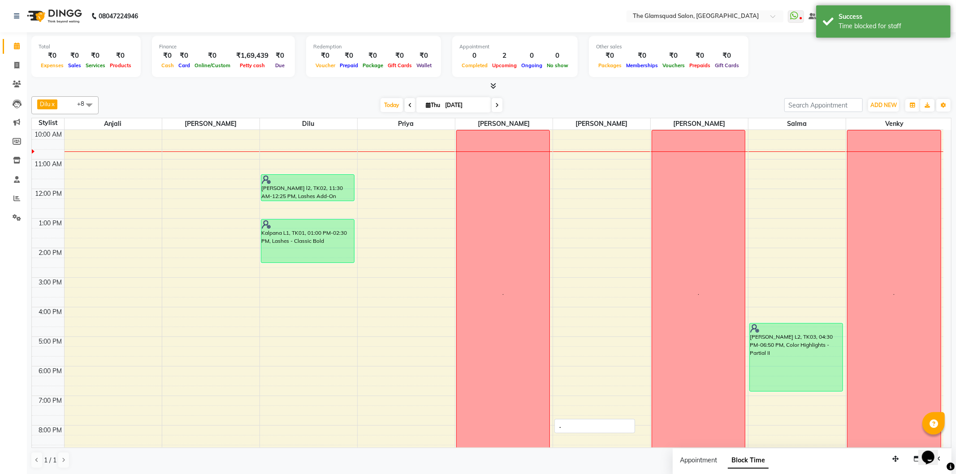
scroll to position [0, 0]
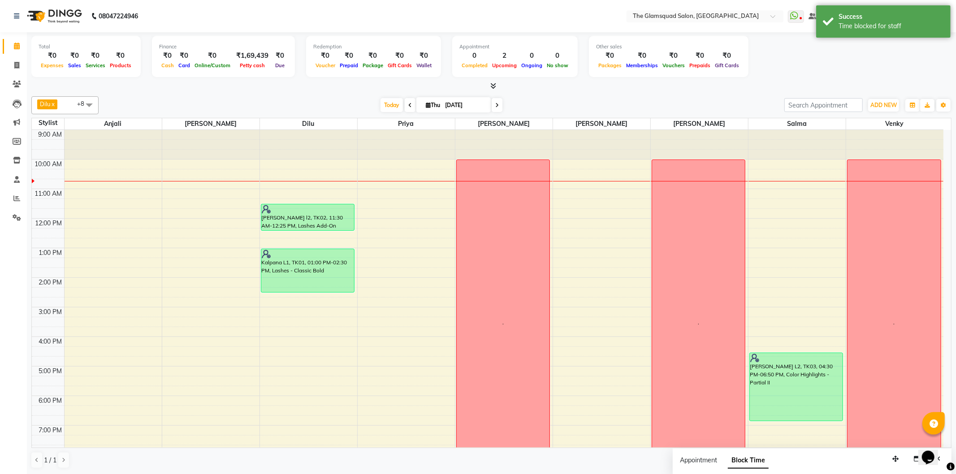
click at [86, 106] on span at bounding box center [89, 104] width 18 height 17
click at [52, 207] on div "[PERSON_NAME]" at bounding box center [64, 207] width 57 height 9
checkbox input "false"
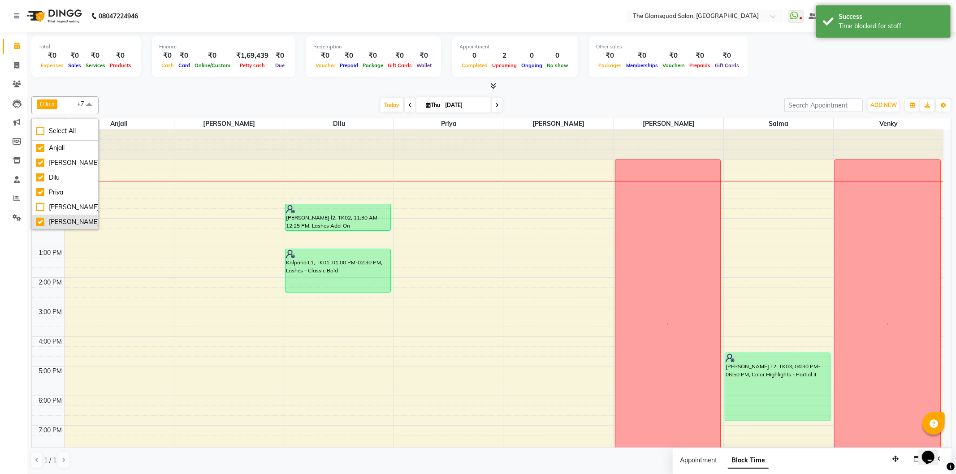
scroll to position [44, 0]
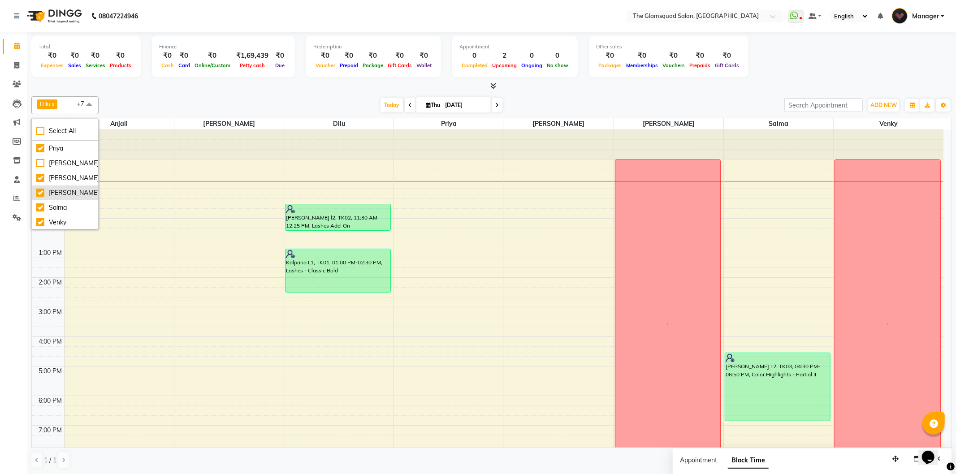
click at [62, 190] on div "[PERSON_NAME]" at bounding box center [64, 192] width 57 height 9
checkbox input "false"
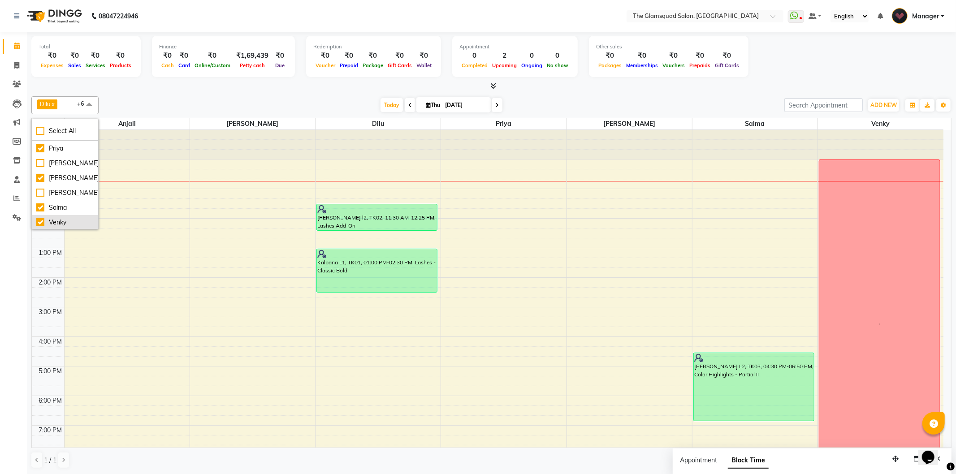
click at [56, 221] on div "Venky" at bounding box center [64, 222] width 57 height 9
checkbox input "false"
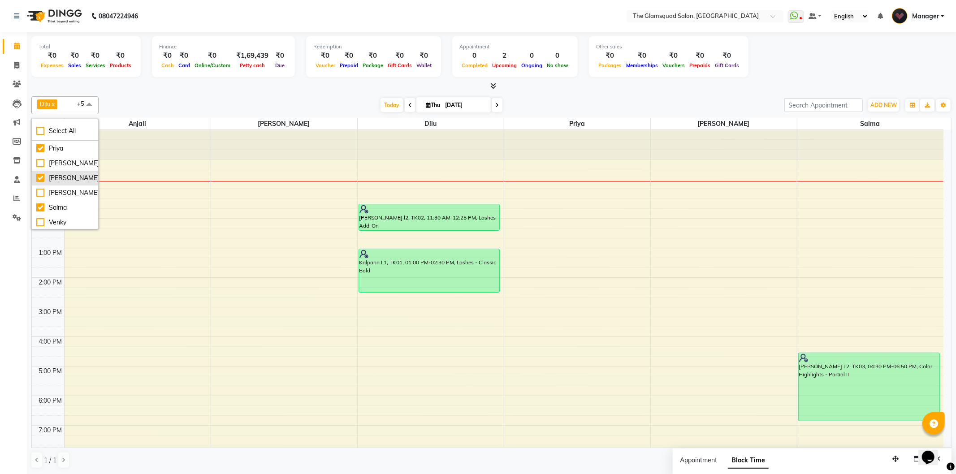
scroll to position [0, 0]
click at [68, 162] on div "[PERSON_NAME]" at bounding box center [64, 162] width 57 height 9
checkbox input "false"
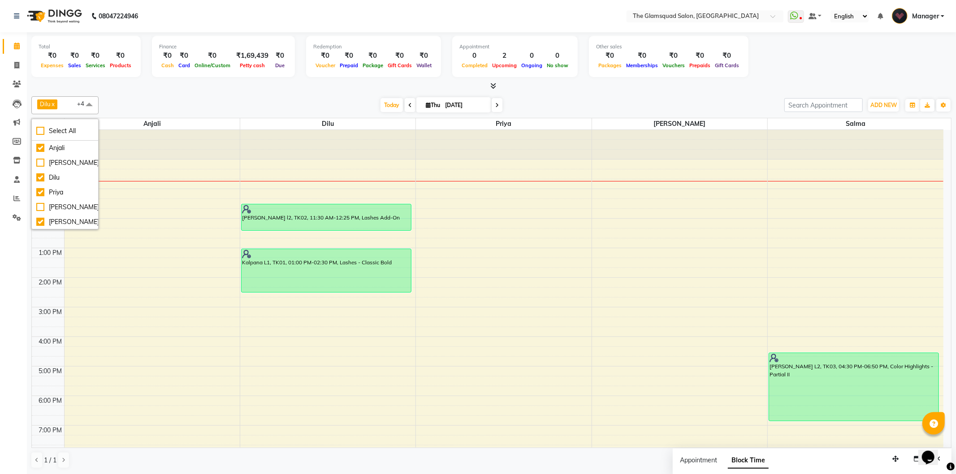
click at [585, 100] on div "[DATE] [DATE]" at bounding box center [441, 105] width 677 height 13
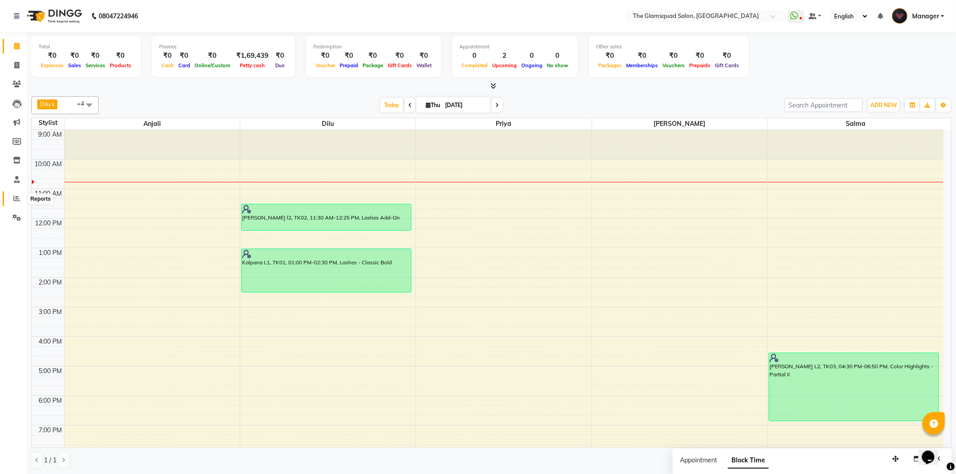
click at [16, 202] on icon at bounding box center [16, 198] width 7 height 7
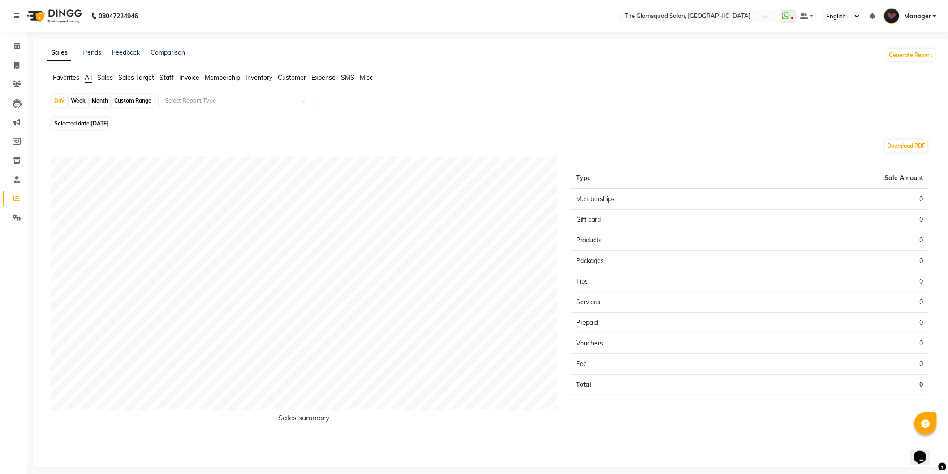
click at [108, 80] on span "Sales" at bounding box center [105, 77] width 16 height 8
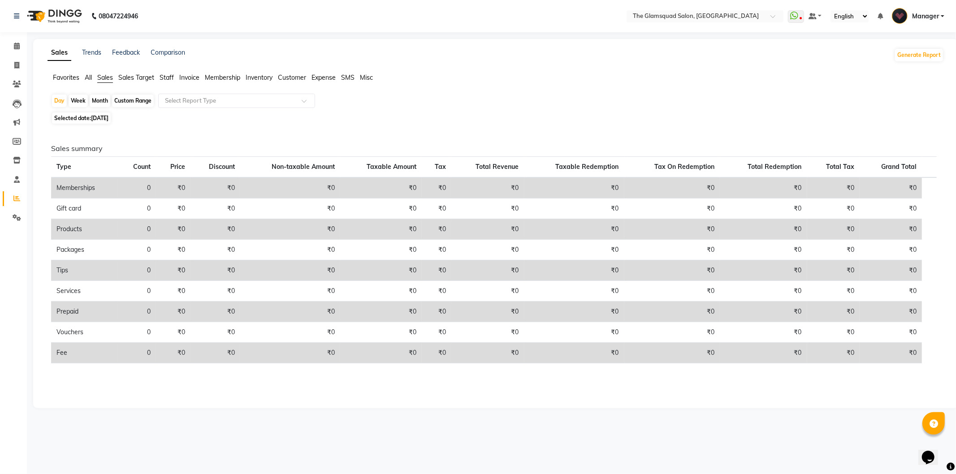
click at [168, 79] on span "Staff" at bounding box center [167, 77] width 14 height 8
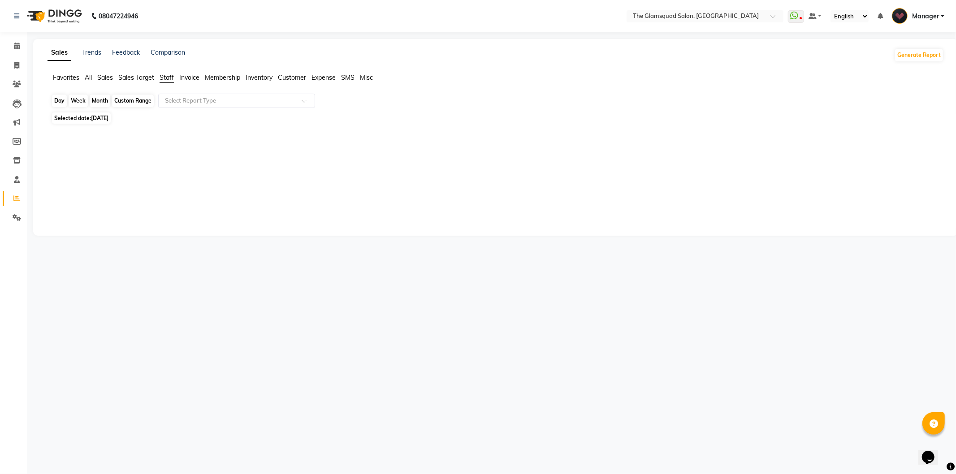
click at [60, 99] on div "Day" at bounding box center [59, 101] width 15 height 13
select select "9"
select select "2025"
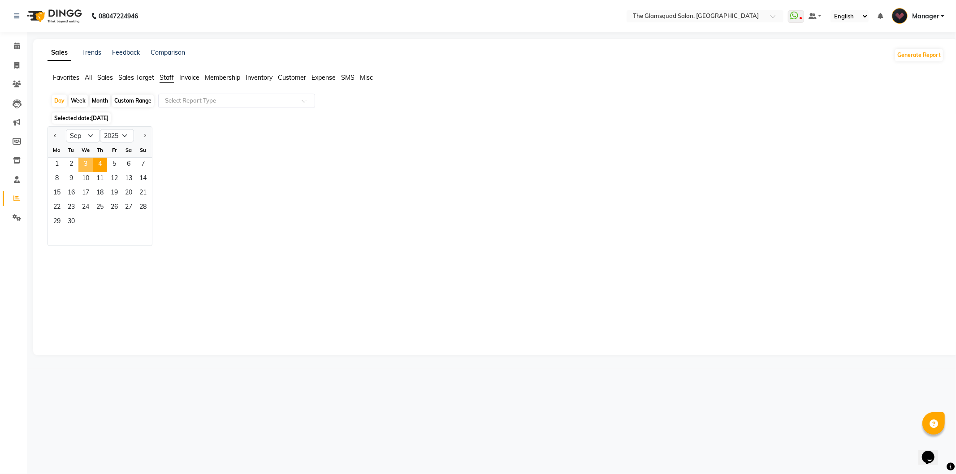
click at [87, 160] on span "3" at bounding box center [85, 165] width 14 height 14
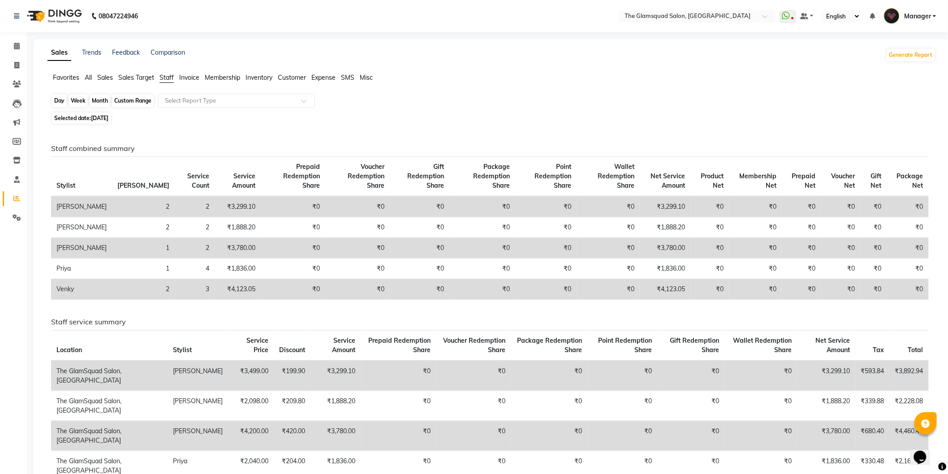
click at [56, 98] on div "Day" at bounding box center [59, 101] width 15 height 13
select select "9"
select select "2025"
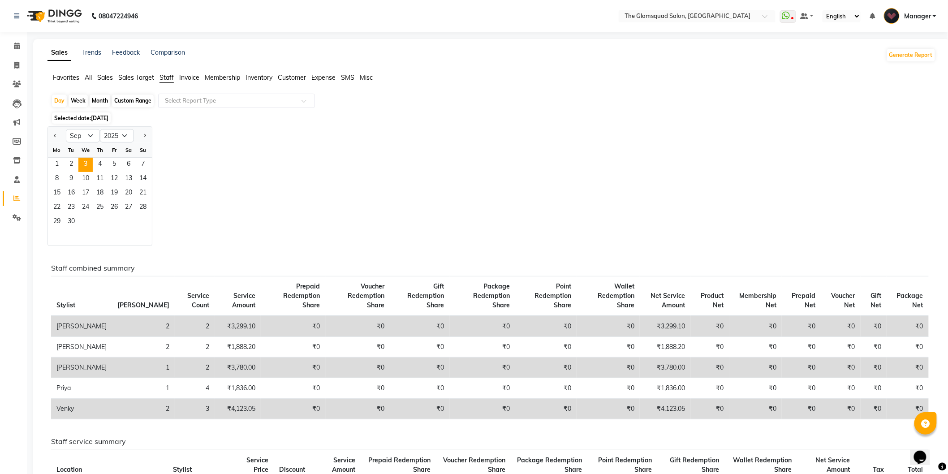
click at [317, 147] on div "Jan Feb Mar Apr May Jun [DATE] Aug Sep Oct Nov [DATE] 2016 2017 2018 2019 2020 …" at bounding box center [491, 186] width 888 height 120
click at [457, 159] on div "Jan Feb Mar Apr May Jun [DATE] Aug Sep Oct Nov [DATE] 2016 2017 2018 2019 2020 …" at bounding box center [491, 186] width 888 height 120
drag, startPoint x: 24, startPoint y: 48, endPoint x: 20, endPoint y: 50, distance: 4.6
click at [24, 49] on li "Calendar" at bounding box center [13, 46] width 27 height 19
click at [15, 47] on icon at bounding box center [17, 46] width 6 height 7
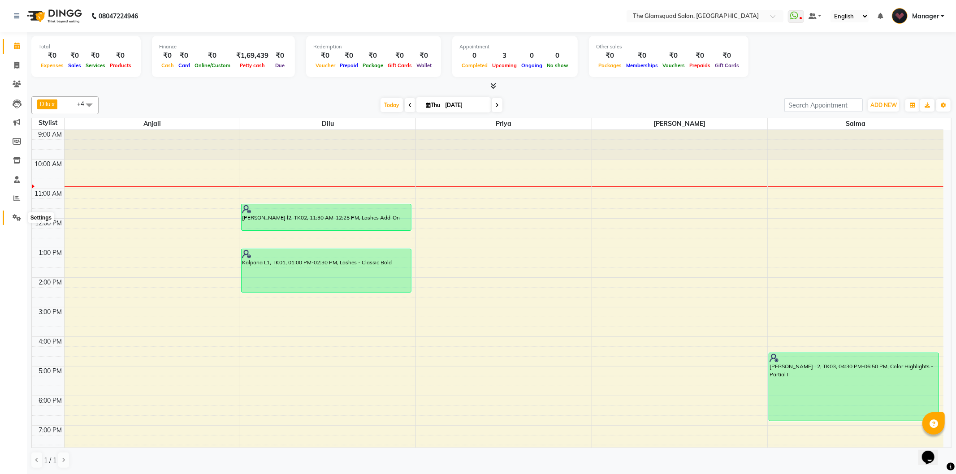
click at [10, 221] on span at bounding box center [17, 218] width 16 height 10
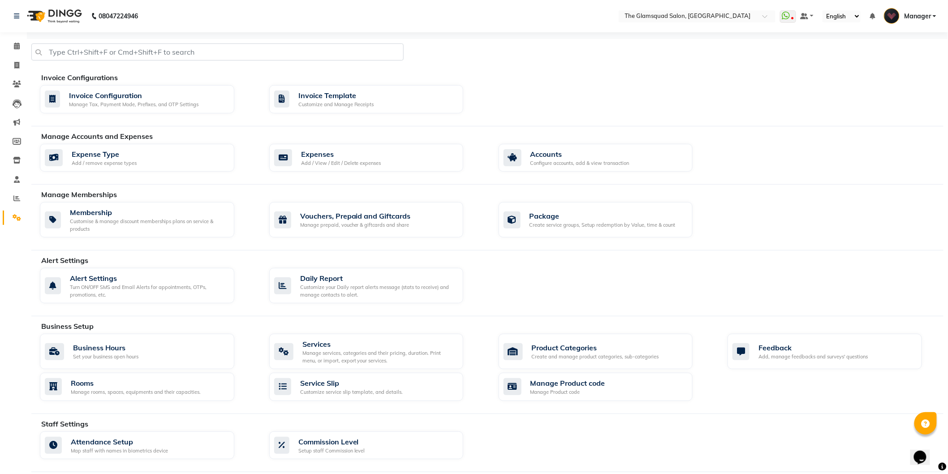
scroll to position [123, 0]
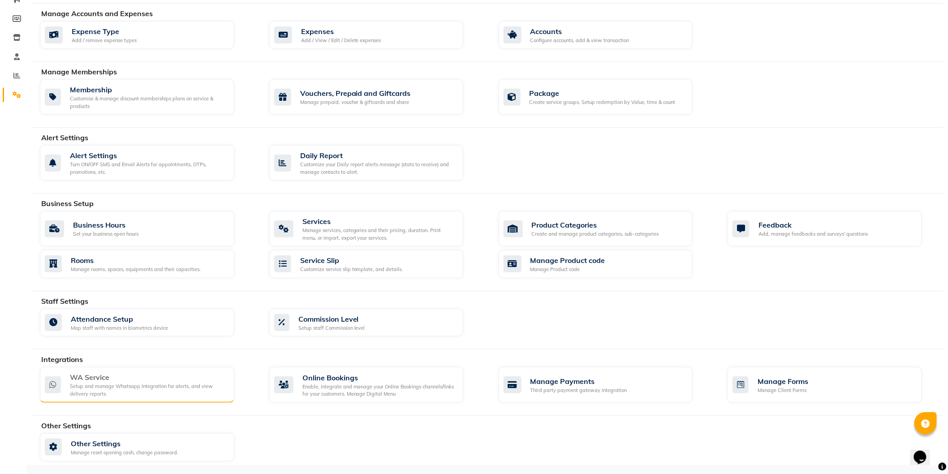
click at [133, 392] on div "Setup and manage Whatsapp Integration for alerts, and view delivery reports." at bounding box center [148, 390] width 157 height 15
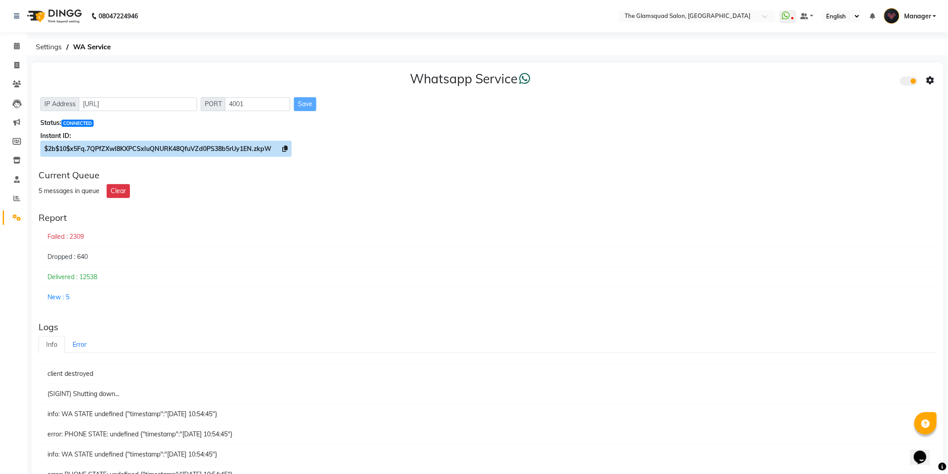
click at [285, 150] on icon at bounding box center [284, 149] width 5 height 6
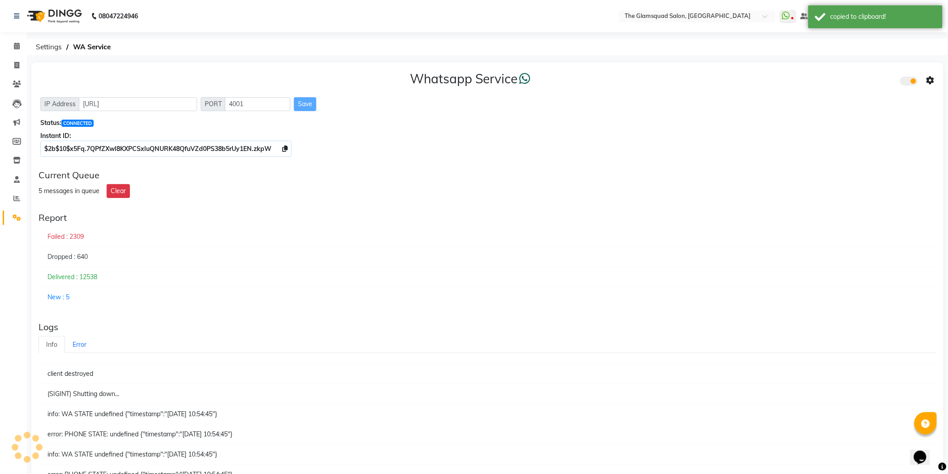
click at [933, 79] on icon at bounding box center [931, 81] width 8 height 8
click at [825, 73] on div "Whatsapp Settings" at bounding box center [866, 70] width 103 height 11
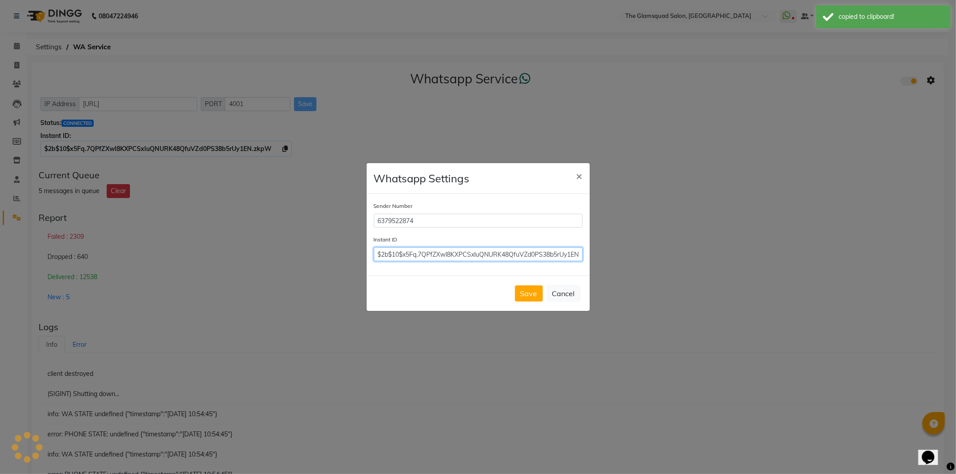
click at [496, 254] on input "$2b$10$x5Fq.7QPfZXwl8KXPCSxluQNURK48QfuVZd0PS38b5rUy1EN.zkpW" at bounding box center [478, 254] width 209 height 14
paste input "$2b$10$x5Fq.7QPfZXwl8KXPCSxluQNURK48QfuVZd0PS38b5rUy1EN.zkpW"
type input "$2b$10$x5Fq.7QPfZXwl8KXPCSxluQNURK48QfuVZd0PS38b5rUy1EN.zkpW"
click at [535, 293] on button "Save" at bounding box center [529, 293] width 28 height 16
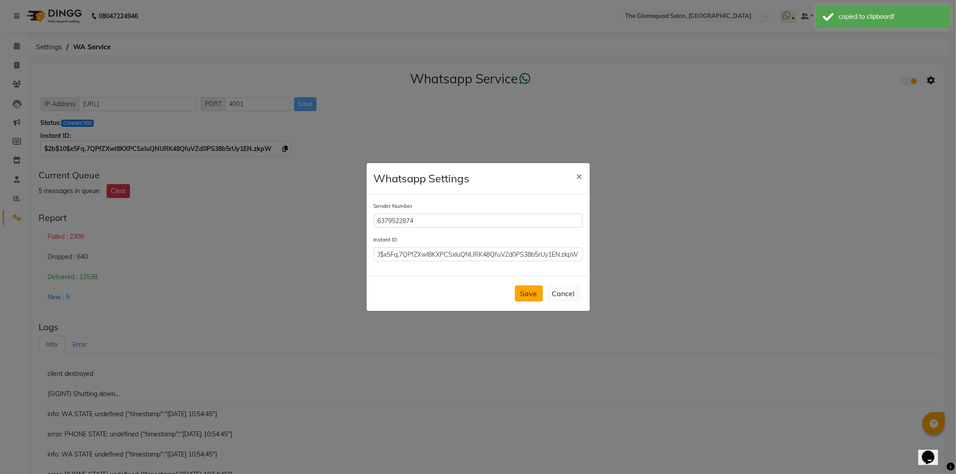
scroll to position [0, 0]
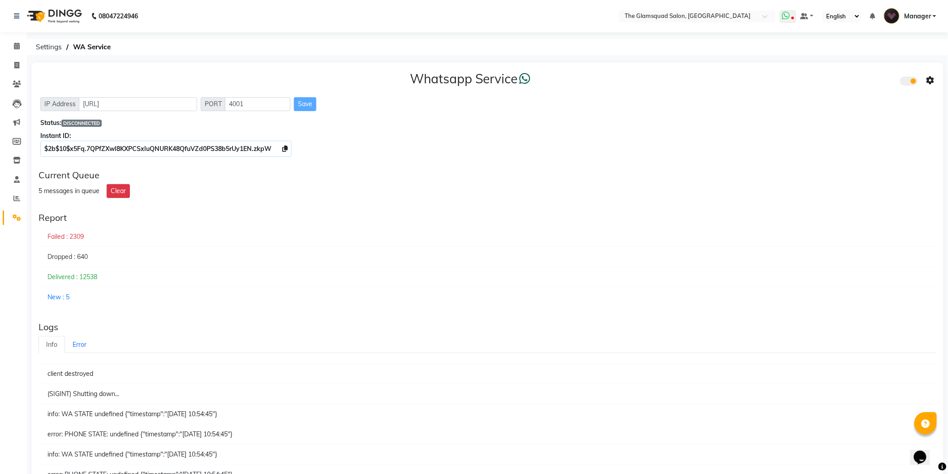
click at [790, 16] on icon at bounding box center [786, 15] width 8 height 9
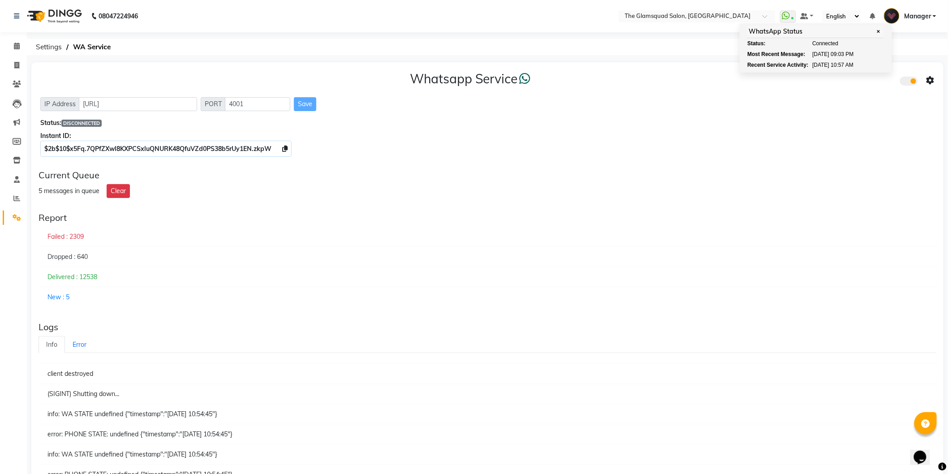
click at [341, 229] on div "Failed : 2309" at bounding box center [488, 237] width 898 height 21
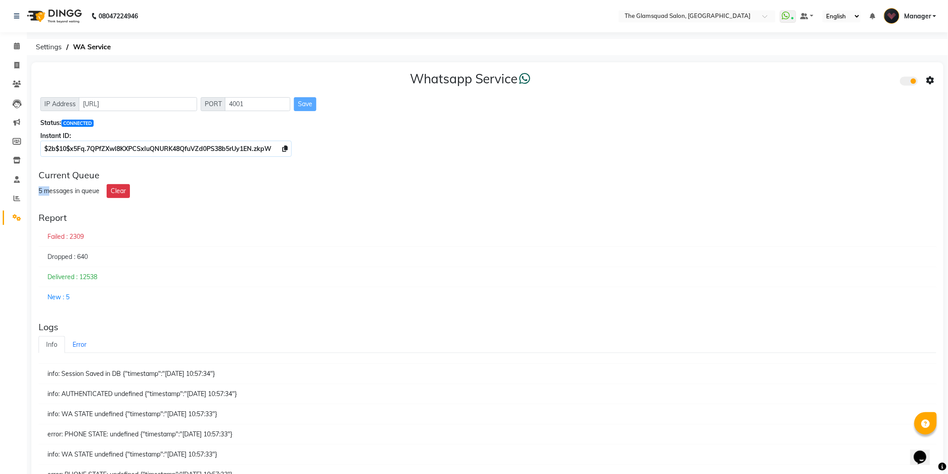
drag, startPoint x: 39, startPoint y: 187, endPoint x: 51, endPoint y: 187, distance: 11.6
click at [51, 187] on div "5 messages in queue" at bounding box center [69, 190] width 61 height 9
click at [686, 251] on div "Dropped : 640" at bounding box center [488, 257] width 898 height 21
click at [15, 47] on icon at bounding box center [17, 46] width 6 height 7
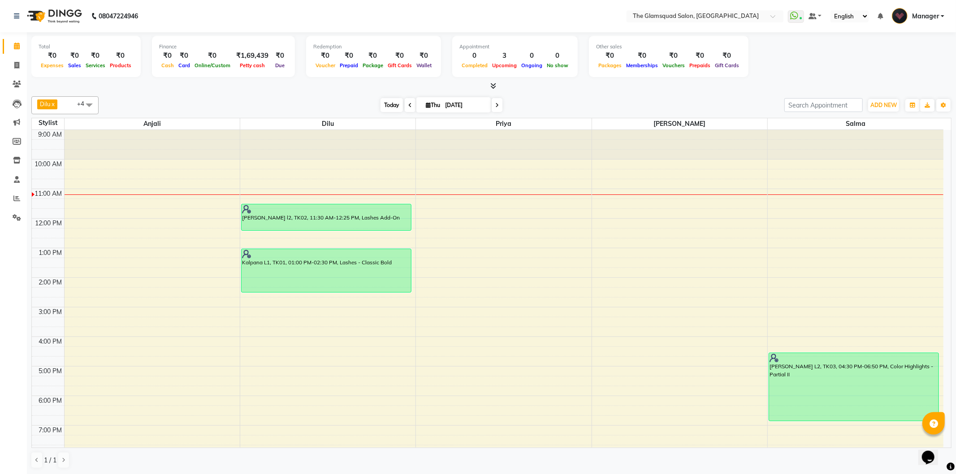
click at [393, 103] on span "Today" at bounding box center [391, 105] width 22 height 14
click at [390, 101] on span "Today" at bounding box center [391, 105] width 22 height 14
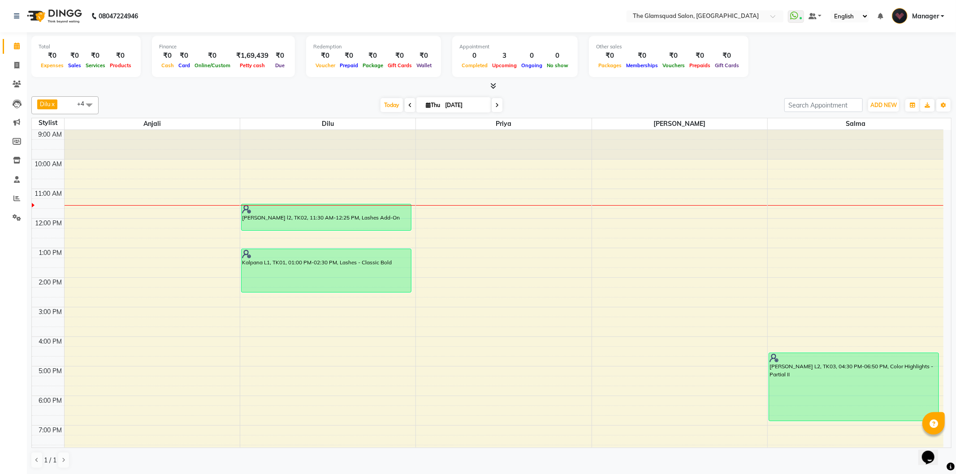
click at [463, 104] on input "[DATE]" at bounding box center [464, 105] width 45 height 13
select select "9"
select select "2025"
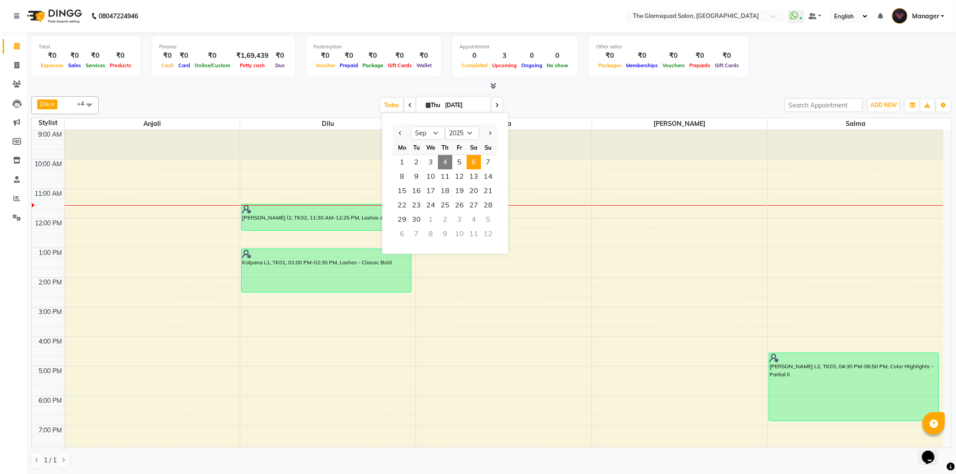
click at [477, 160] on span "6" at bounding box center [473, 162] width 14 height 14
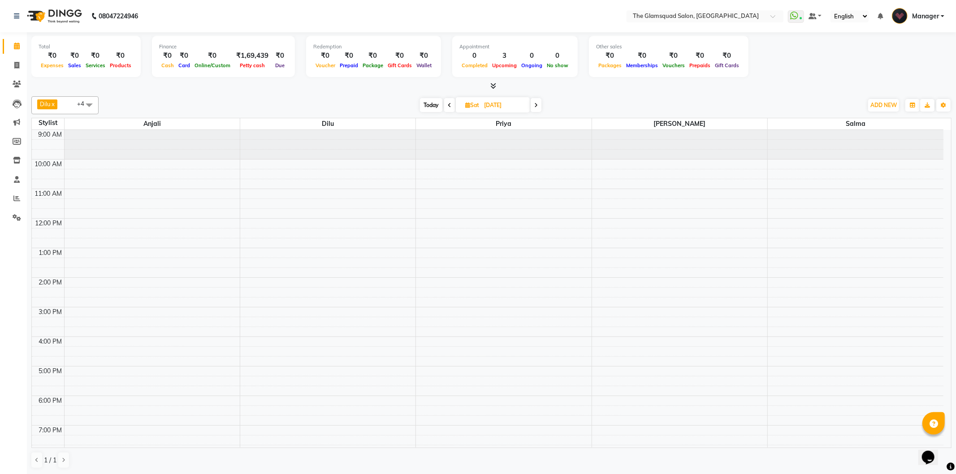
click at [440, 102] on span "Today" at bounding box center [431, 105] width 22 height 14
type input "[DATE]"
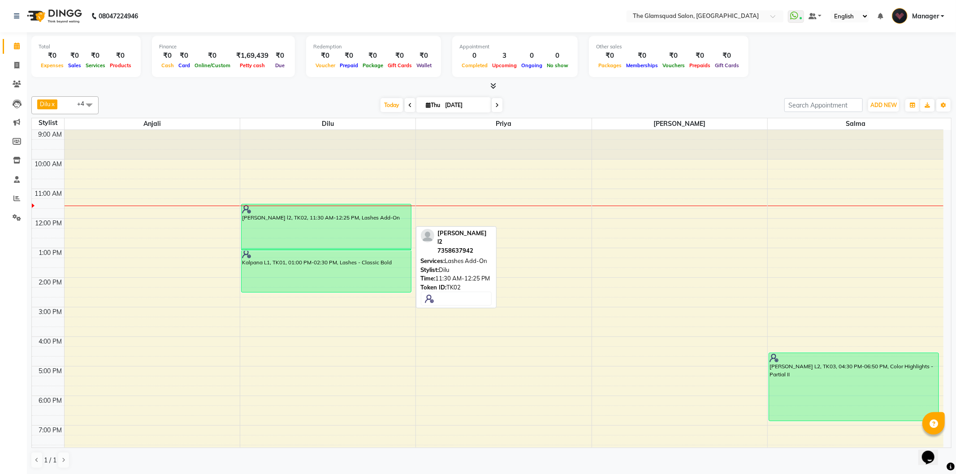
drag, startPoint x: 390, startPoint y: 228, endPoint x: 391, endPoint y: 238, distance: 10.3
click at [391, 238] on div "[PERSON_NAME] l2, TK02, 11:30 AM-12:25 PM, Lashes Add-On Kalpana L1, TK01, 01:0…" at bounding box center [327, 322] width 175 height 384
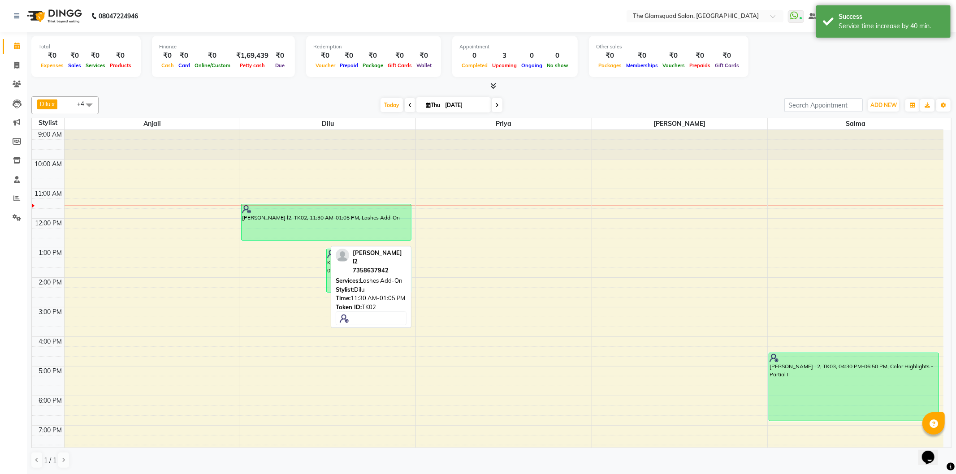
drag, startPoint x: 305, startPoint y: 245, endPoint x: 302, endPoint y: 239, distance: 6.2
click at [302, 239] on div "[PERSON_NAME] l2, TK02, 11:30 AM-01:05 PM, Lashes Add-On Kalpana L1, TK01, 01:0…" at bounding box center [327, 322] width 175 height 384
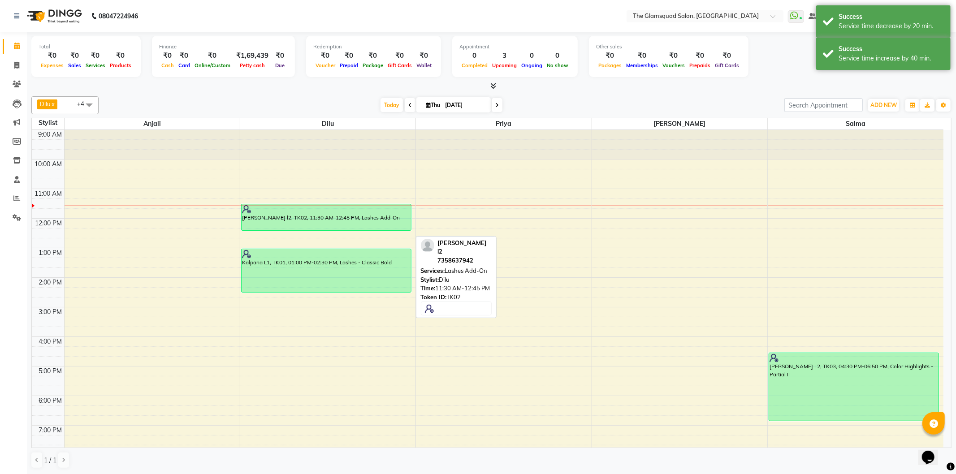
drag, startPoint x: 379, startPoint y: 239, endPoint x: 374, endPoint y: 230, distance: 10.8
click at [374, 230] on div "[PERSON_NAME] l2, TK02, 11:30 AM-12:45 PM, Lashes Add-On Kalpana L1, TK01, 01:0…" at bounding box center [327, 322] width 175 height 384
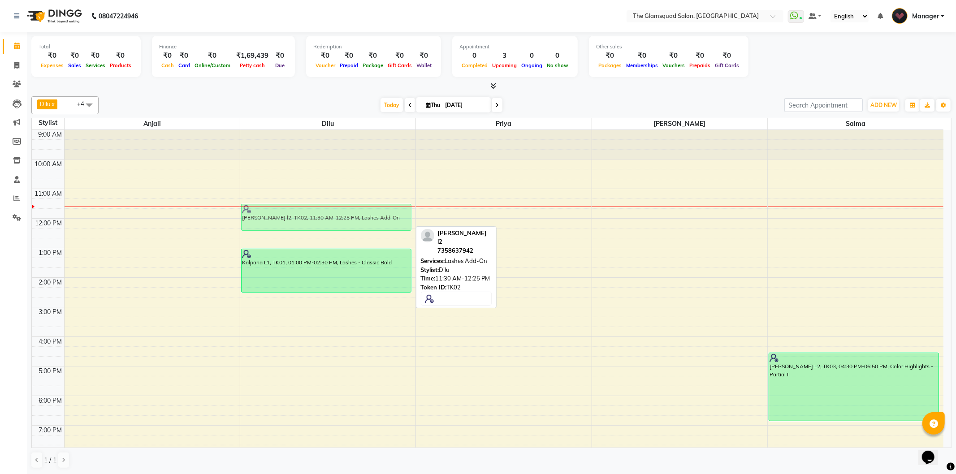
click at [390, 221] on div "[PERSON_NAME] l2, TK02, 11:30 AM-12:25 PM, Lashes Add-On Kalpana L1, TK01, 01:0…" at bounding box center [327, 322] width 175 height 384
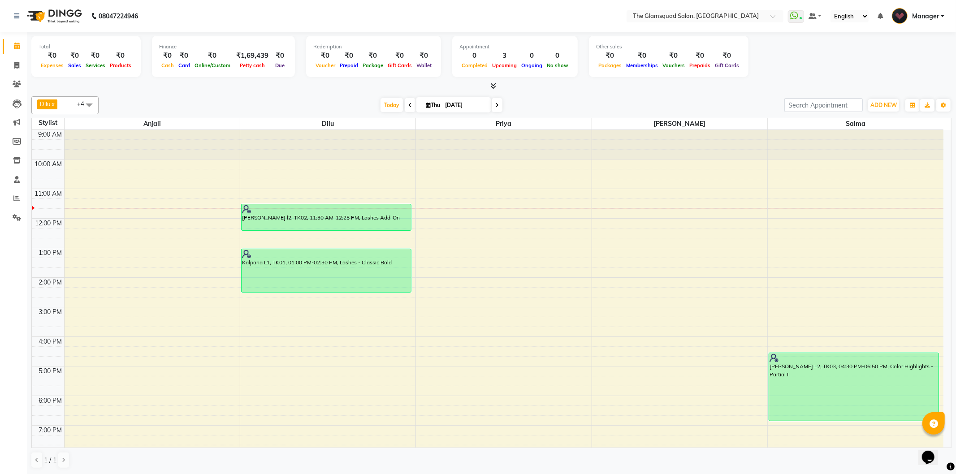
click at [585, 99] on div "[DATE] [DATE]" at bounding box center [441, 105] width 677 height 13
click at [19, 202] on icon at bounding box center [16, 198] width 7 height 7
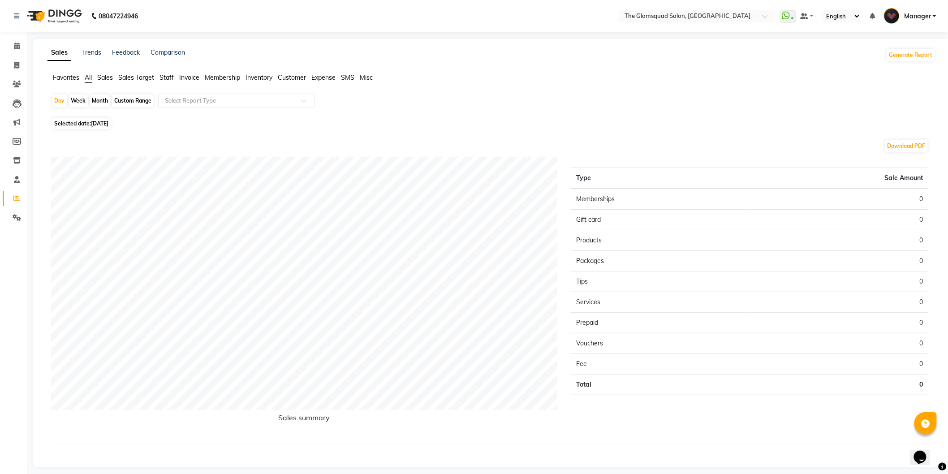
click at [175, 75] on ul "Favorites All Sales Sales Target Staff Invoice Membership Inventory Customer Ex…" at bounding box center [491, 78] width 888 height 10
drag, startPoint x: 172, startPoint y: 75, endPoint x: 160, endPoint y: 82, distance: 14.4
click at [172, 75] on span "Staff" at bounding box center [167, 77] width 14 height 8
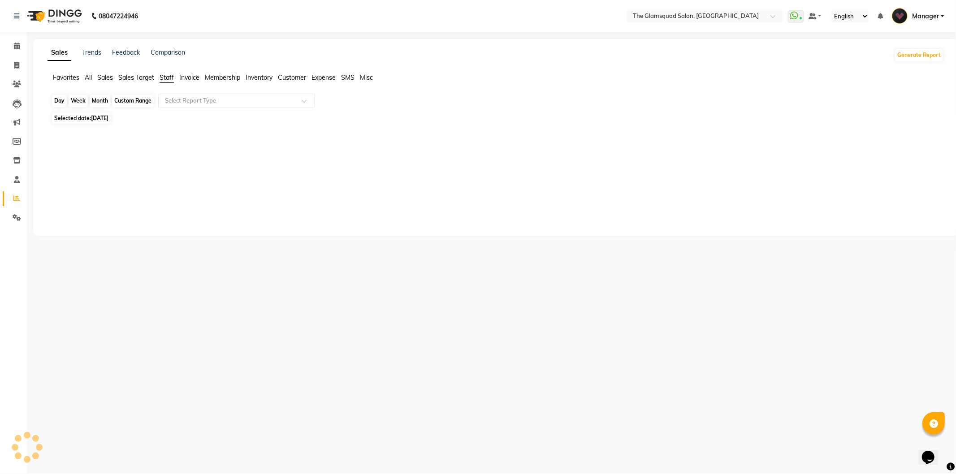
click at [61, 99] on div "Day" at bounding box center [59, 101] width 15 height 13
select select "9"
select select "2025"
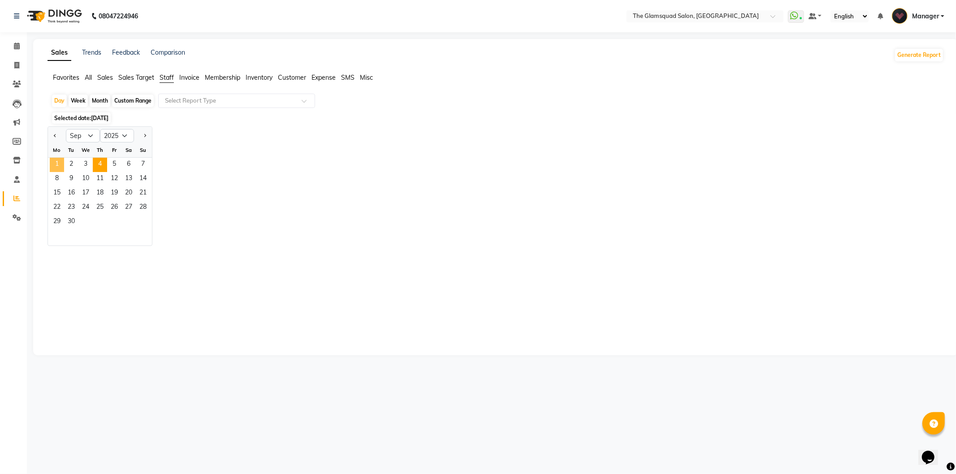
click at [54, 163] on span "1" at bounding box center [57, 165] width 14 height 14
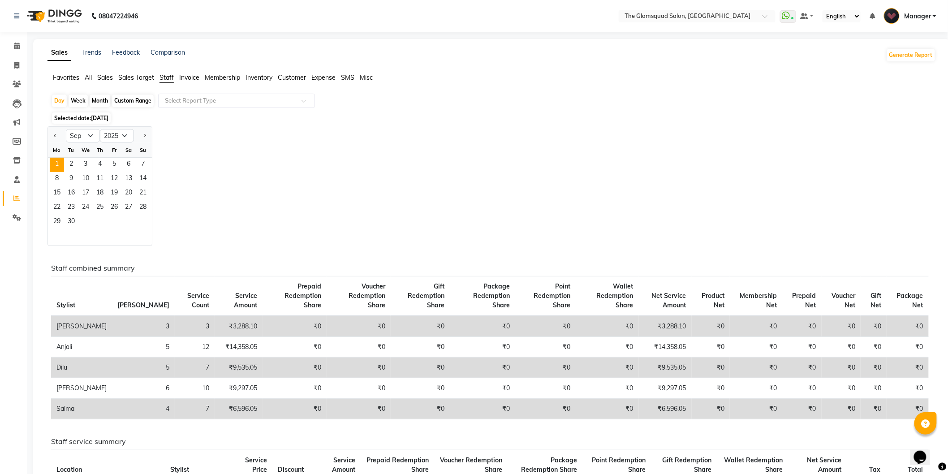
click at [97, 101] on div "Month" at bounding box center [100, 101] width 21 height 13
select select "9"
select select "2025"
click at [129, 102] on div "Custom Range" at bounding box center [133, 101] width 42 height 13
select select "9"
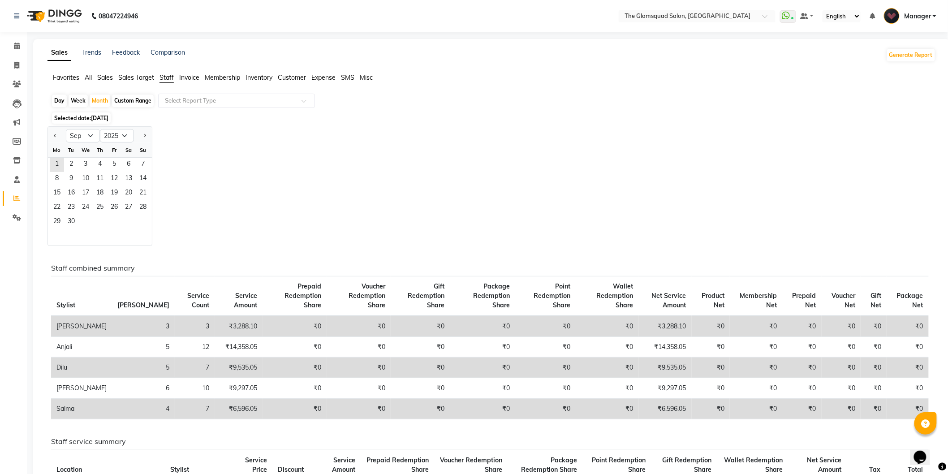
select select "2025"
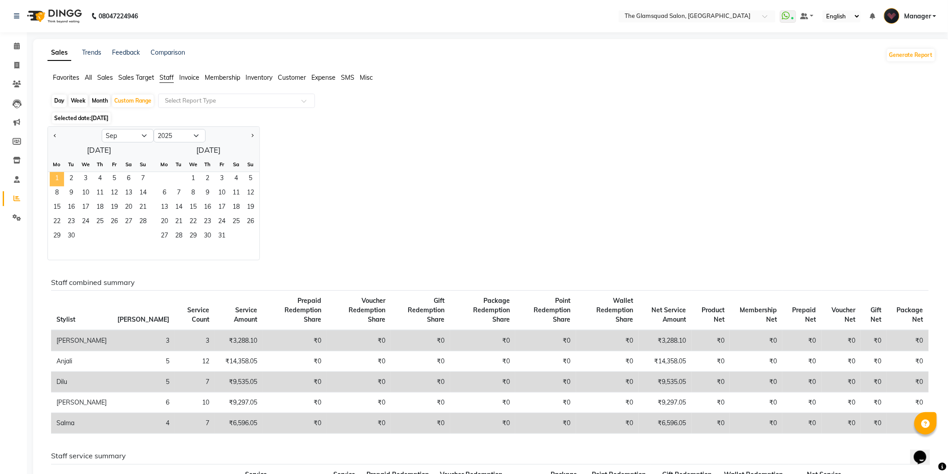
click at [59, 174] on span "1" at bounding box center [57, 179] width 14 height 14
click at [141, 176] on span "7" at bounding box center [143, 179] width 14 height 14
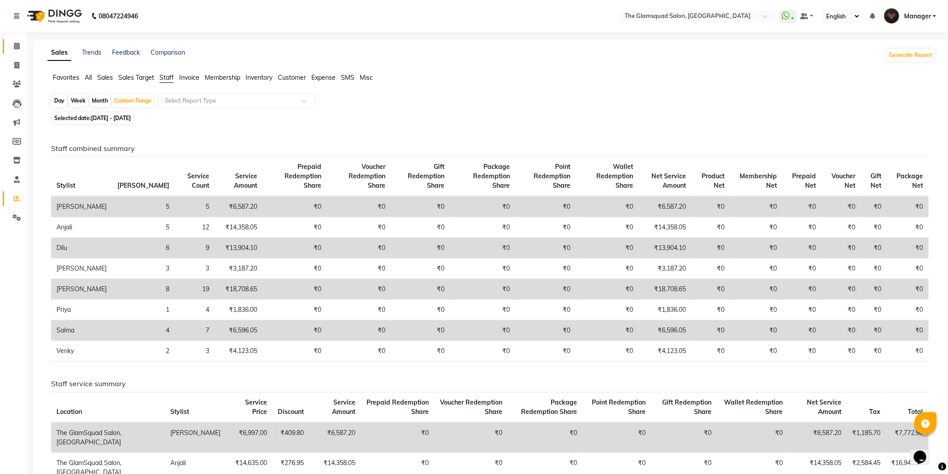
click at [14, 46] on span at bounding box center [17, 46] width 16 height 10
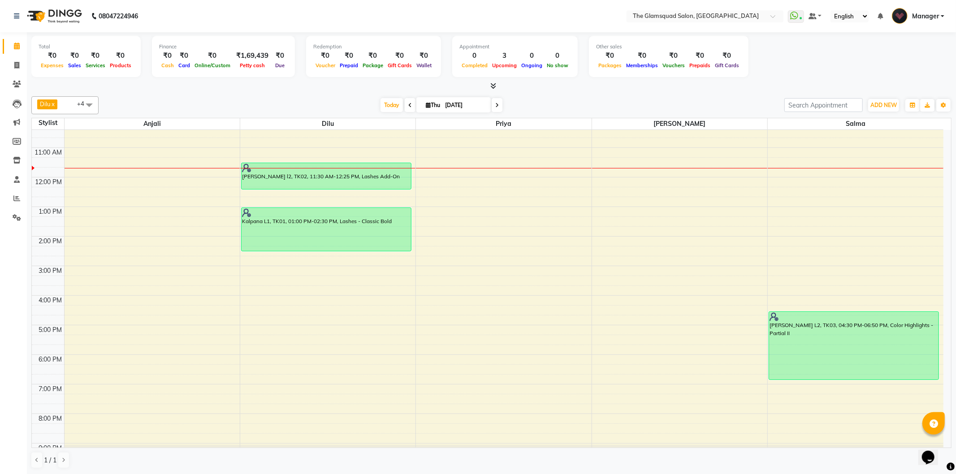
scroll to position [18, 0]
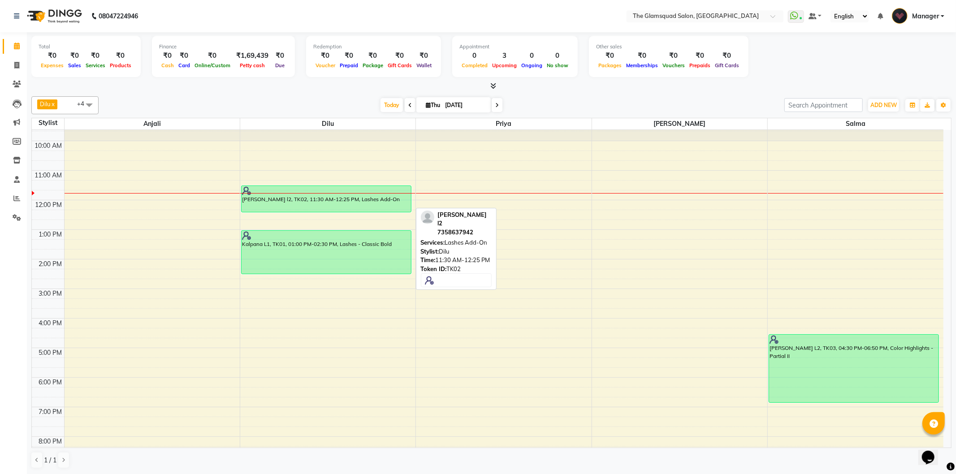
click at [383, 213] on div at bounding box center [325, 212] width 169 height 4
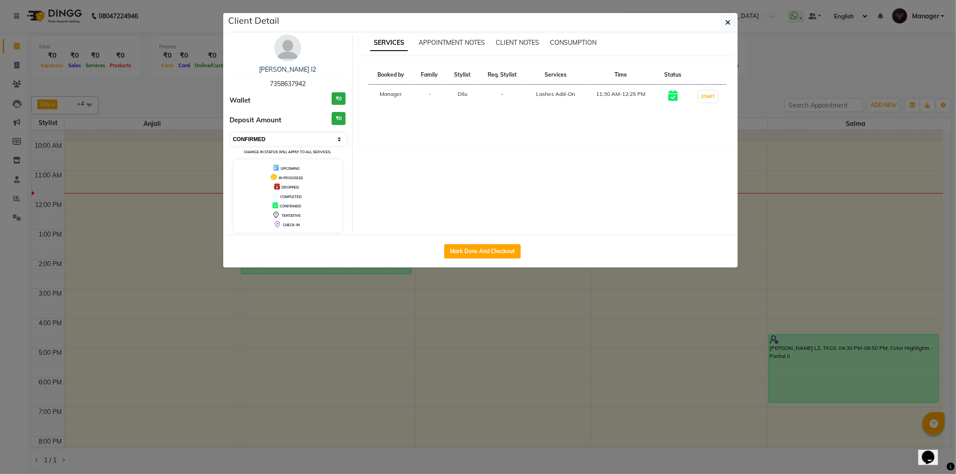
click at [315, 139] on select "Select IN SERVICE CONFIRMED TENTATIVE CHECK IN MARK DONE DROPPED UPCOMING" at bounding box center [289, 139] width 116 height 13
select select "8"
click at [231, 133] on select "Select IN SERVICE CONFIRMED TENTATIVE CHECK IN MARK DONE DROPPED UPCOMING" at bounding box center [289, 139] width 116 height 13
click at [728, 19] on icon "button" at bounding box center [727, 22] width 5 height 7
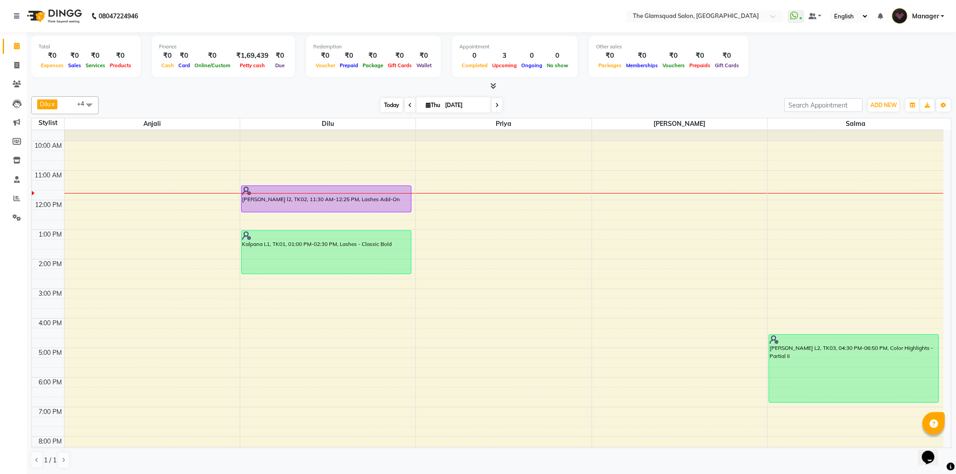
click at [384, 108] on span "Today" at bounding box center [391, 105] width 22 height 14
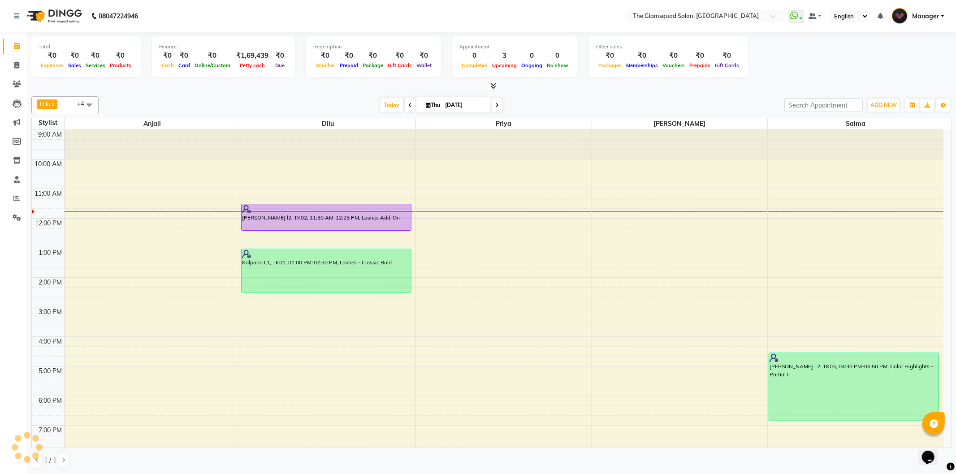
scroll to position [60, 0]
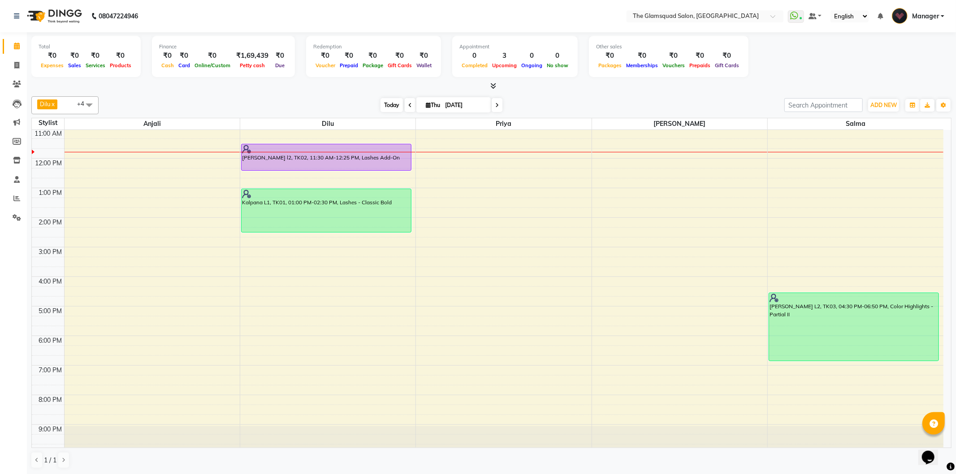
click at [393, 102] on span "Today" at bounding box center [391, 105] width 22 height 14
click at [383, 108] on span "Today" at bounding box center [391, 105] width 22 height 14
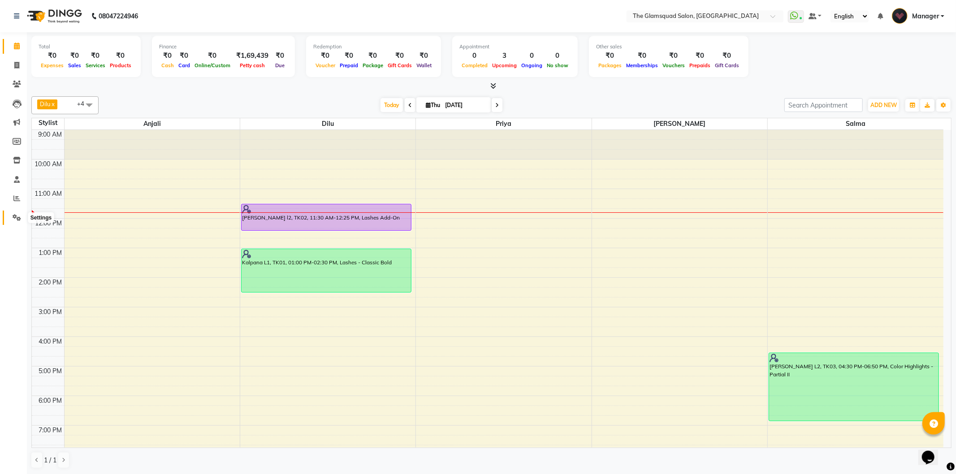
click at [14, 213] on span at bounding box center [17, 218] width 16 height 10
